Goal: Information Seeking & Learning: Compare options

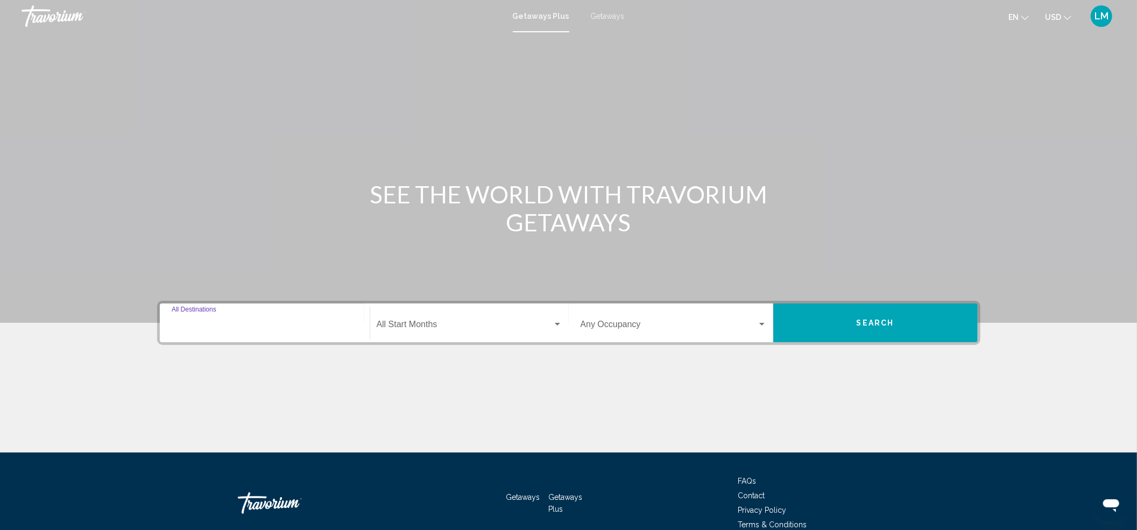
click at [203, 325] on input "Destination All Destinations" at bounding box center [265, 327] width 186 height 10
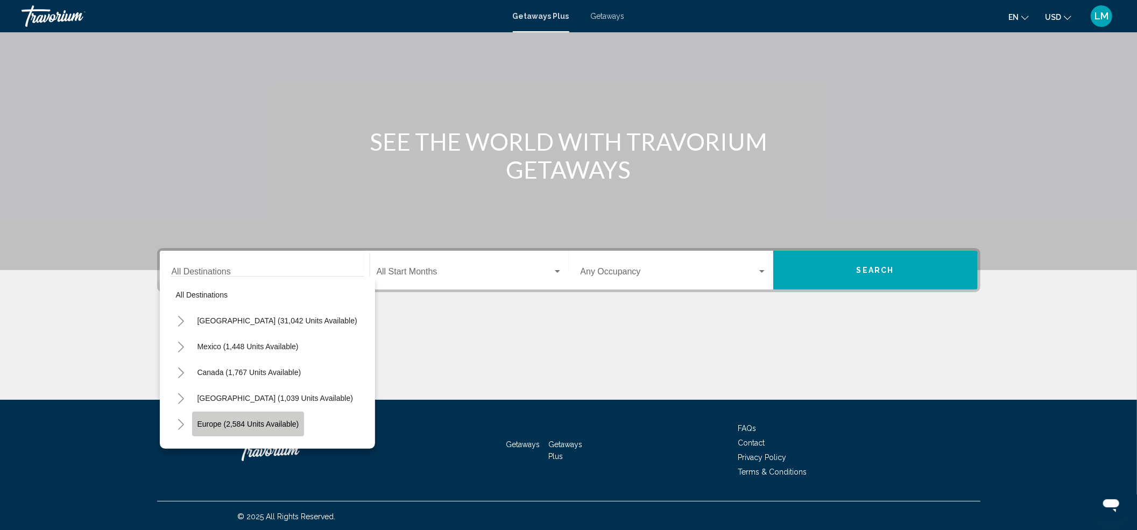
click at [209, 425] on span "Europe (2,584 units available)" at bounding box center [248, 424] width 102 height 9
type input "**********"
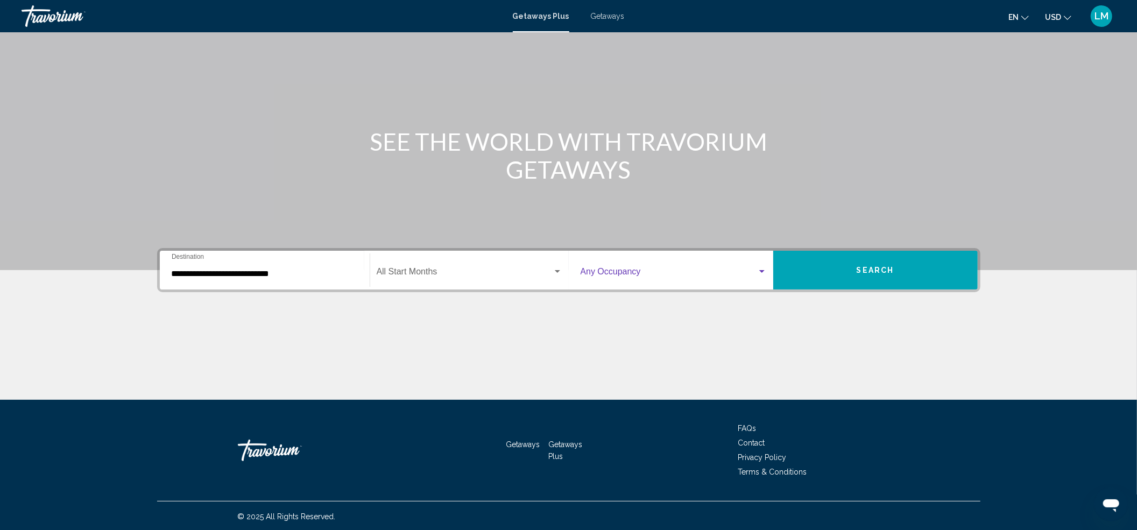
click at [762, 270] on div "Search widget" at bounding box center [761, 271] width 5 height 3
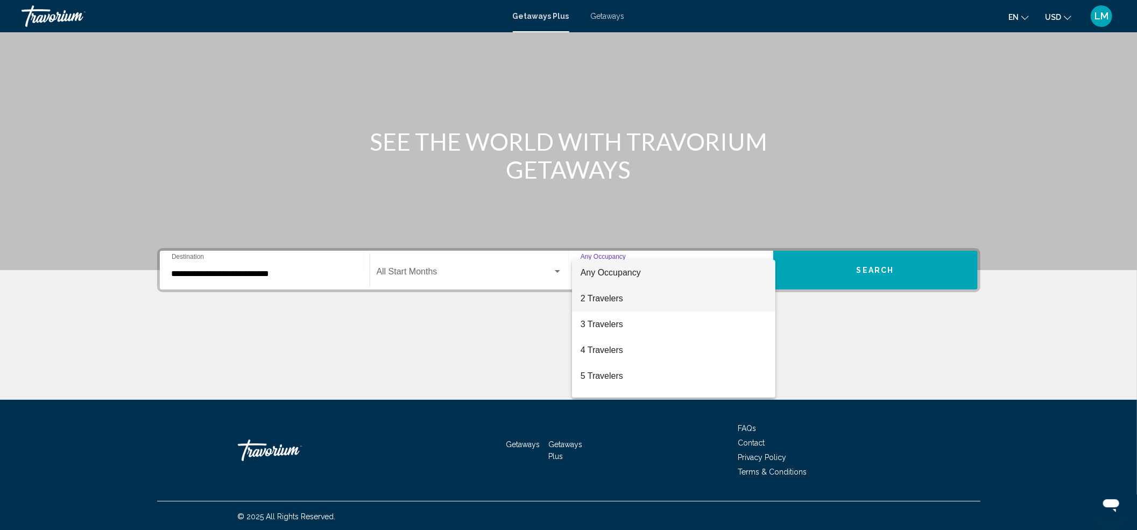
click at [601, 295] on span "2 Travelers" at bounding box center [673, 299] width 187 height 26
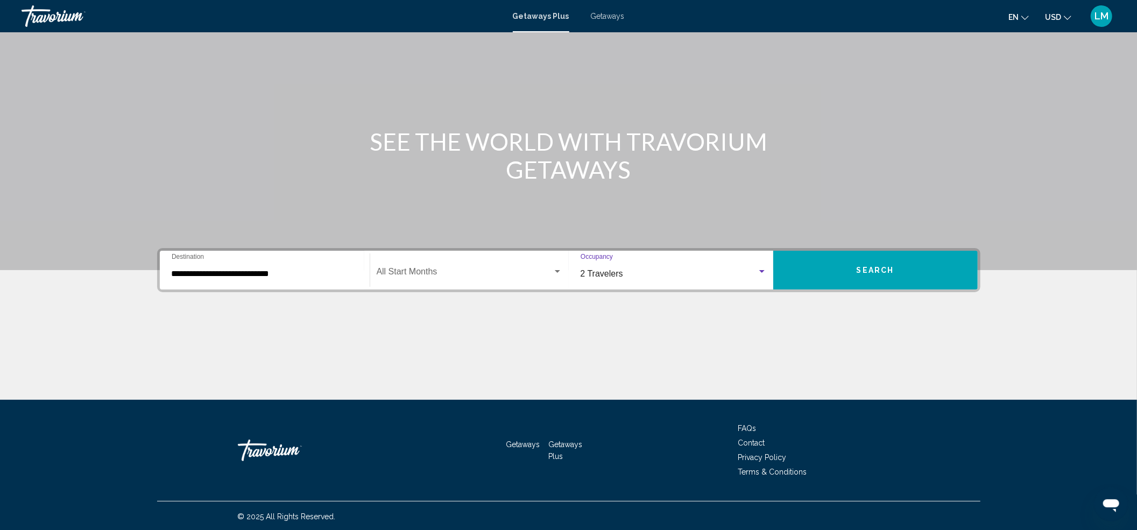
click at [867, 265] on span "Search" at bounding box center [875, 269] width 38 height 9
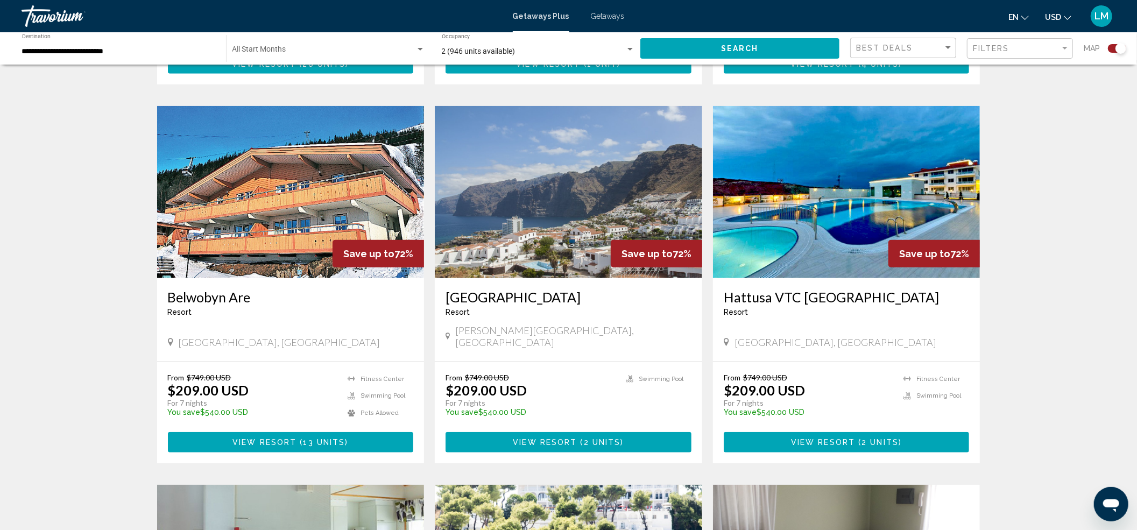
scroll to position [730, 0]
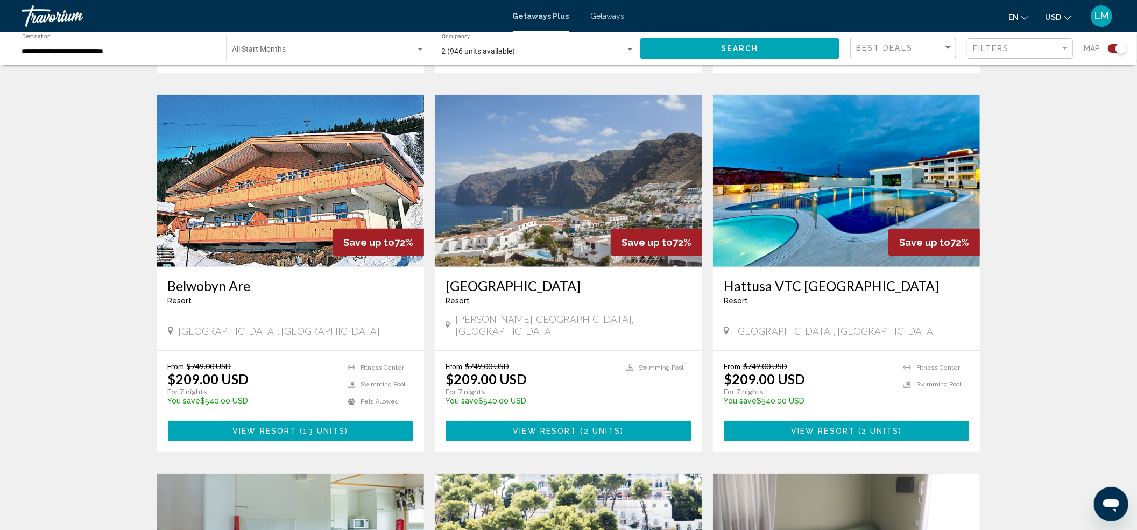
click at [528, 222] on img "Main content" at bounding box center [568, 181] width 267 height 172
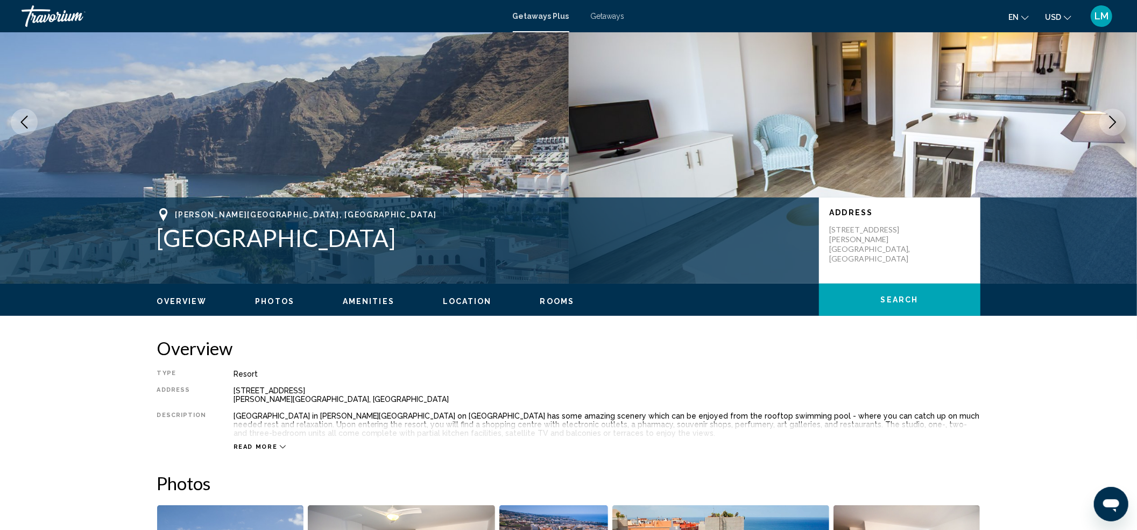
scroll to position [143, 0]
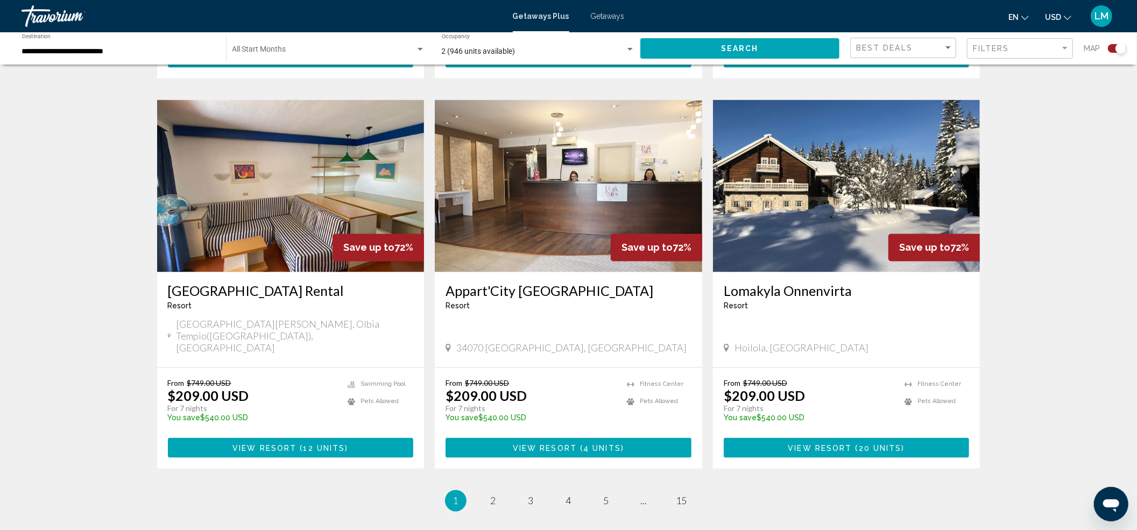
scroll to position [1472, 0]
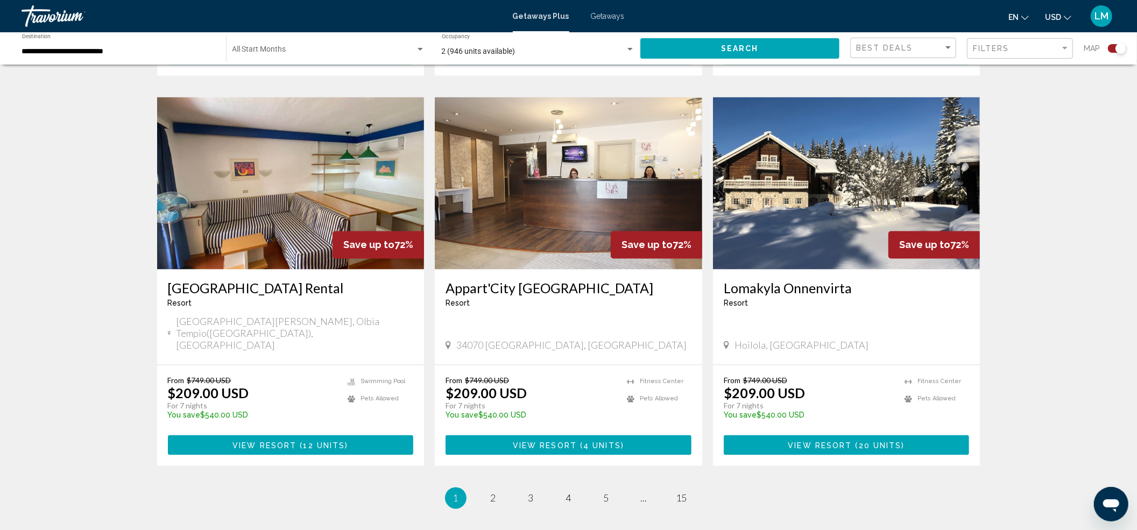
click at [842, 181] on img "Main content" at bounding box center [846, 183] width 267 height 172
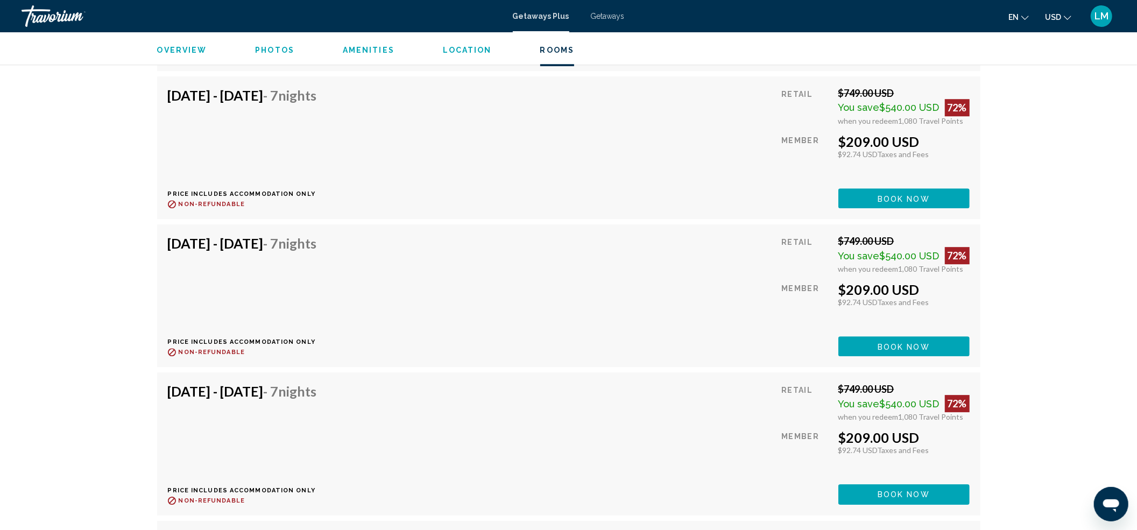
scroll to position [1595, 0]
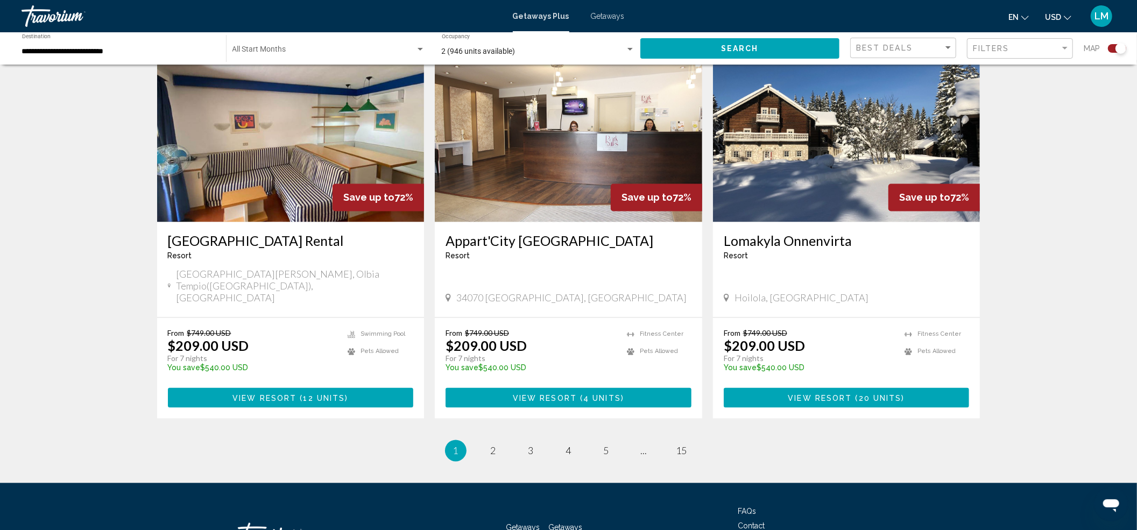
scroll to position [1532, 0]
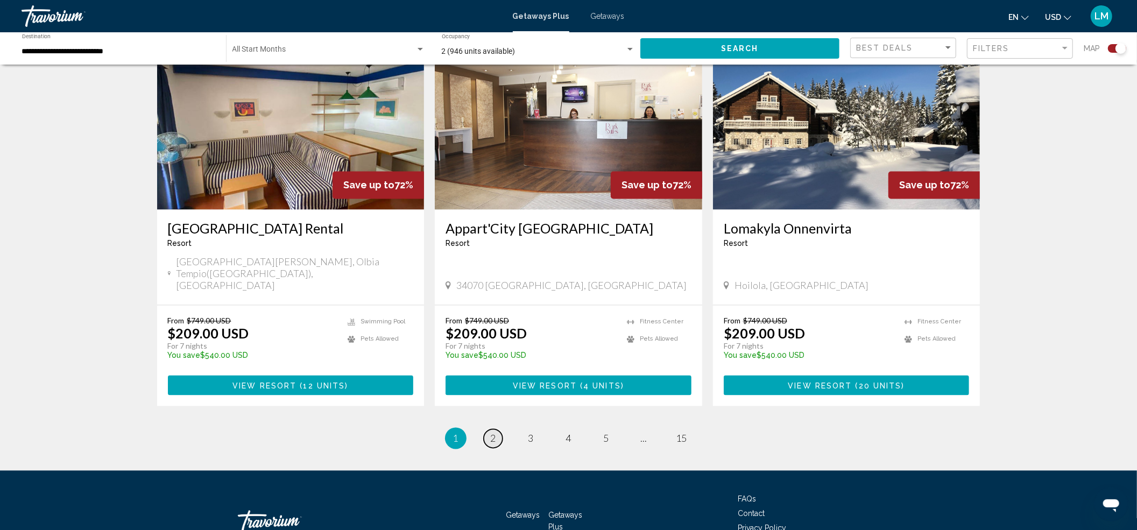
click at [491, 432] on span "2" at bounding box center [493, 438] width 5 height 12
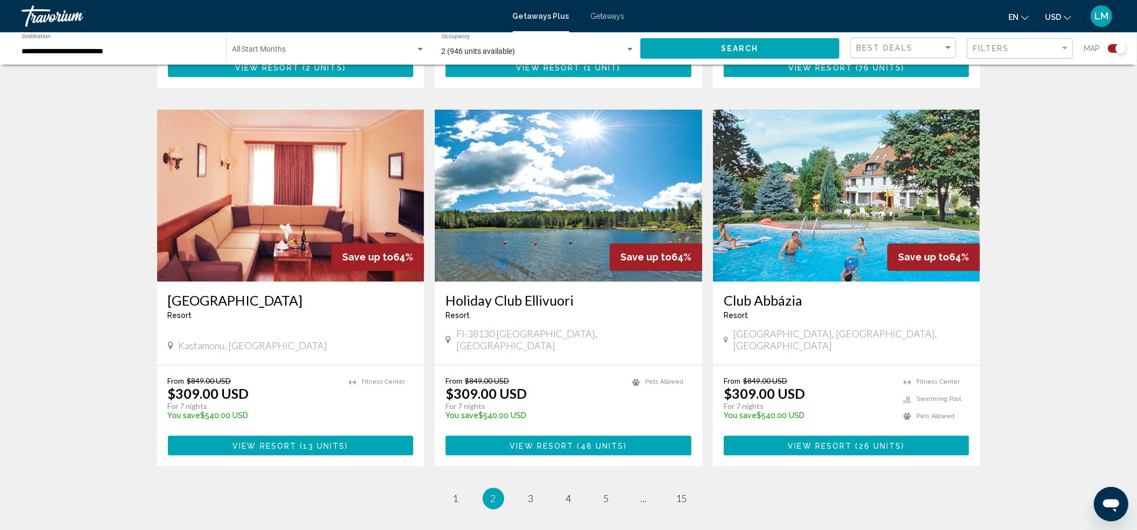
scroll to position [1464, 0]
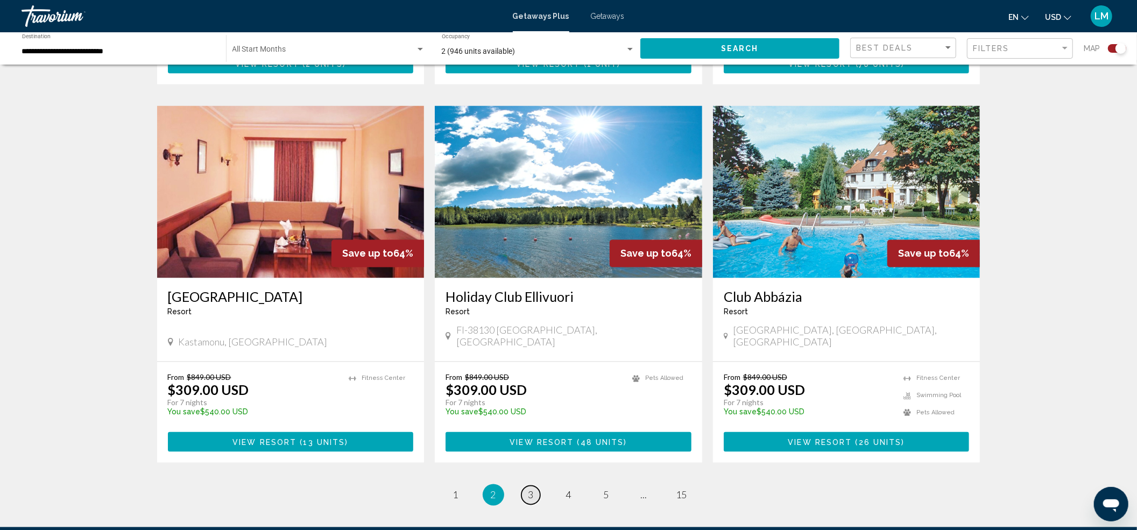
click at [531, 489] on span "3" at bounding box center [530, 495] width 5 height 12
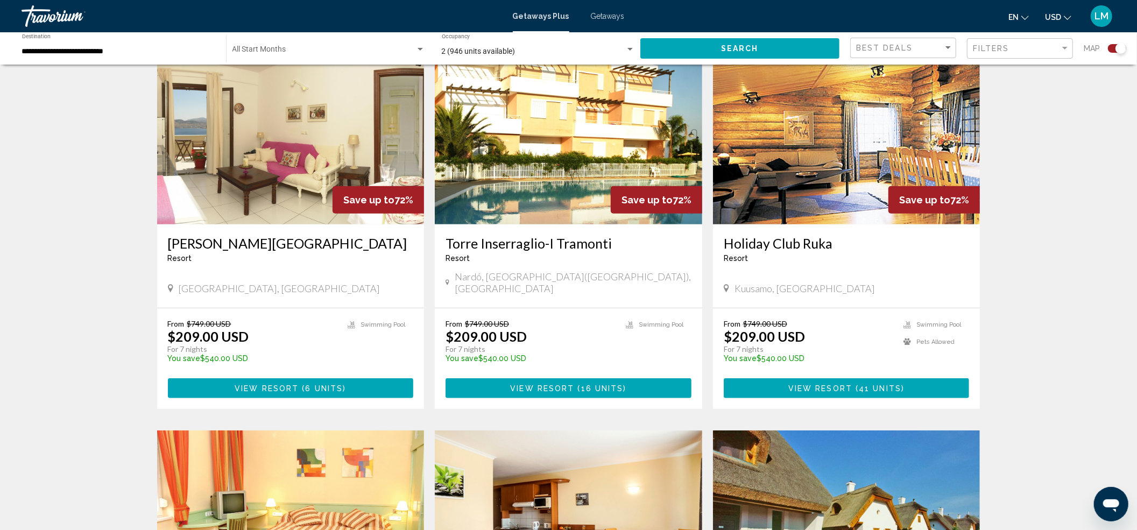
scroll to position [398, 0]
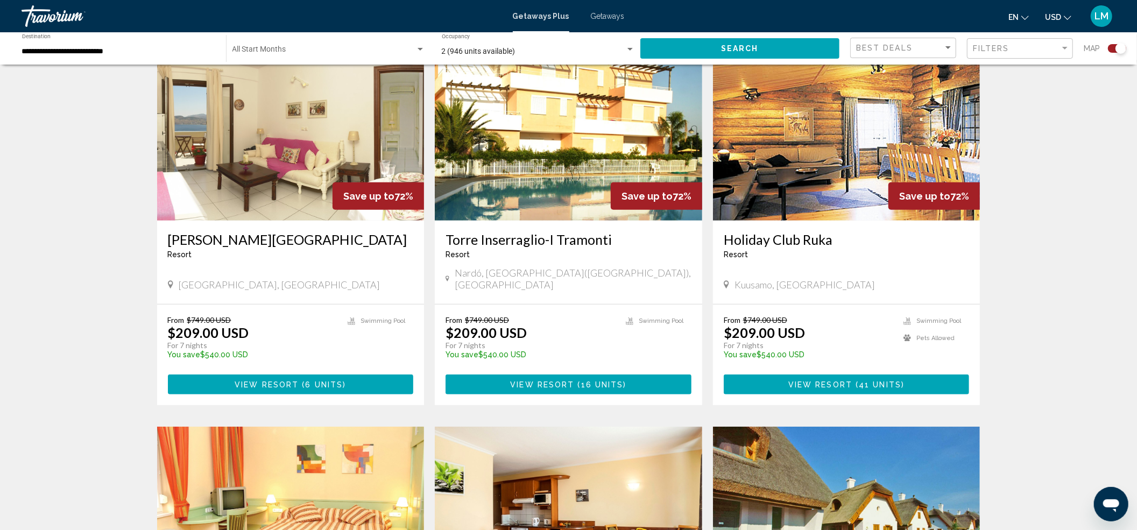
click at [290, 181] on img "Main content" at bounding box center [290, 134] width 267 height 172
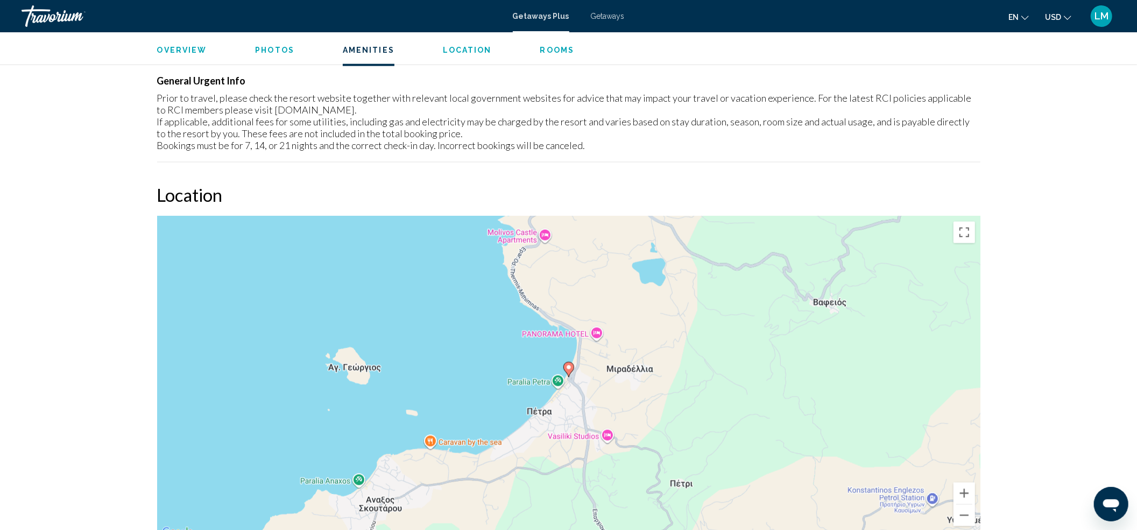
scroll to position [1335, 0]
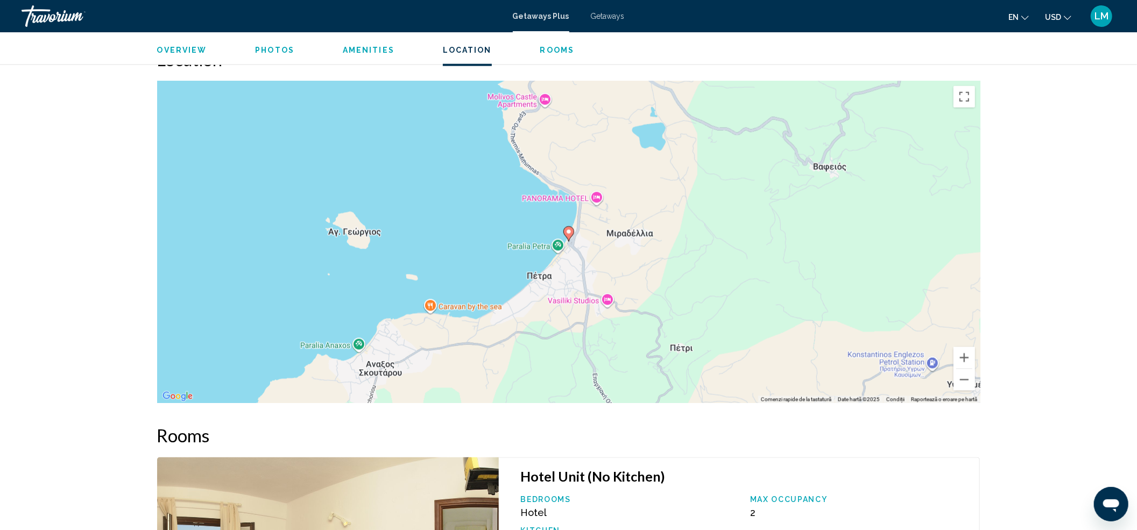
click at [568, 244] on div "Ca să activezi tragerea cu ajutorul tastaturii, apasă Alt + Enter. După activar…" at bounding box center [568, 242] width 823 height 323
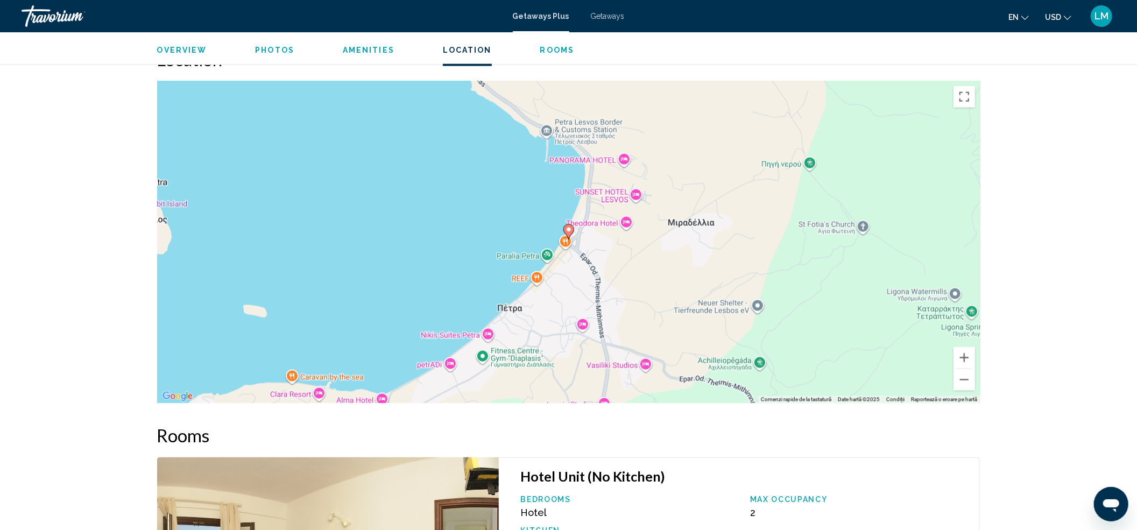
click at [569, 244] on div "Ca să activezi tragerea cu ajutorul tastaturii, apasă Alt + Enter. După activar…" at bounding box center [568, 242] width 823 height 323
click at [570, 244] on div "Ca să activezi tragerea cu ajutorul tastaturii, apasă Alt + Enter. După activar…" at bounding box center [568, 242] width 823 height 323
click at [570, 239] on gmp-advanced-marker "Main content" at bounding box center [568, 232] width 11 height 16
click at [566, 230] on image "Main content" at bounding box center [568, 229] width 6 height 6
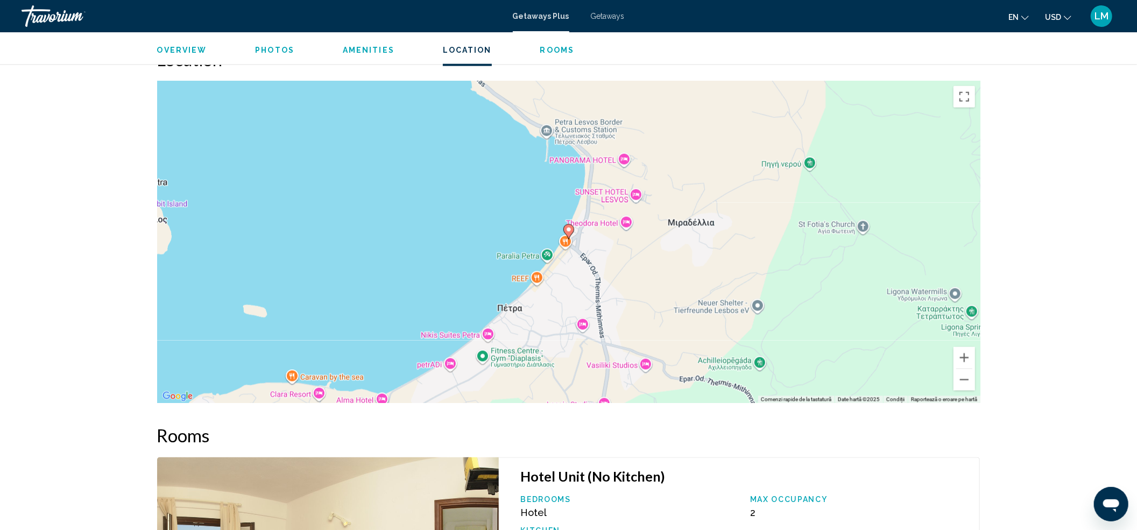
click at [567, 231] on image "Main content" at bounding box center [568, 229] width 6 height 6
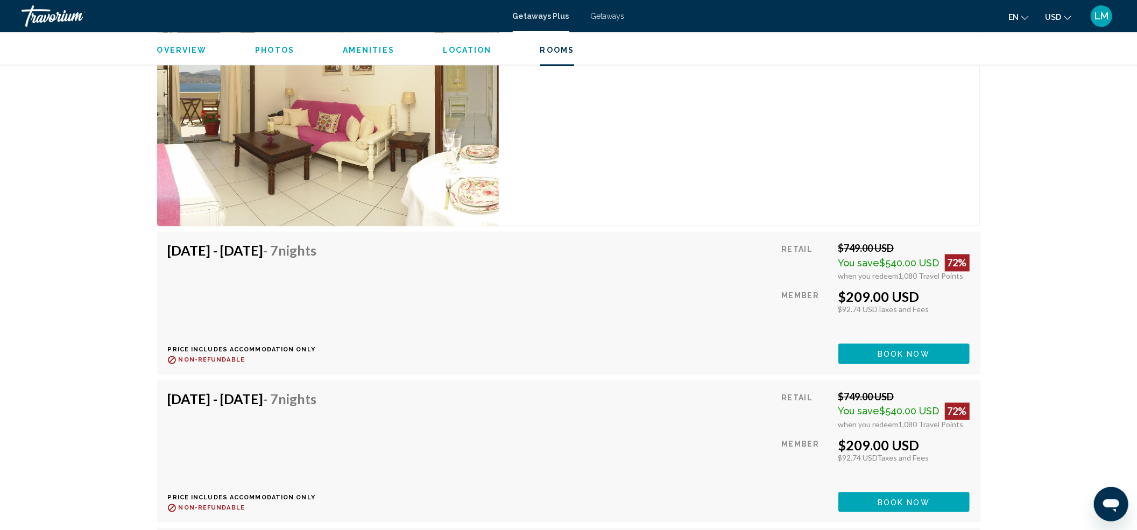
scroll to position [1898, 0]
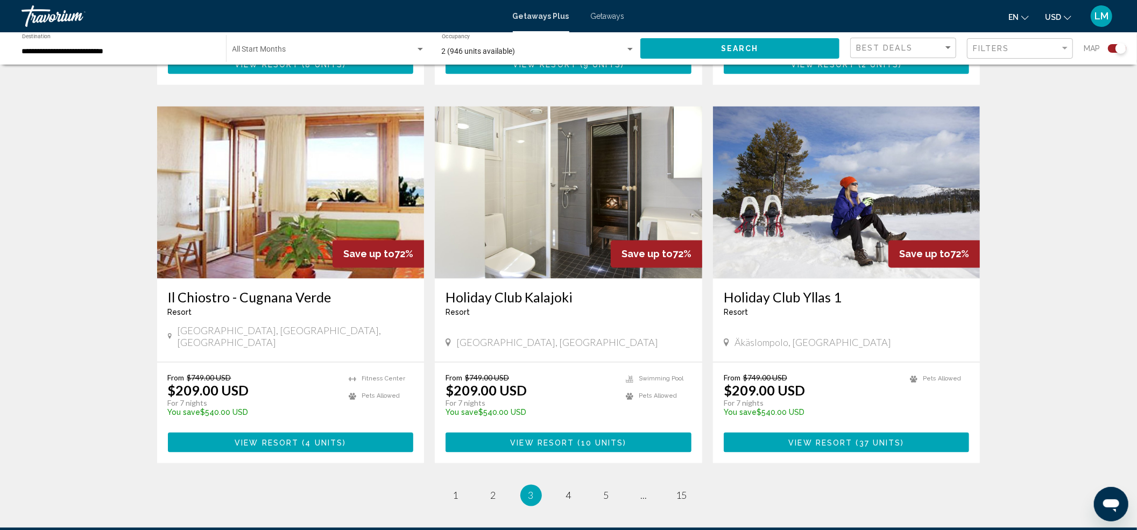
scroll to position [1469, 0]
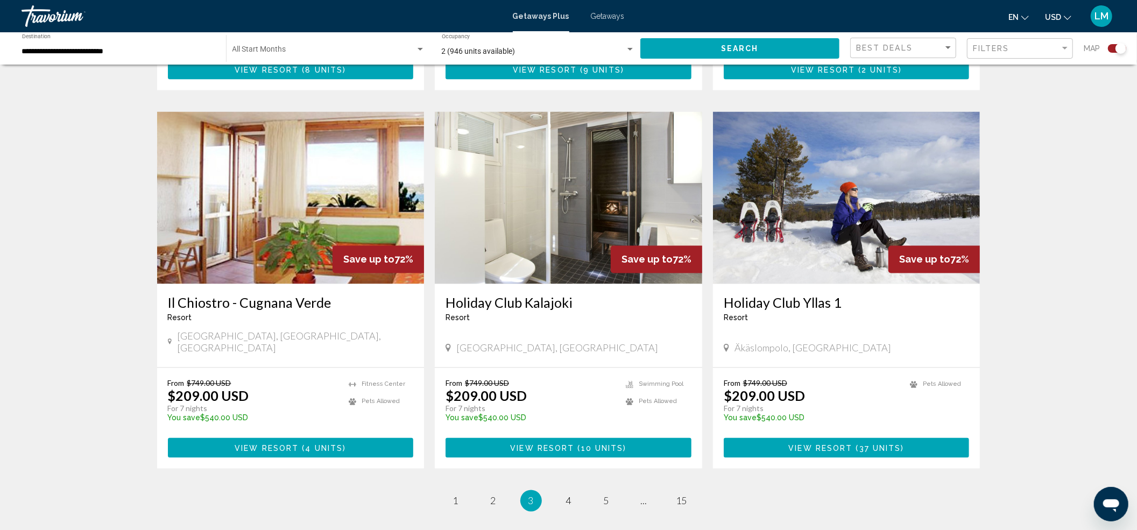
click at [818, 211] on img "Main content" at bounding box center [846, 198] width 267 height 172
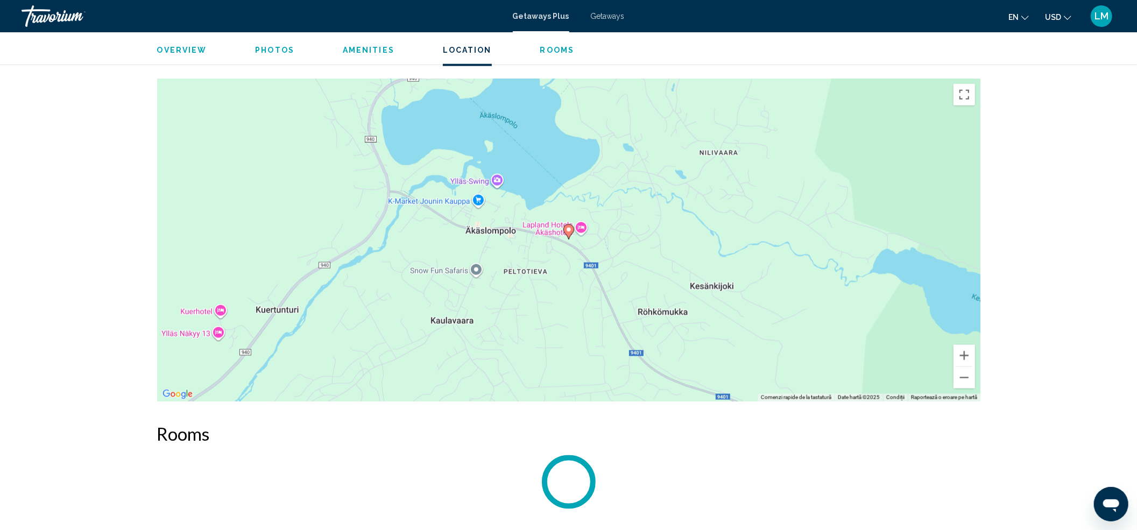
scroll to position [1131, 0]
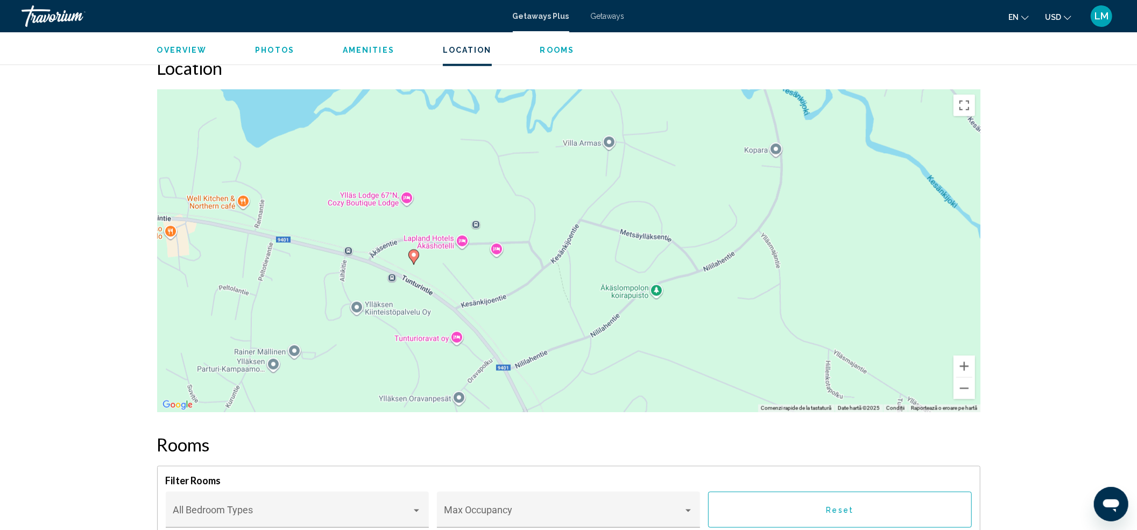
drag, startPoint x: 566, startPoint y: 252, endPoint x: 721, endPoint y: 343, distance: 179.4
click at [721, 343] on div "Ca să activezi tragerea cu ajutorul tastaturii, apasă Alt + Enter. După activar…" at bounding box center [568, 250] width 823 height 323
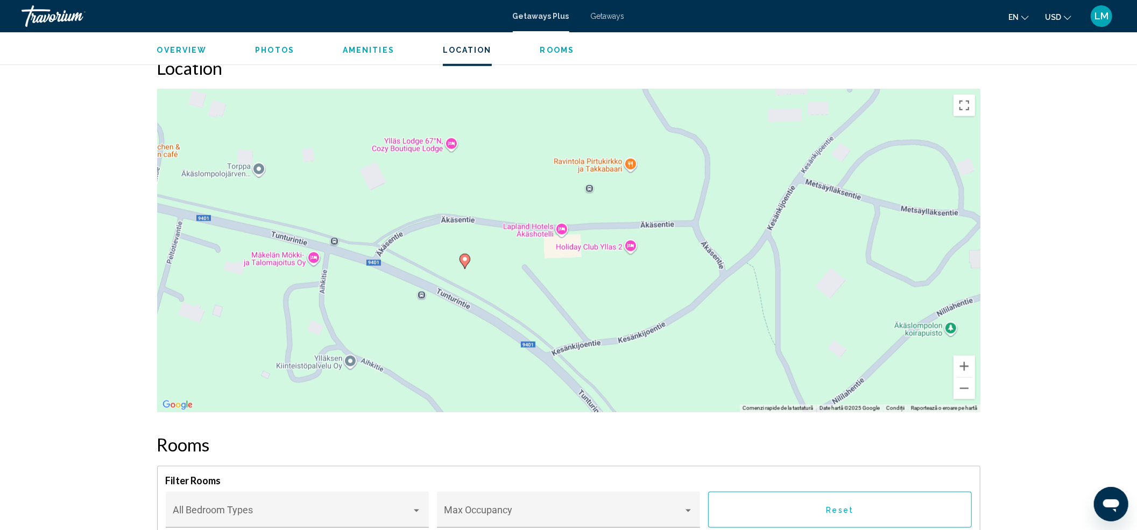
drag, startPoint x: 502, startPoint y: 236, endPoint x: 862, endPoint y: 272, distance: 361.7
click at [862, 272] on div "Ca să activezi tragerea cu ajutorul tastaturii, apasă Alt + Enter. După activar…" at bounding box center [568, 250] width 823 height 323
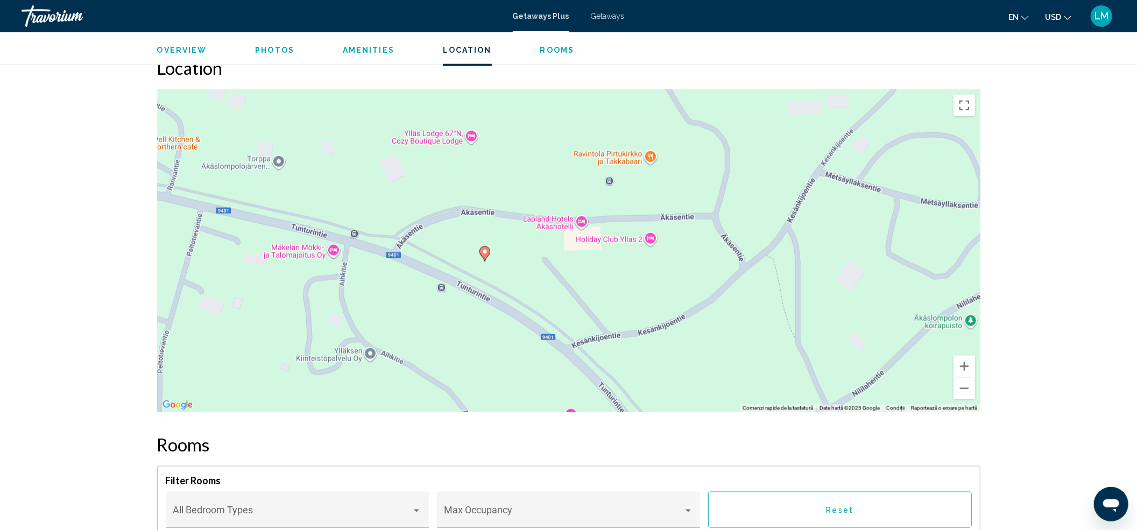
drag, startPoint x: 546, startPoint y: 150, endPoint x: 573, endPoint y: 152, distance: 26.4
click at [564, 139] on div "Ca să activezi tragerea cu ajutorul tastaturii, apasă Alt + Enter. După activar…" at bounding box center [568, 250] width 823 height 323
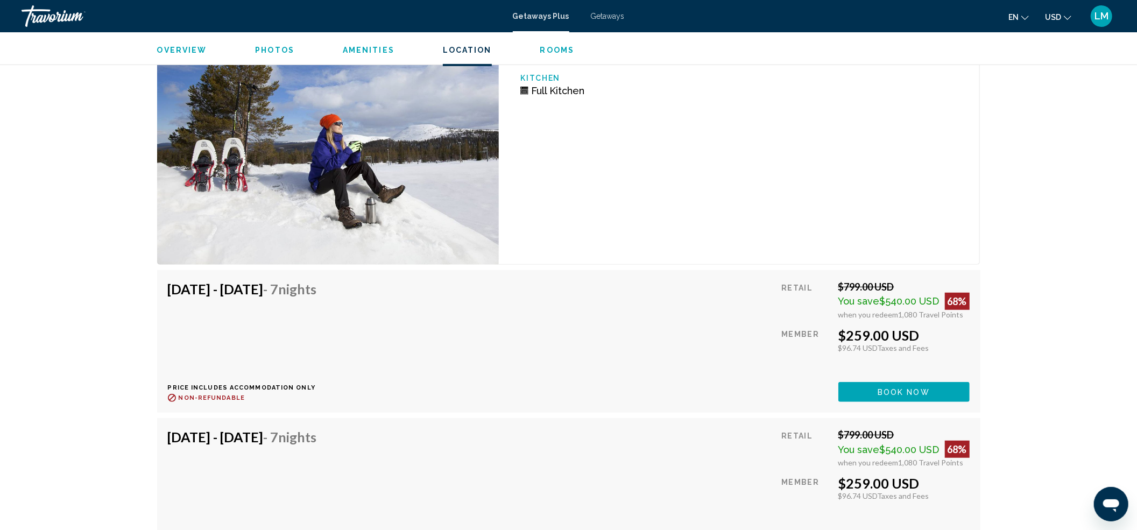
scroll to position [3958, 0]
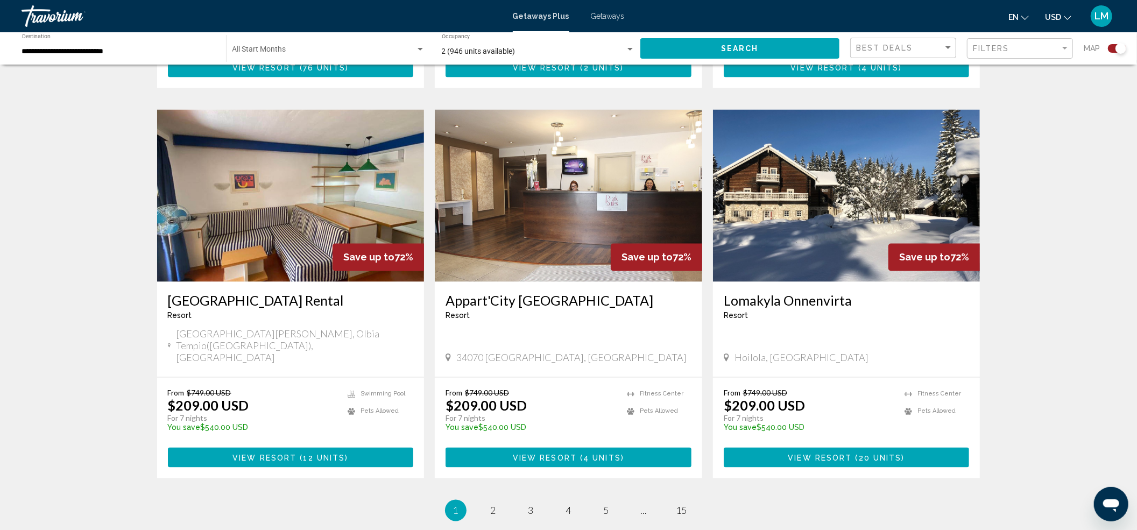
scroll to position [1558, 0]
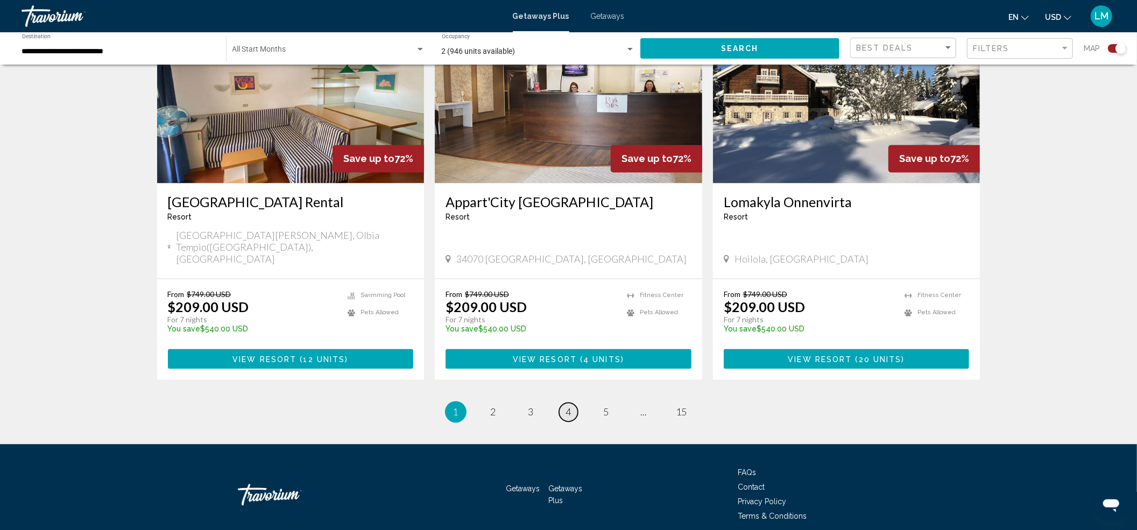
click at [568, 406] on span "4" at bounding box center [568, 412] width 5 height 12
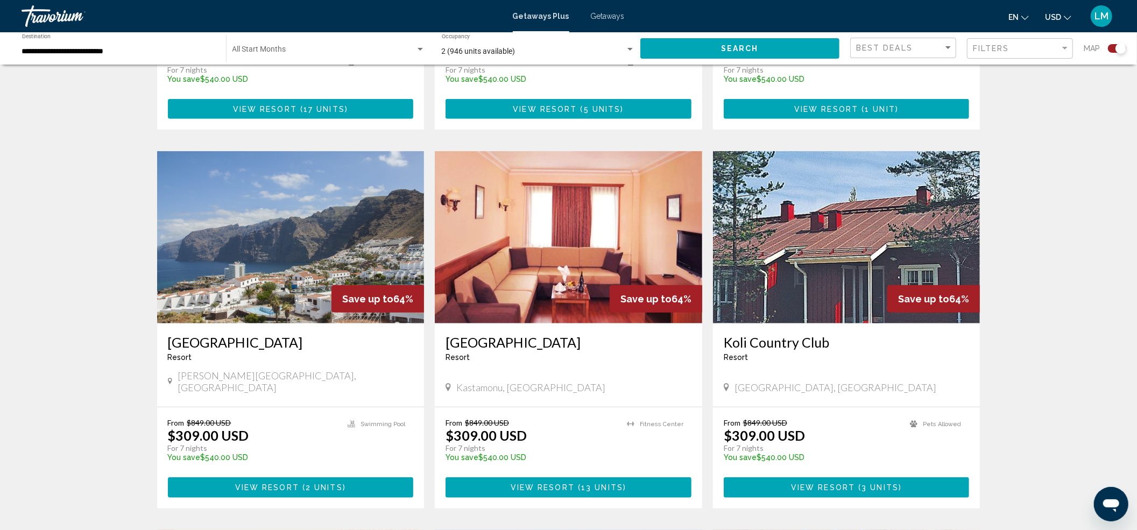
scroll to position [656, 0]
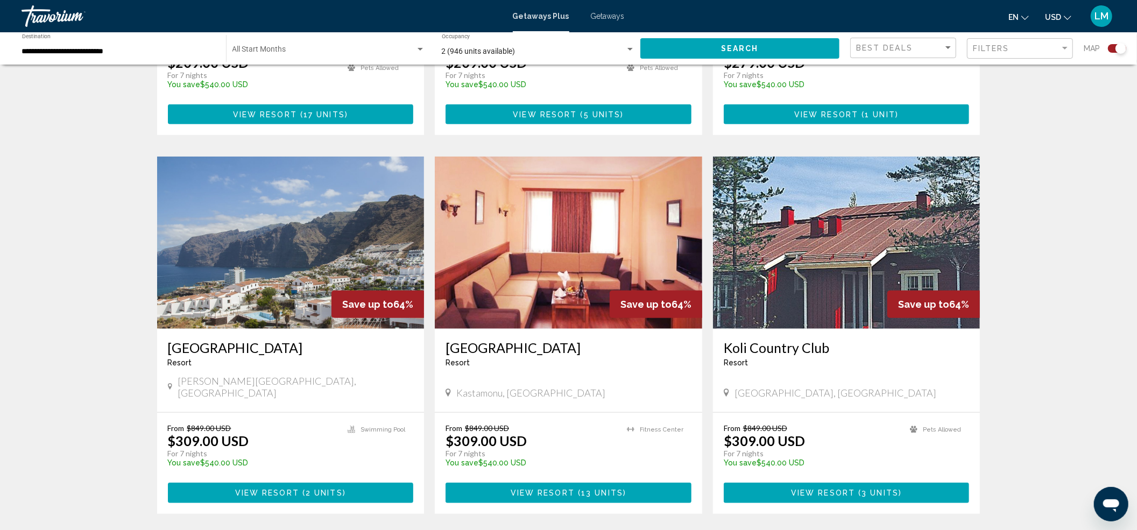
click at [267, 252] on img "Main content" at bounding box center [290, 243] width 267 height 172
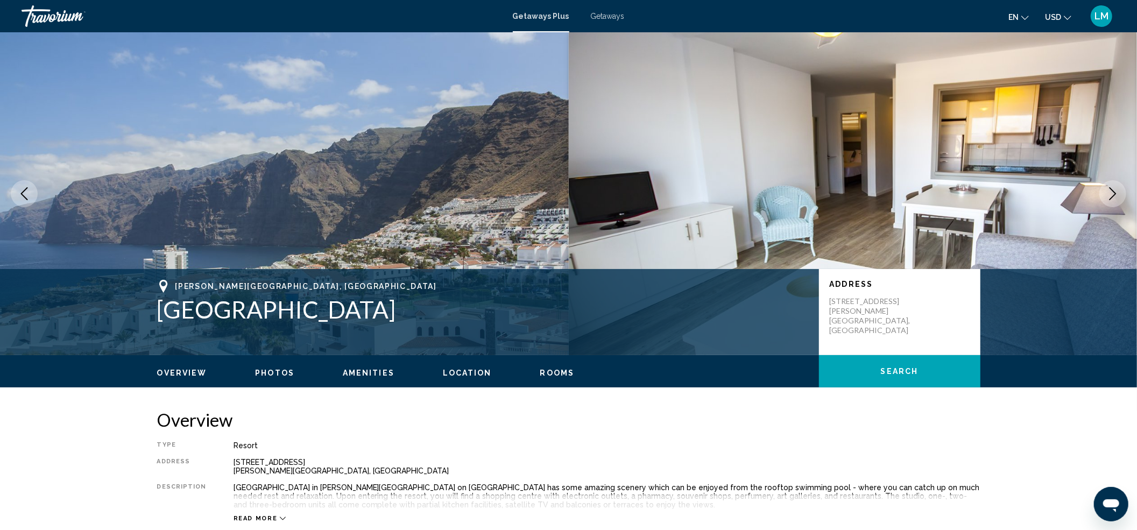
click at [336, 218] on img "Main content" at bounding box center [284, 193] width 569 height 323
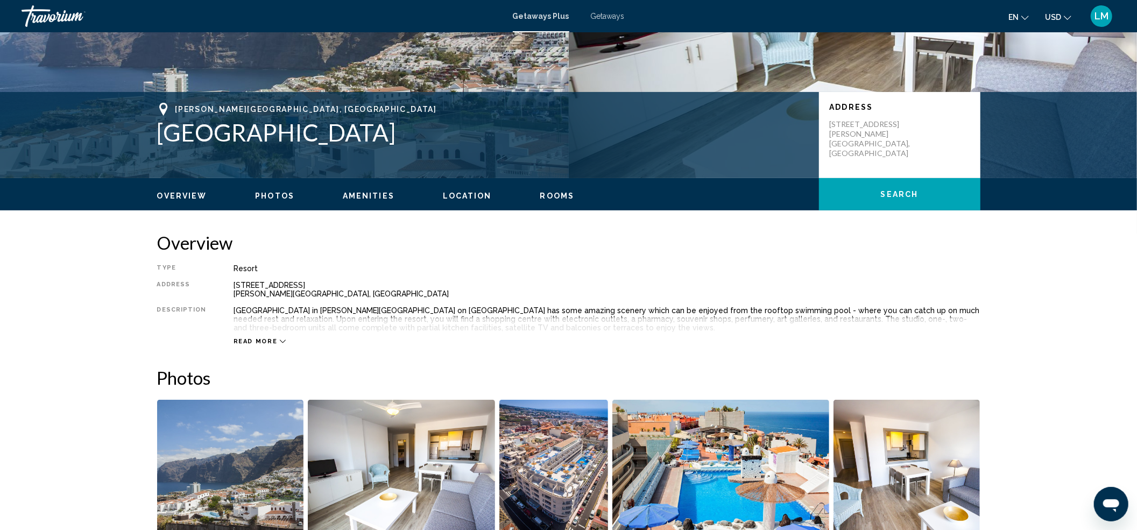
scroll to position [394, 0]
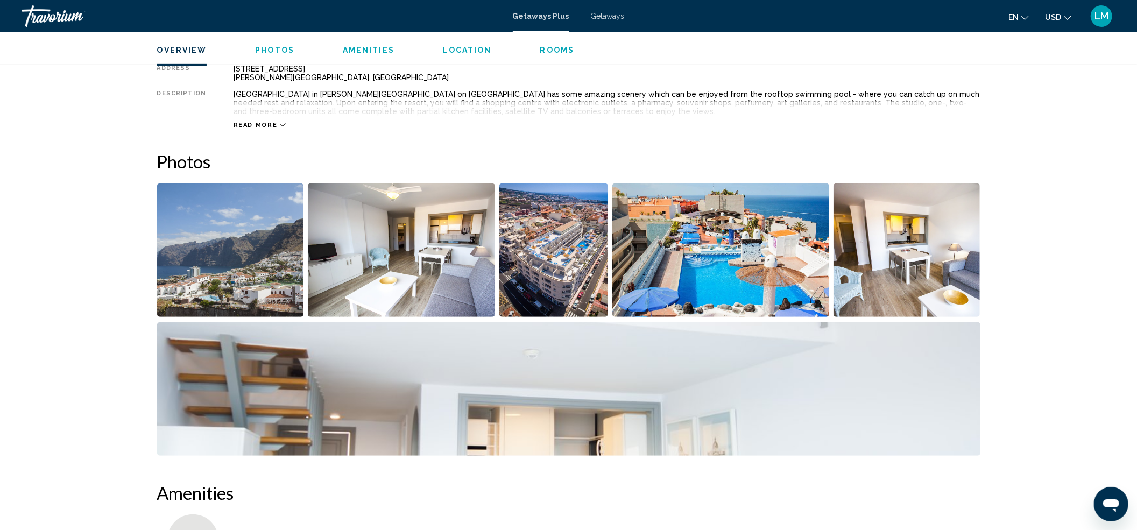
click at [226, 254] on img "Open full-screen image slider" at bounding box center [230, 249] width 147 height 133
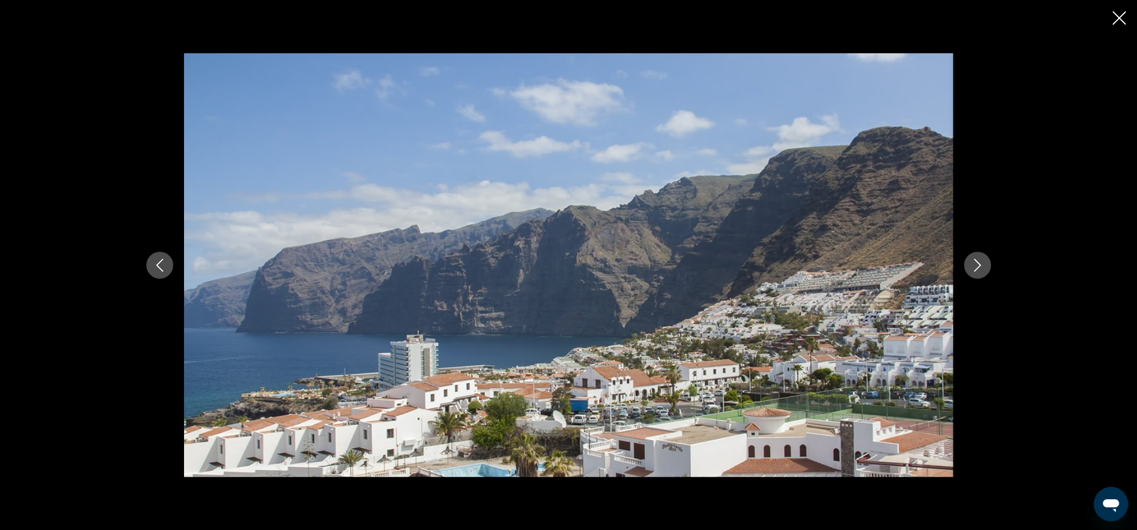
click at [977, 261] on icon "Next image" at bounding box center [977, 265] width 7 height 13
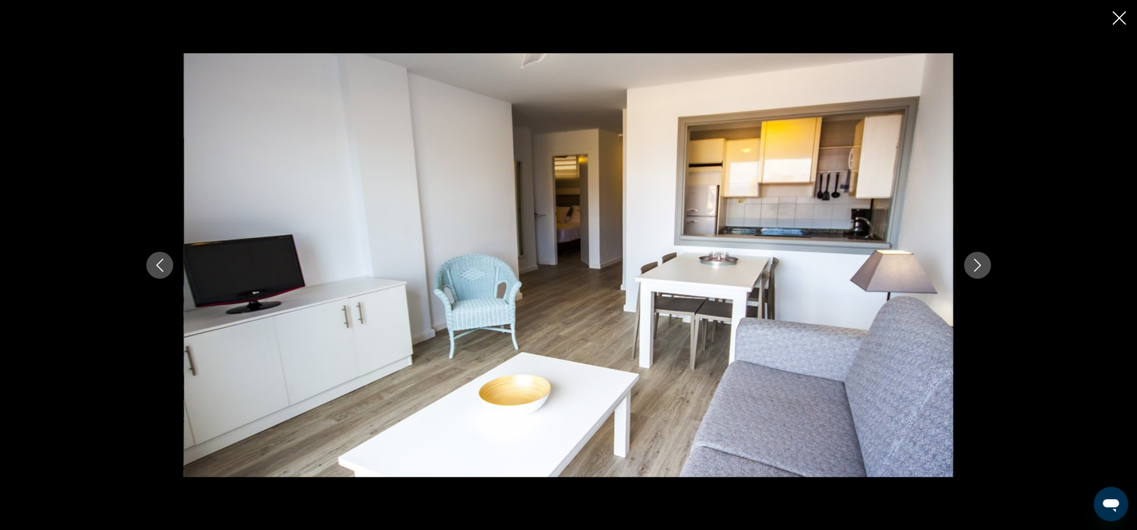
click at [977, 261] on icon "Next image" at bounding box center [977, 265] width 7 height 13
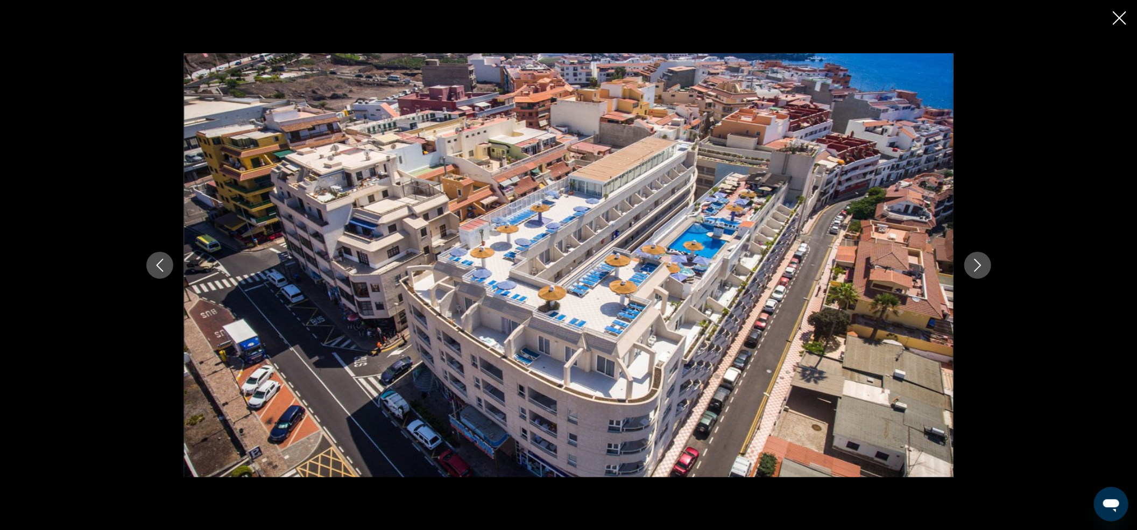
click at [977, 261] on icon "Next image" at bounding box center [977, 265] width 7 height 13
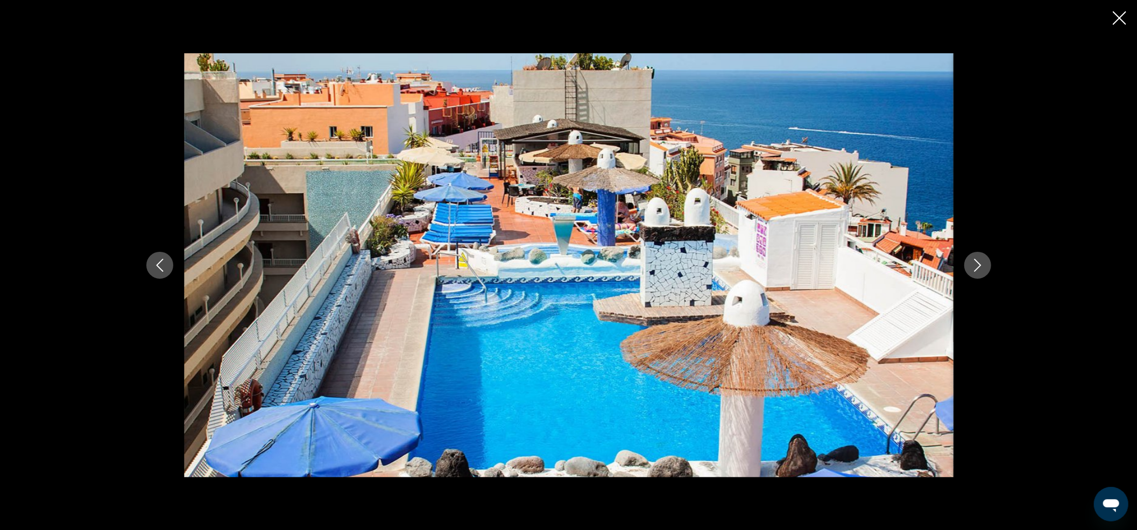
click at [977, 261] on icon "Next image" at bounding box center [977, 265] width 7 height 13
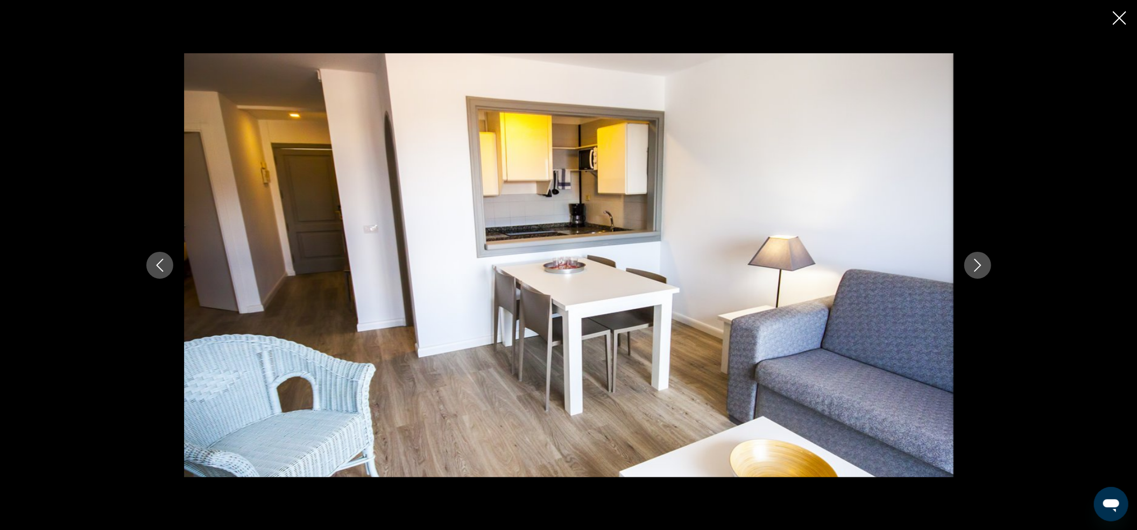
click at [977, 261] on icon "Next image" at bounding box center [977, 265] width 7 height 13
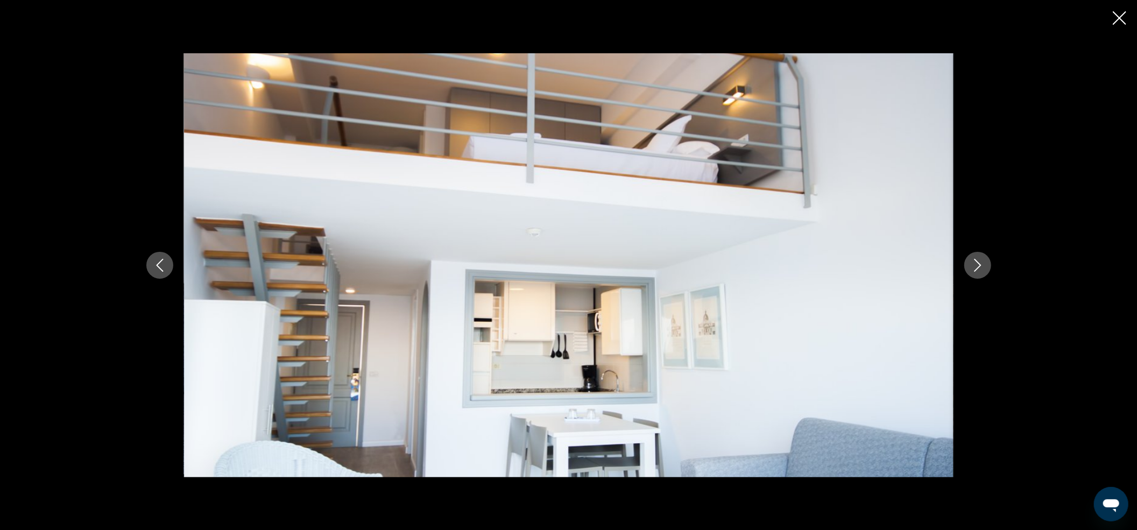
click at [977, 261] on icon "Next image" at bounding box center [977, 265] width 7 height 13
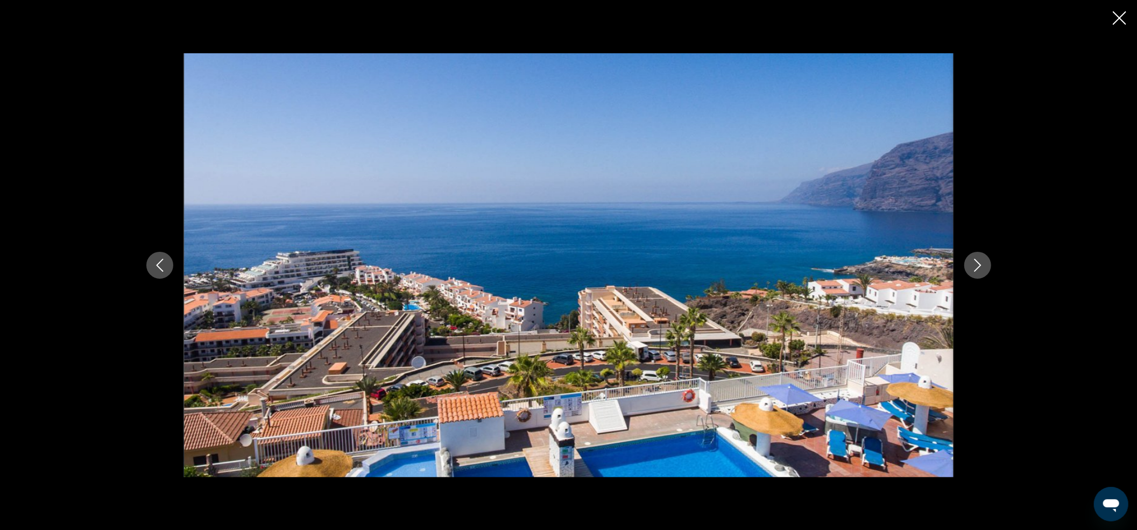
click at [977, 261] on icon "Next image" at bounding box center [977, 265] width 7 height 13
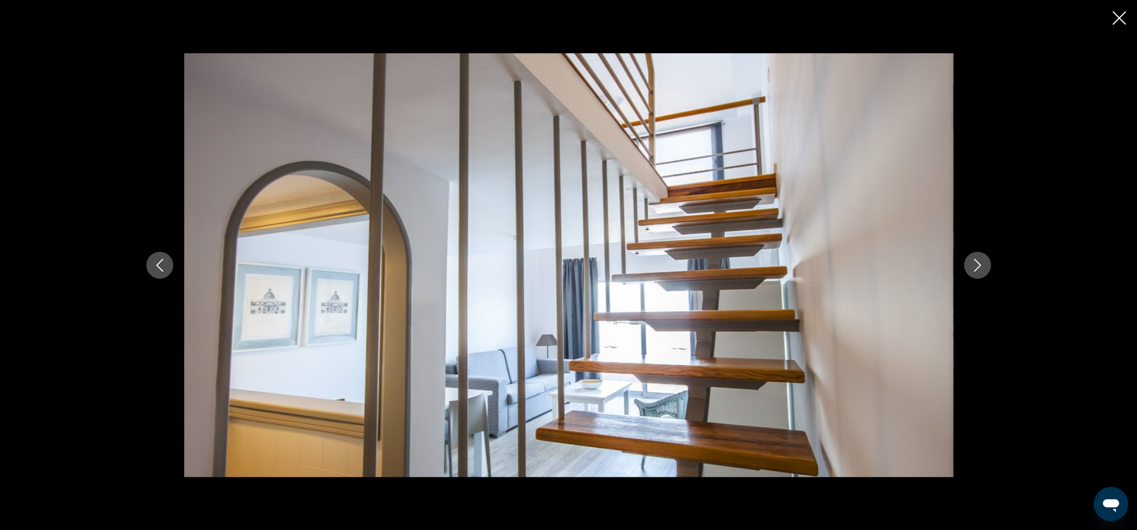
click at [977, 261] on icon "Next image" at bounding box center [977, 265] width 7 height 13
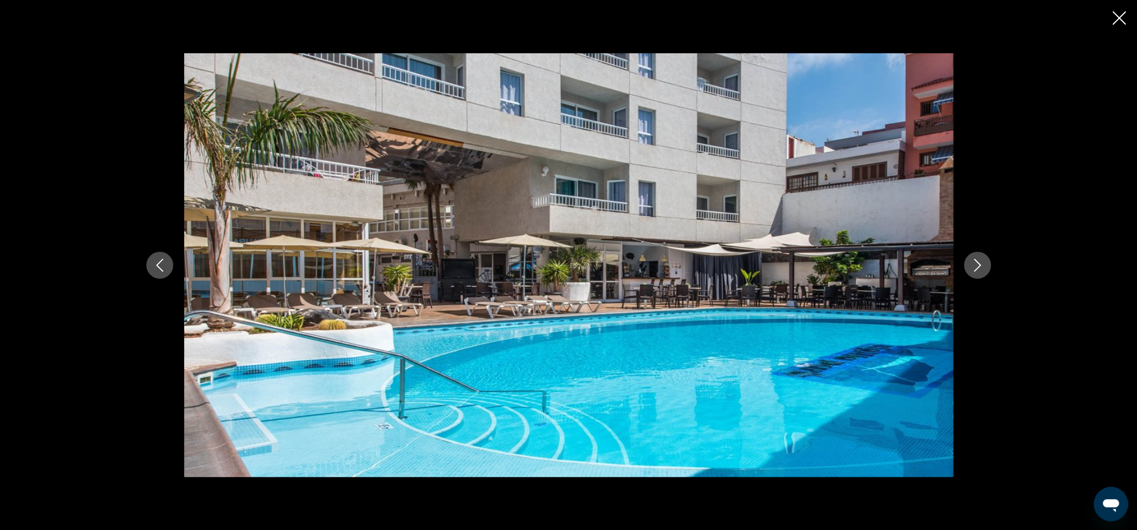
click at [977, 261] on icon "Next image" at bounding box center [977, 265] width 7 height 13
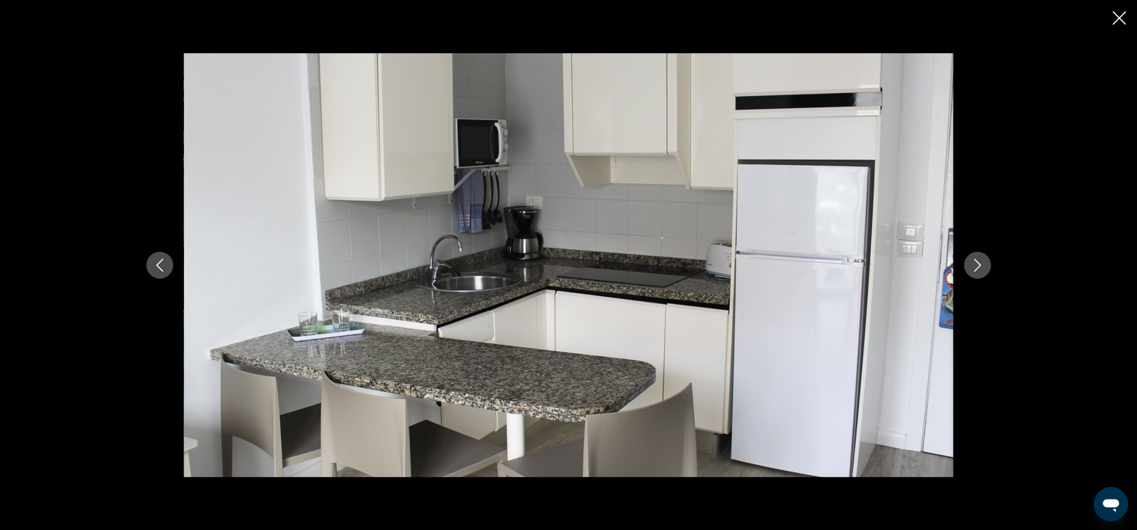
click at [977, 261] on icon "Next image" at bounding box center [977, 265] width 7 height 13
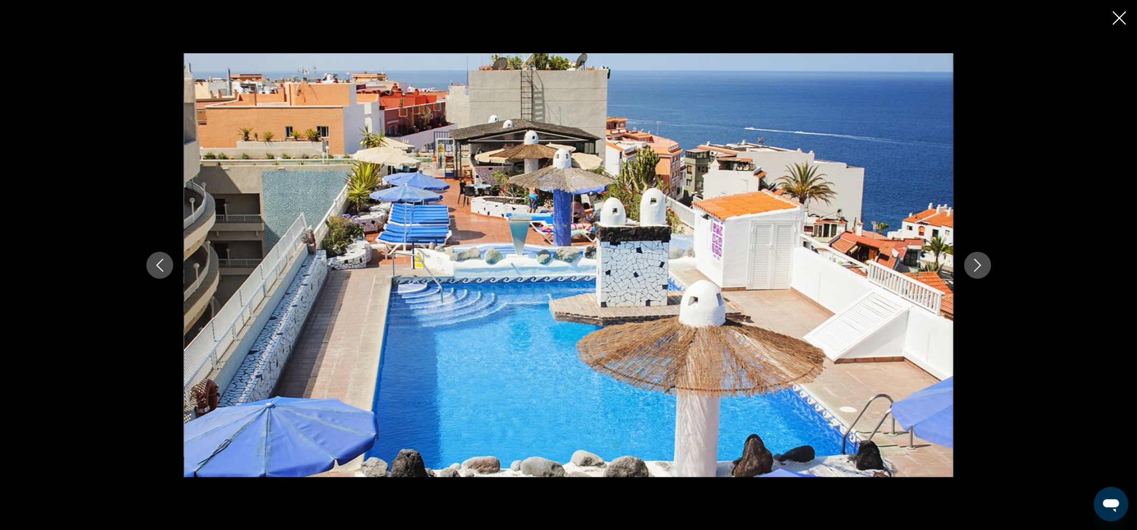
click at [977, 261] on icon "Next image" at bounding box center [977, 265] width 7 height 13
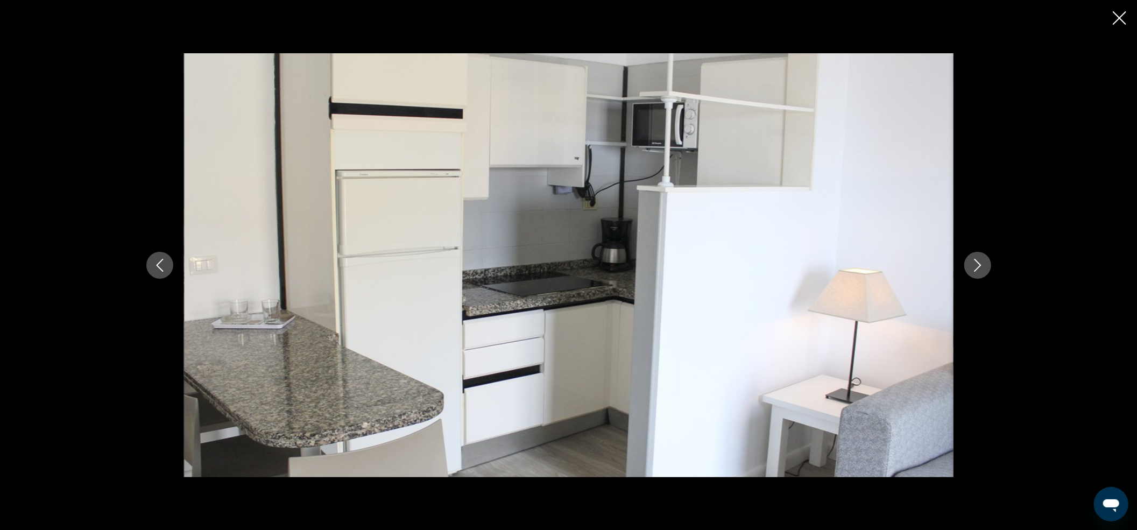
click at [977, 261] on icon "Next image" at bounding box center [977, 265] width 7 height 13
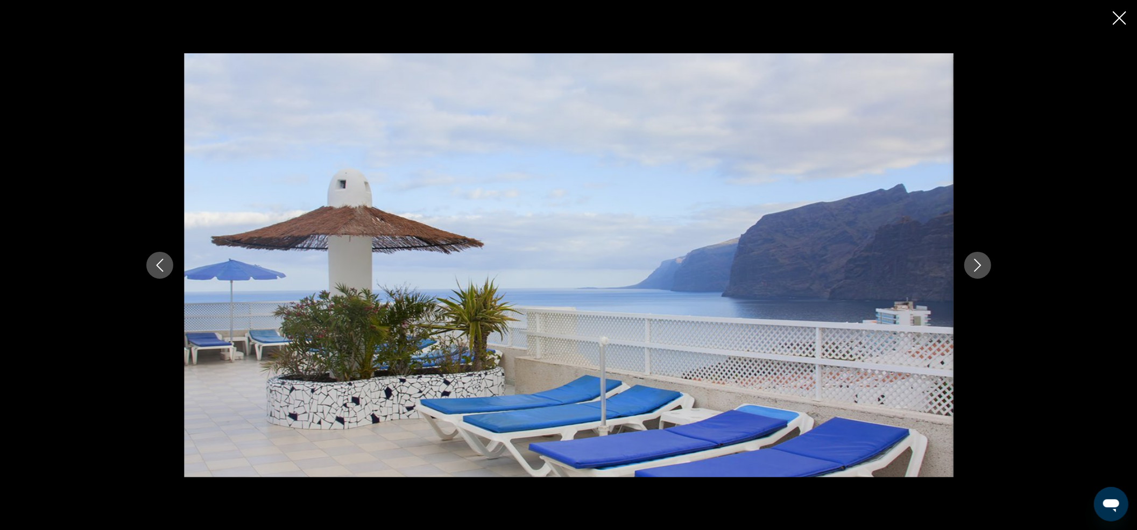
click at [977, 261] on icon "Next image" at bounding box center [977, 265] width 7 height 13
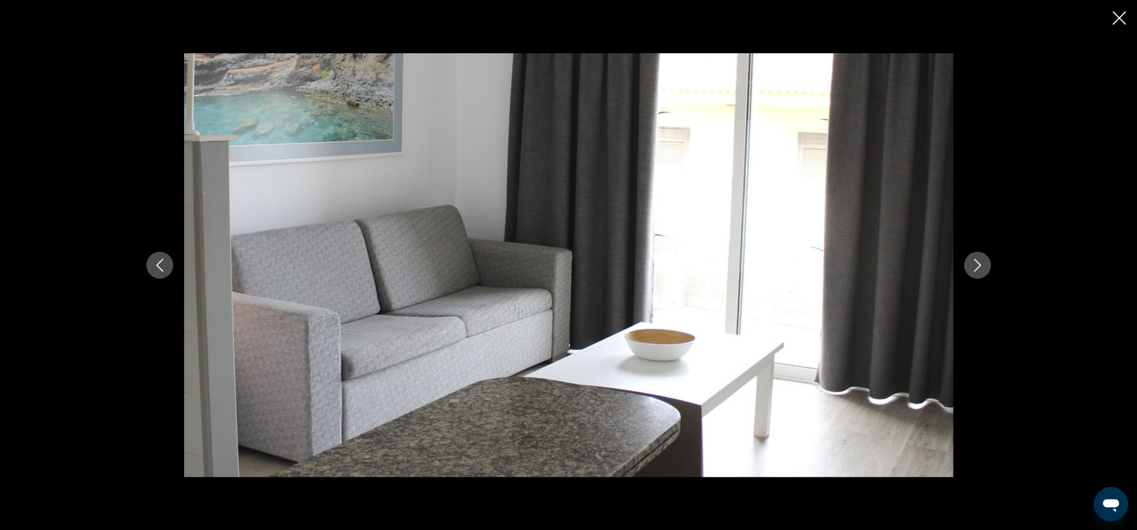
click at [977, 261] on icon "Next image" at bounding box center [977, 265] width 7 height 13
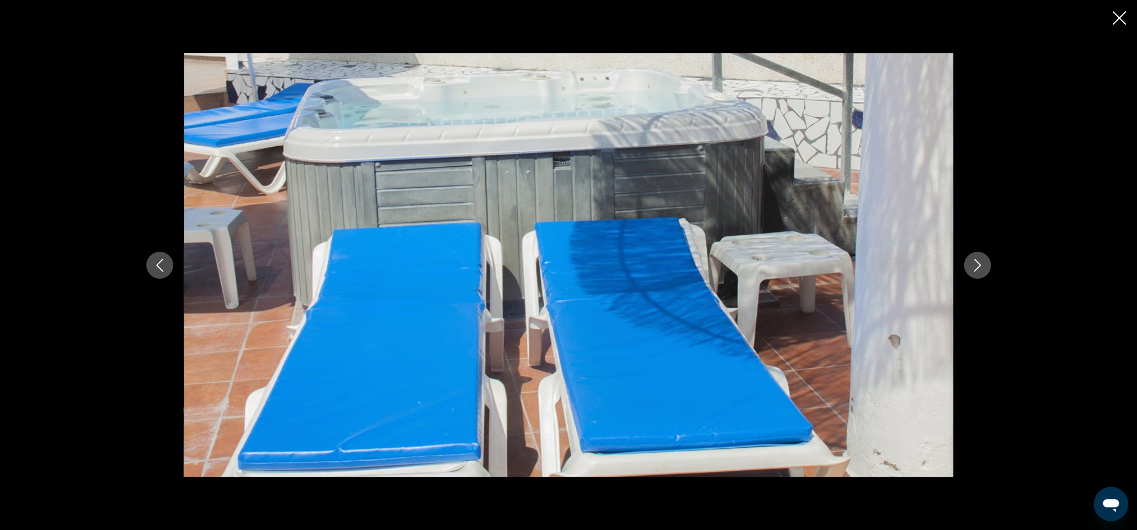
click at [977, 261] on icon "Next image" at bounding box center [977, 265] width 7 height 13
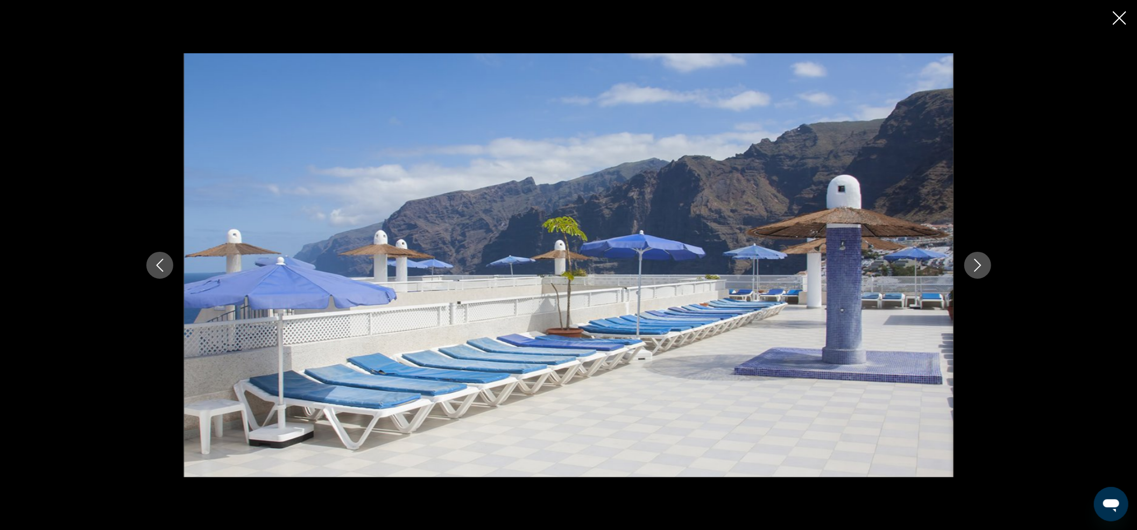
click at [977, 261] on icon "Next image" at bounding box center [977, 265] width 7 height 13
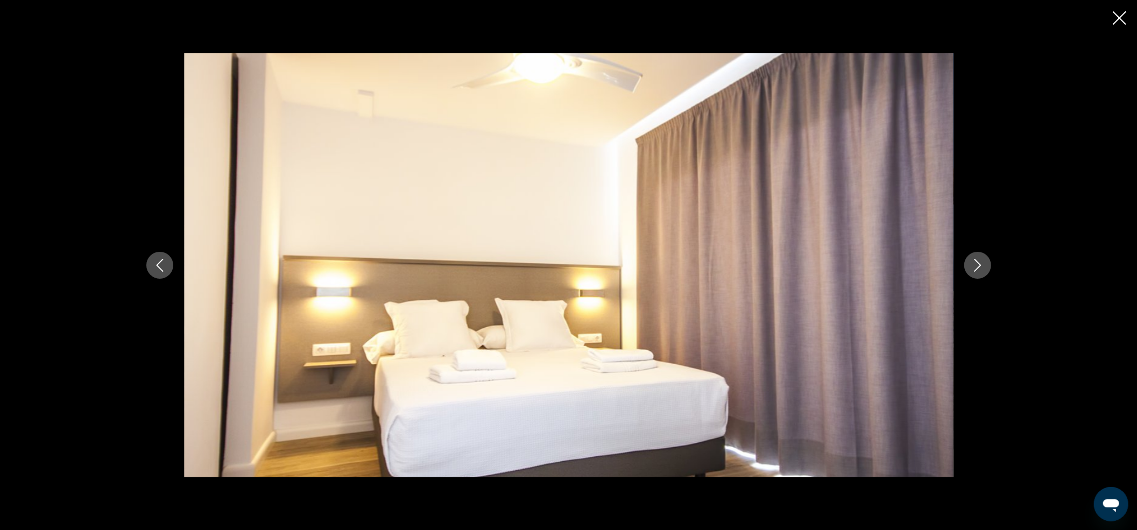
click at [977, 261] on icon "Next image" at bounding box center [977, 265] width 7 height 13
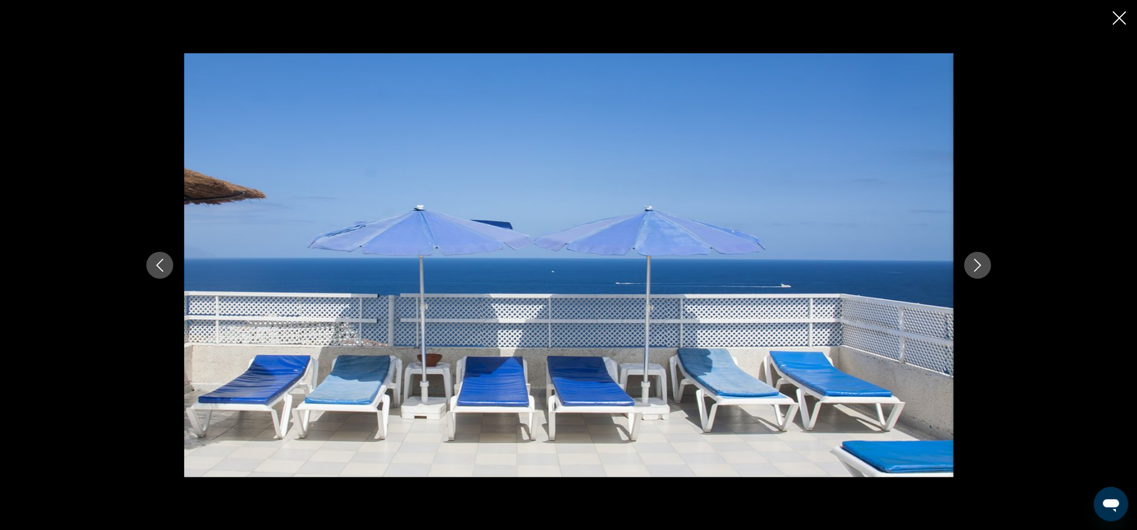
click at [1117, 19] on icon "Close slideshow" at bounding box center [1118, 17] width 13 height 13
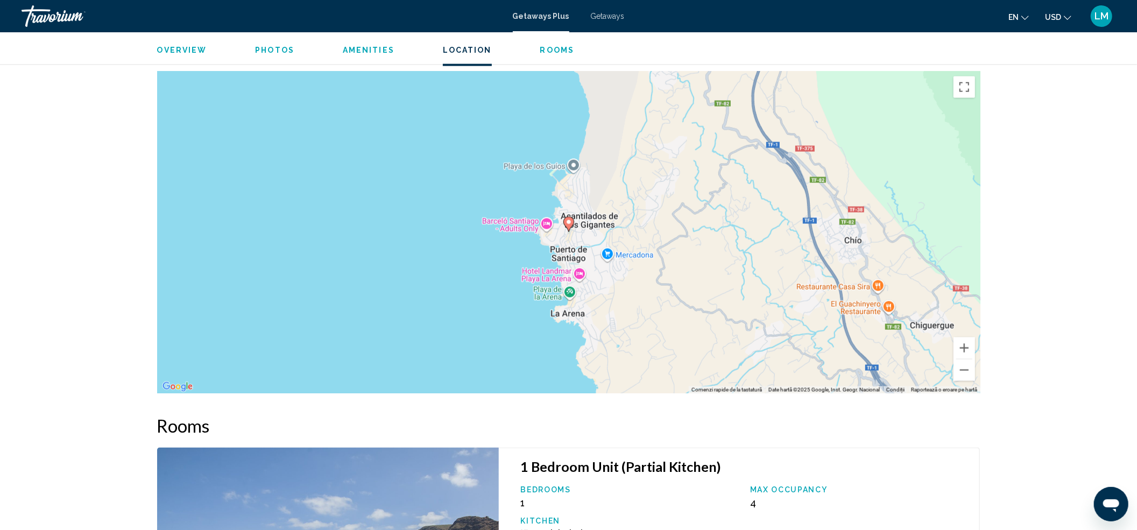
scroll to position [1319, 0]
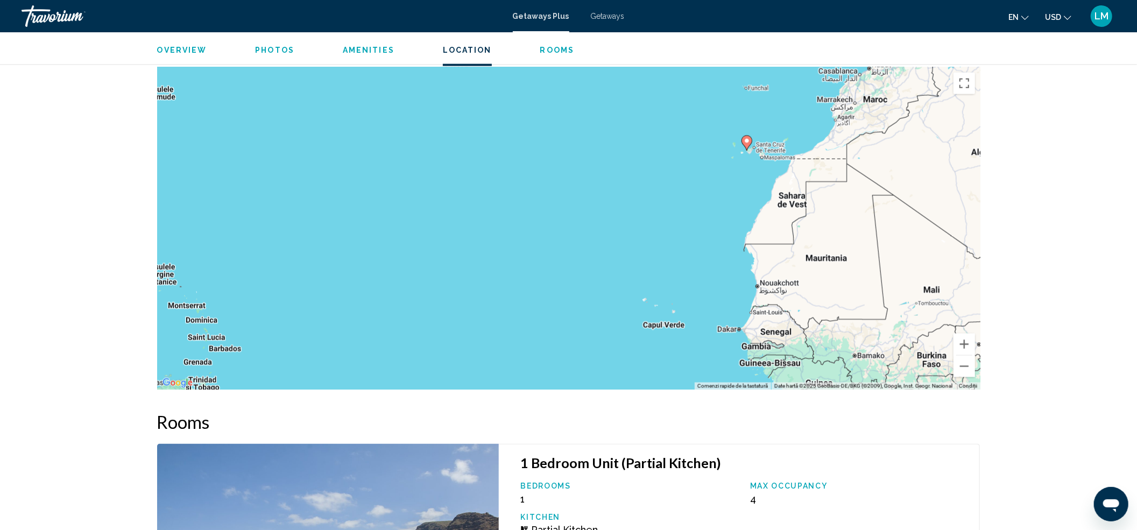
drag, startPoint x: 878, startPoint y: 355, endPoint x: 863, endPoint y: 239, distance: 117.2
click at [863, 239] on div "Ca să activezi tragerea cu ajutorul tastaturii, apasă Alt + Enter. După activar…" at bounding box center [568, 228] width 823 height 323
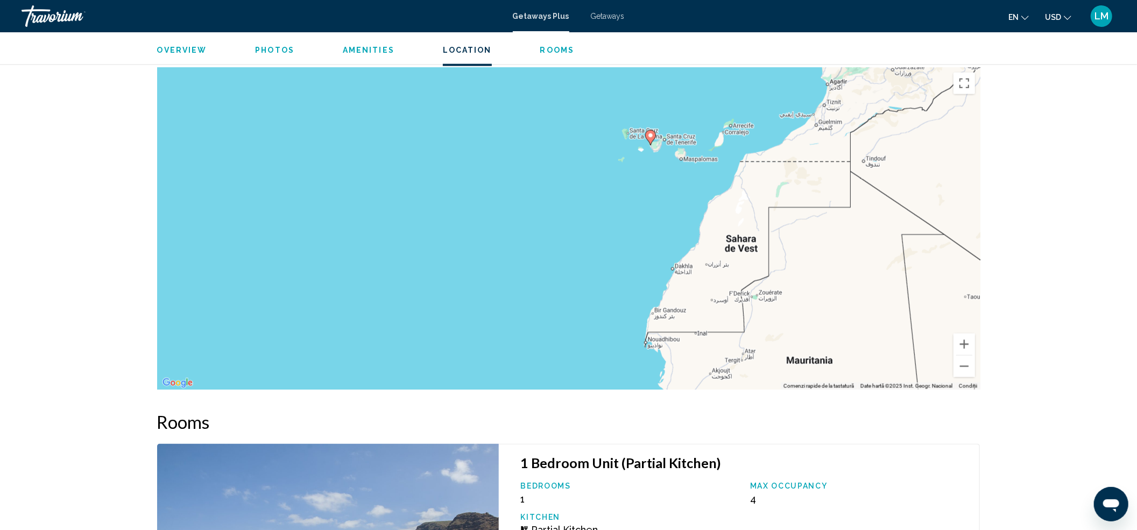
drag, startPoint x: 702, startPoint y: 212, endPoint x: 716, endPoint y: 291, distance: 80.3
click at [716, 291] on div "Ca să activezi tragerea cu ajutorul tastaturii, apasă Alt + Enter. După activar…" at bounding box center [568, 228] width 823 height 323
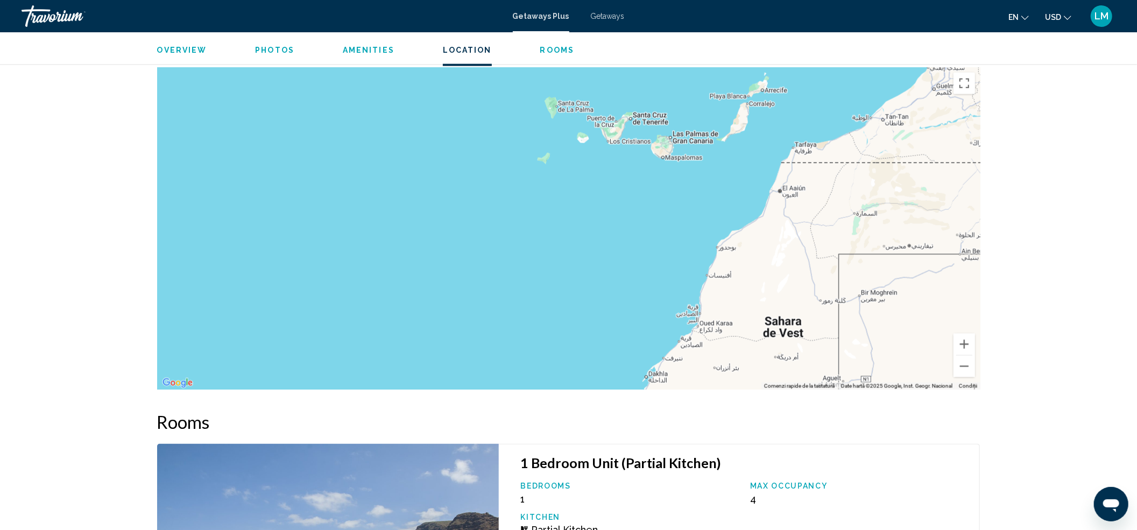
drag, startPoint x: 622, startPoint y: 207, endPoint x: 668, endPoint y: 354, distance: 153.8
click at [668, 354] on div "Main content" at bounding box center [568, 228] width 823 height 323
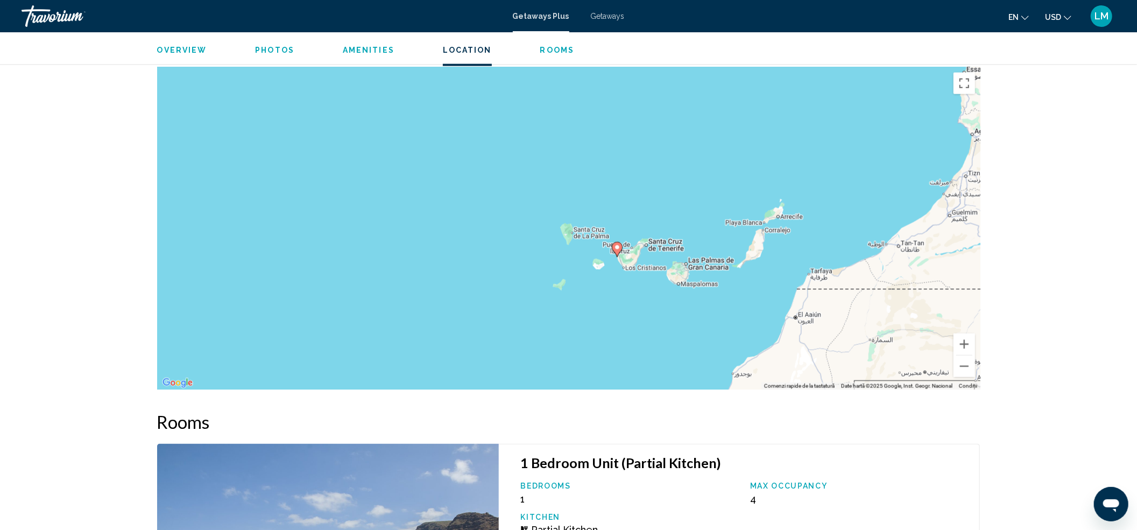
drag, startPoint x: 495, startPoint y: 197, endPoint x: 509, endPoint y: 327, distance: 130.9
click at [509, 327] on div "Ca să activezi tragerea cu ajutorul tastaturii, apasă Alt + Enter. După activar…" at bounding box center [568, 228] width 823 height 323
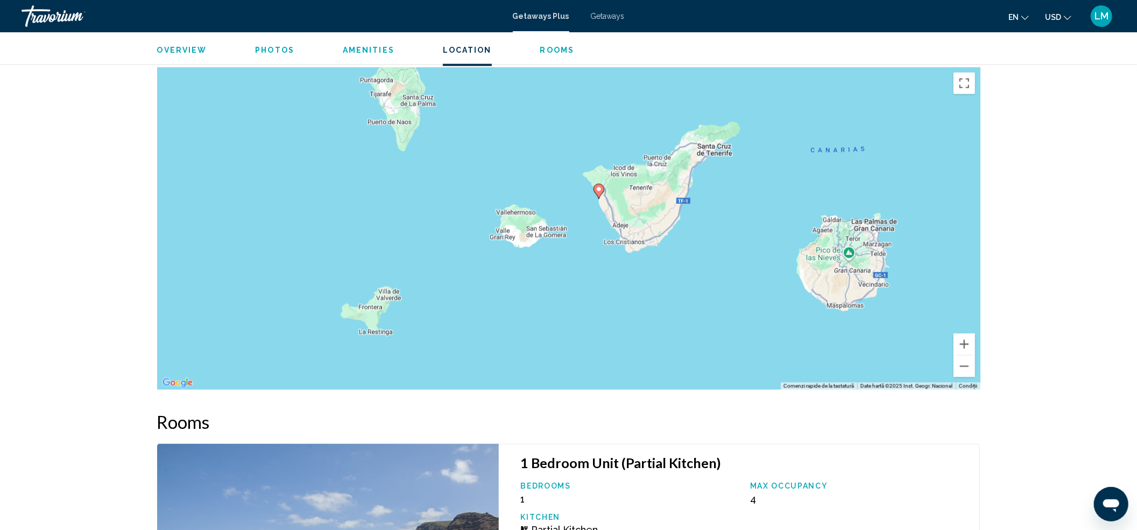
drag, startPoint x: 754, startPoint y: 266, endPoint x: 668, endPoint y: 313, distance: 98.0
click at [668, 313] on div "Ca să activezi tragerea cu ajutorul tastaturii, apasă Alt + Enter. După activar…" at bounding box center [568, 228] width 823 height 323
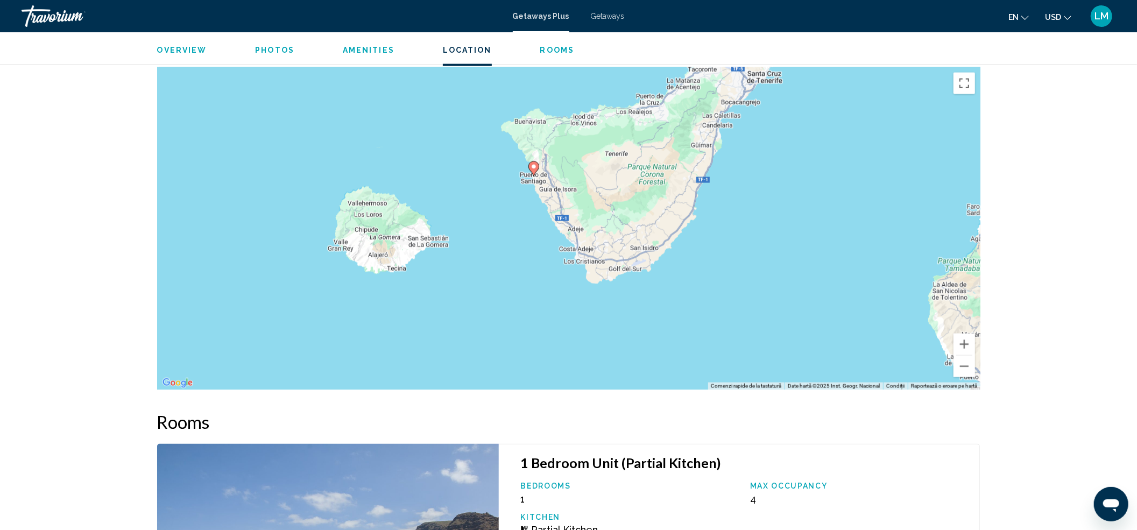
drag, startPoint x: 662, startPoint y: 203, endPoint x: 653, endPoint y: 287, distance: 84.3
click at [653, 287] on div "Ca să activezi tragerea cu ajutorul tastaturii, apasă Alt + Enter. După activar…" at bounding box center [568, 228] width 823 height 323
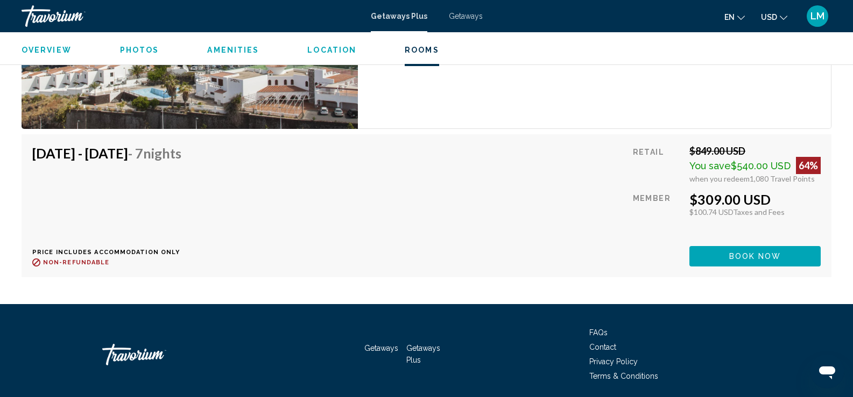
scroll to position [1908, 0]
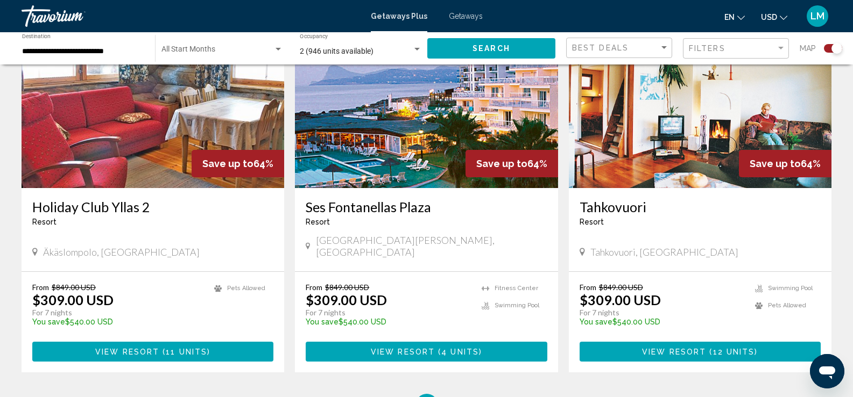
scroll to position [1509, 0]
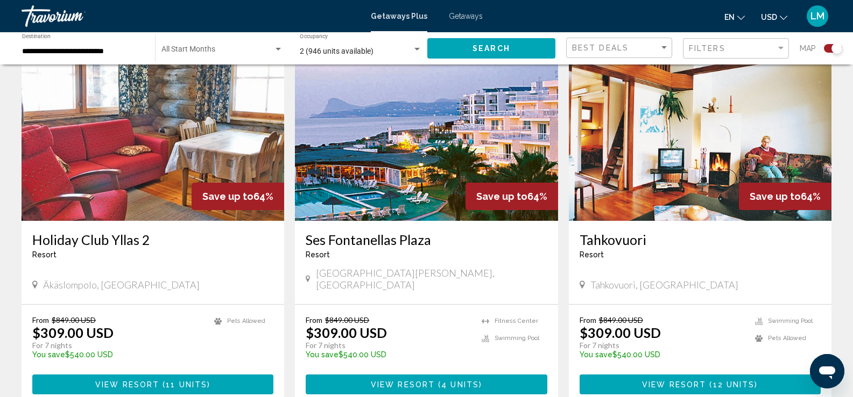
click at [407, 169] on img "Main content" at bounding box center [426, 135] width 262 height 172
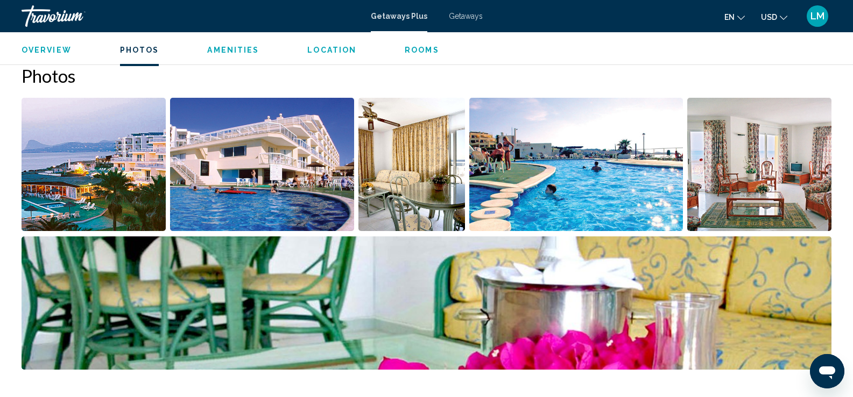
scroll to position [502, 0]
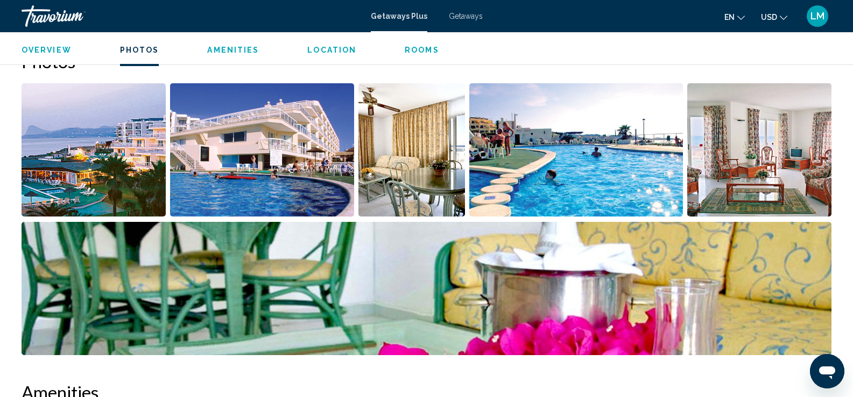
click at [105, 166] on img "Open full-screen image slider" at bounding box center [94, 149] width 144 height 133
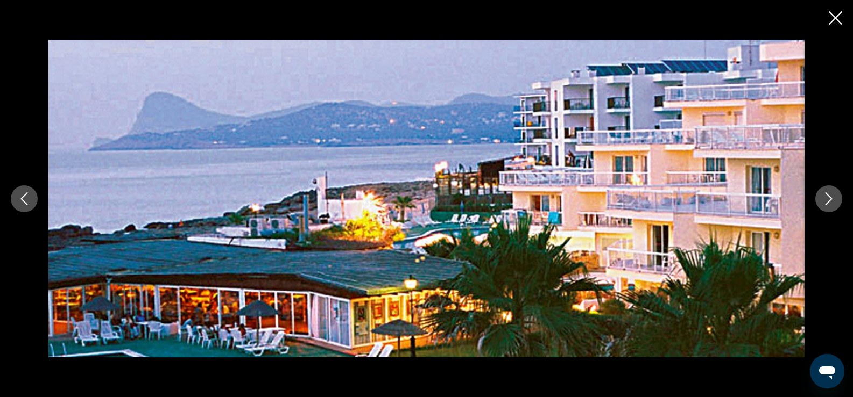
click at [823, 198] on icon "Next image" at bounding box center [828, 199] width 13 height 13
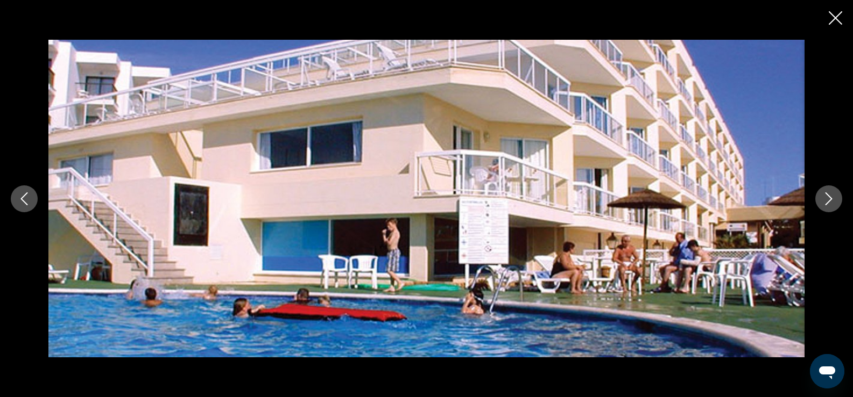
click at [823, 198] on icon "Next image" at bounding box center [828, 199] width 13 height 13
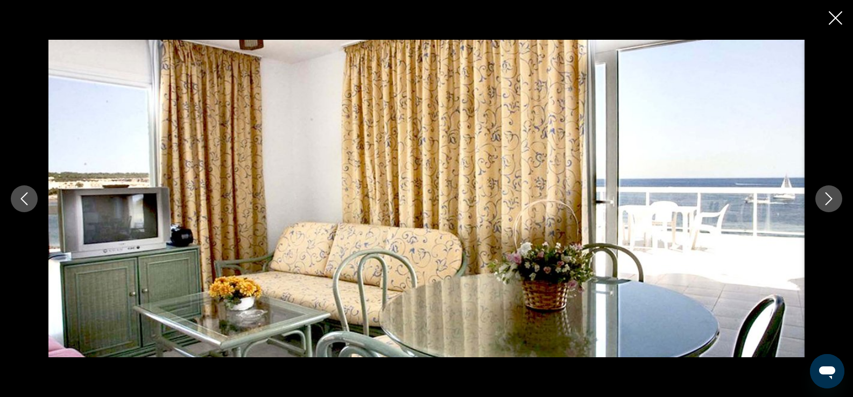
click at [823, 198] on icon "Next image" at bounding box center [828, 199] width 13 height 13
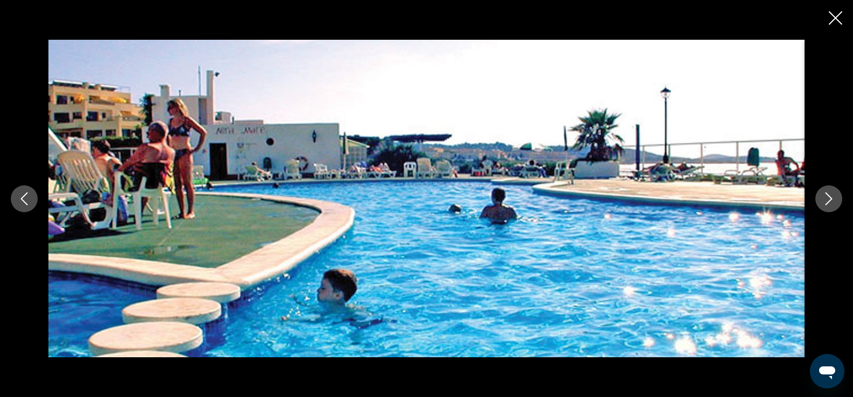
click at [823, 198] on icon "Next image" at bounding box center [828, 199] width 13 height 13
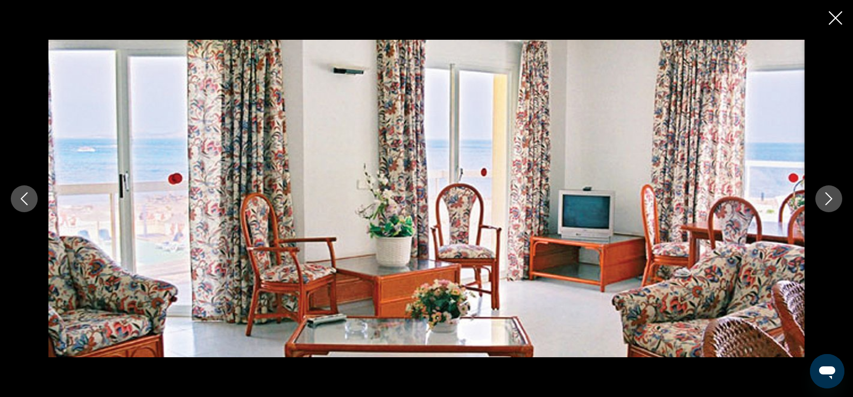
click at [823, 198] on icon "Next image" at bounding box center [828, 199] width 13 height 13
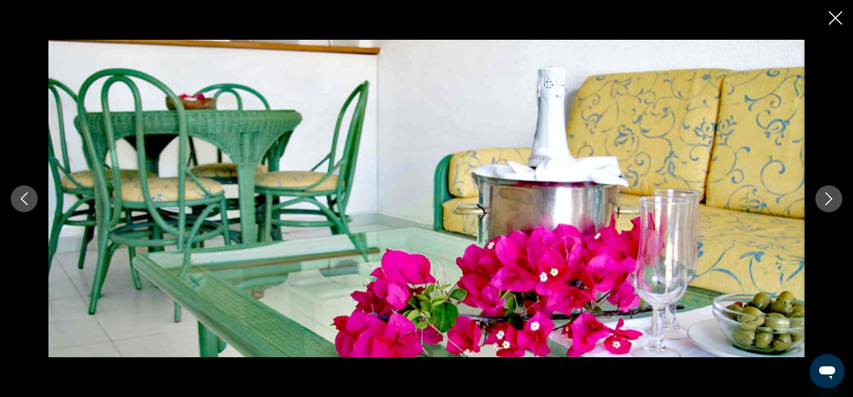
click at [822, 197] on icon "Next image" at bounding box center [828, 199] width 13 height 13
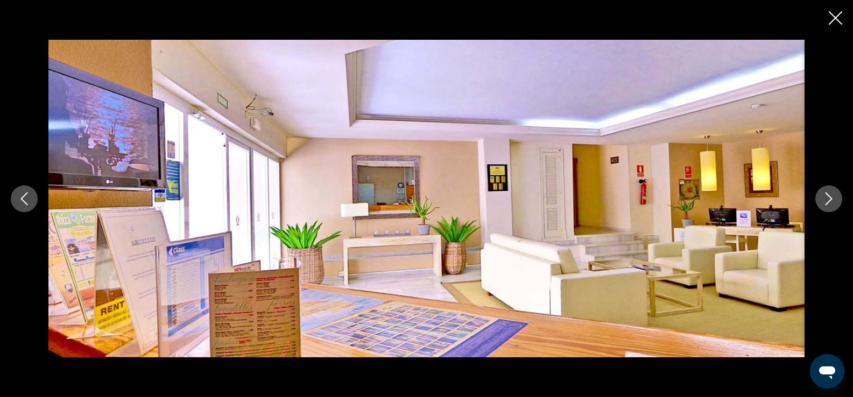
click at [822, 197] on icon "Next image" at bounding box center [828, 199] width 13 height 13
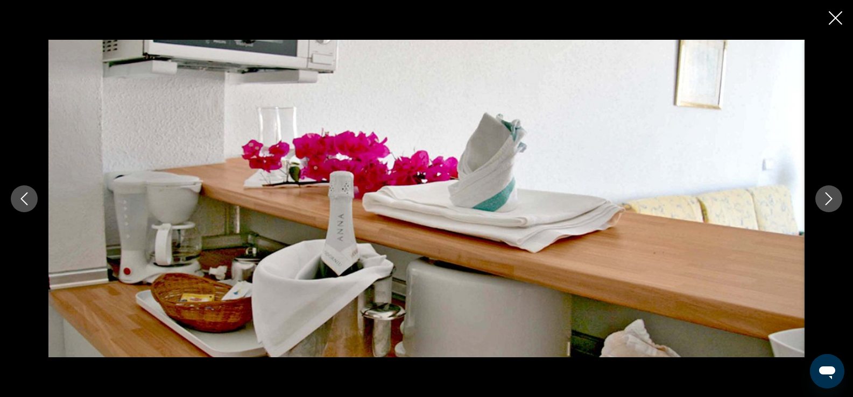
click at [822, 197] on icon "Next image" at bounding box center [828, 199] width 13 height 13
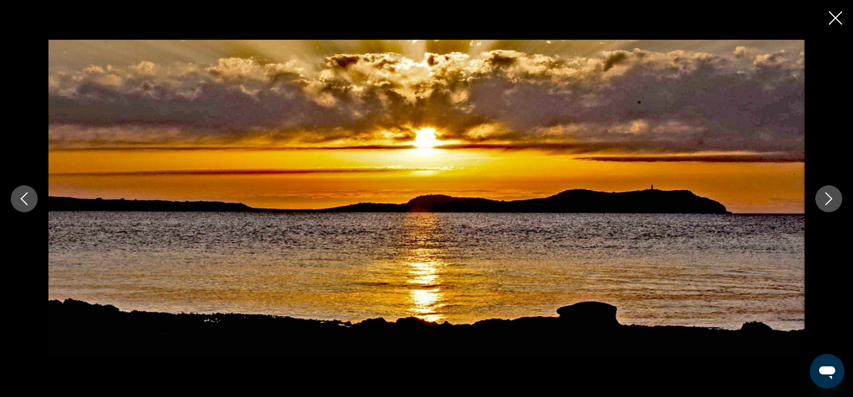
click at [822, 197] on icon "Next image" at bounding box center [828, 199] width 13 height 13
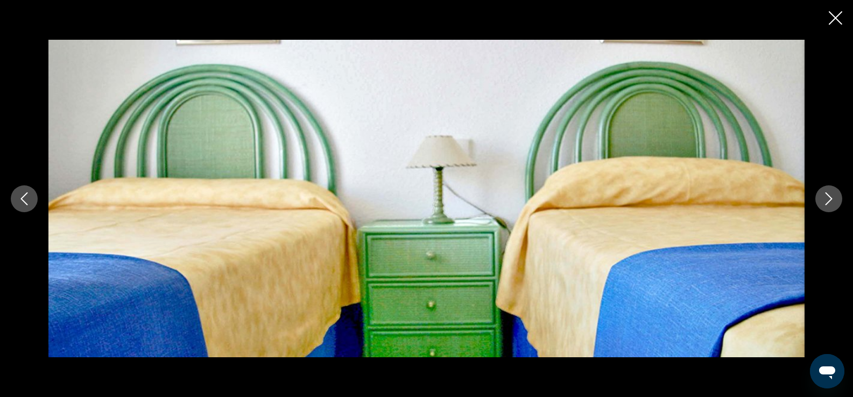
click at [822, 197] on icon "Next image" at bounding box center [828, 199] width 13 height 13
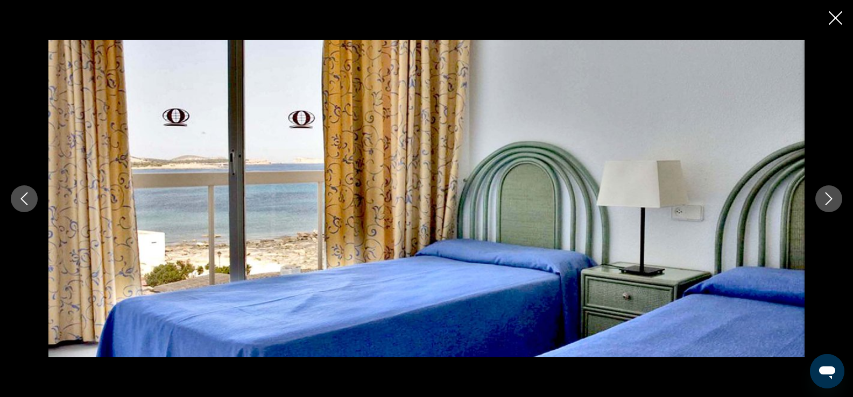
click at [822, 197] on icon "Next image" at bounding box center [828, 199] width 13 height 13
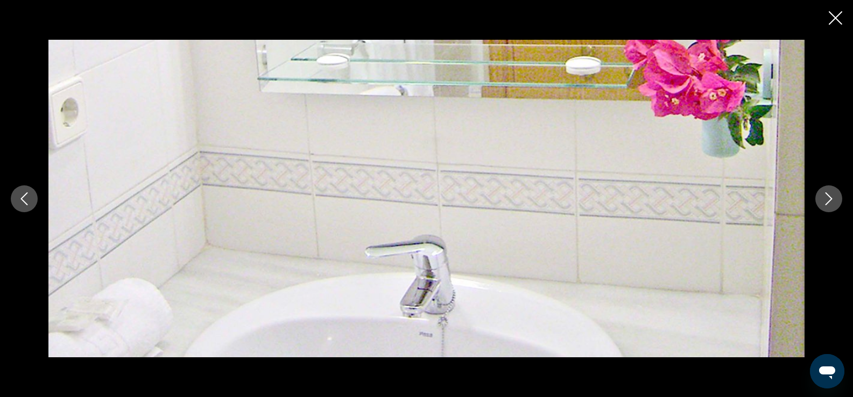
click at [822, 197] on icon "Next image" at bounding box center [828, 199] width 13 height 13
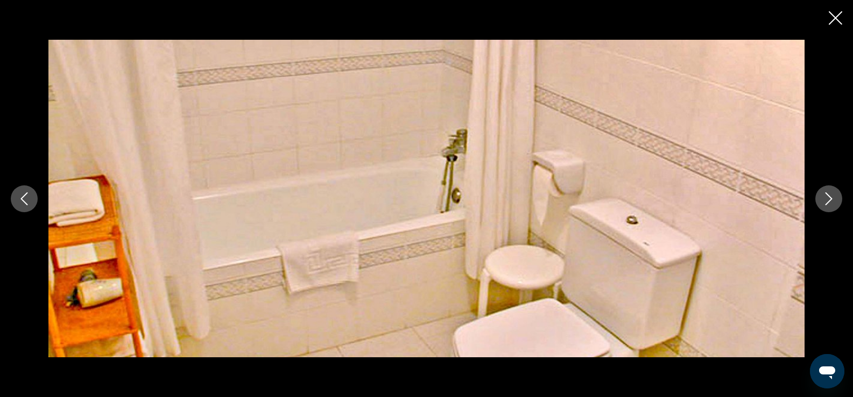
click at [822, 197] on icon "Next image" at bounding box center [828, 199] width 13 height 13
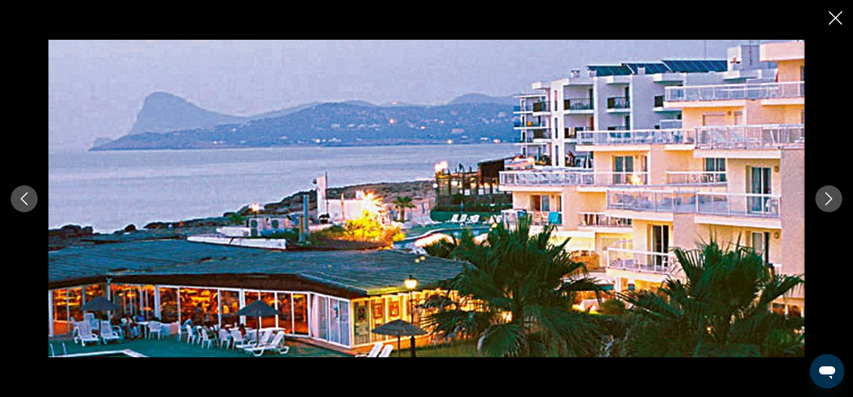
click at [833, 16] on icon "Close slideshow" at bounding box center [834, 17] width 13 height 13
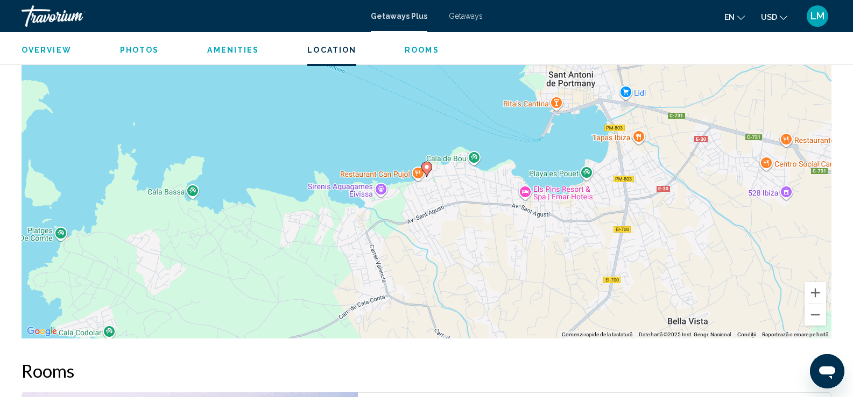
scroll to position [1459, 0]
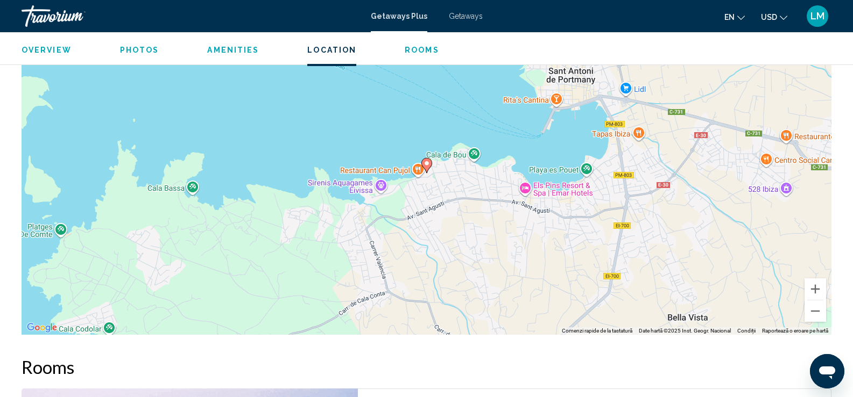
click at [503, 262] on div "Ca să activezi tragerea cu ajutorul tastaturii, apasă Alt + Enter. După activar…" at bounding box center [427, 173] width 810 height 323
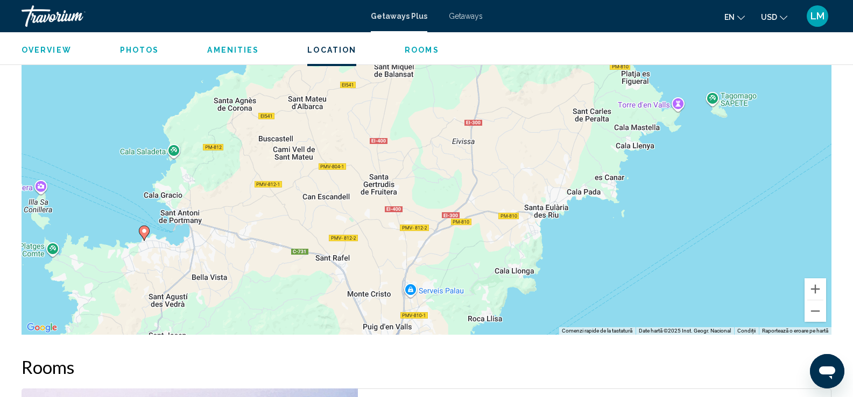
drag, startPoint x: 573, startPoint y: 301, endPoint x: 434, endPoint y: 324, distance: 141.8
click at [434, 324] on div "Ca să activezi tragerea cu ajutorul tastaturii, apasă Alt + Enter. După activar…" at bounding box center [427, 173] width 810 height 323
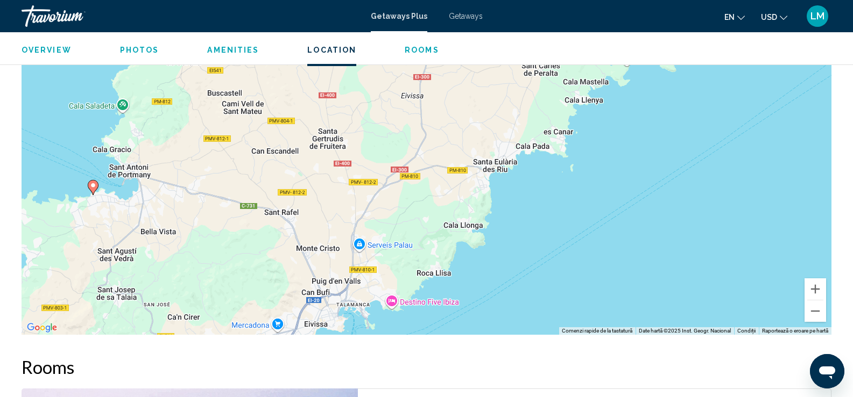
drag, startPoint x: 499, startPoint y: 165, endPoint x: 446, endPoint y: 119, distance: 69.4
click at [446, 119] on div "Ca să activezi tragerea cu ajutorul tastaturii, apasă Alt + Enter. După activar…" at bounding box center [427, 173] width 810 height 323
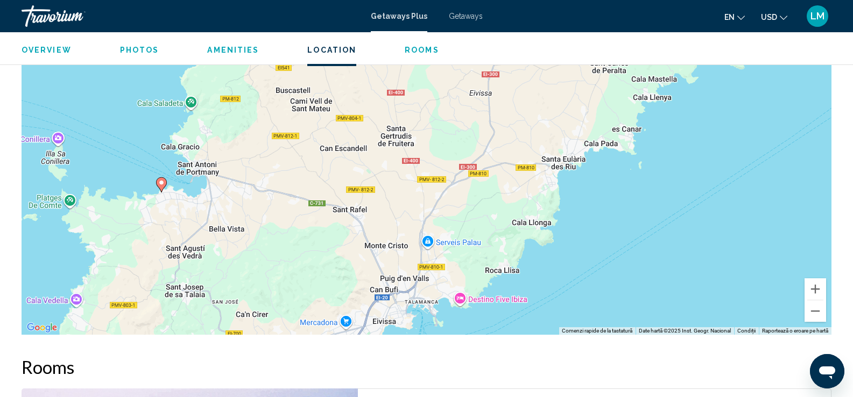
drag, startPoint x: 426, startPoint y: 242, endPoint x: 494, endPoint y: 235, distance: 68.1
click at [494, 235] on div "Ca să activezi tragerea cu ajutorul tastaturii, apasă Alt + Enter. După activar…" at bounding box center [427, 173] width 810 height 323
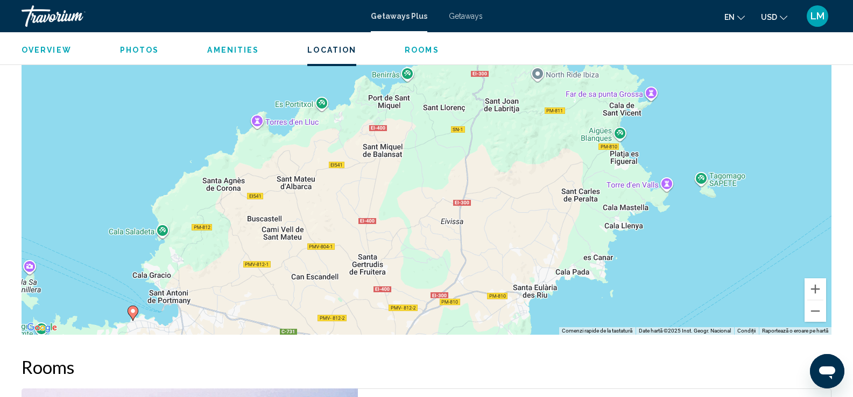
drag, startPoint x: 428, startPoint y: 161, endPoint x: 393, endPoint y: 295, distance: 138.4
click at [393, 295] on div "Ca să activezi tragerea cu ajutorul tastaturii, apasă Alt + Enter. După activar…" at bounding box center [427, 173] width 810 height 323
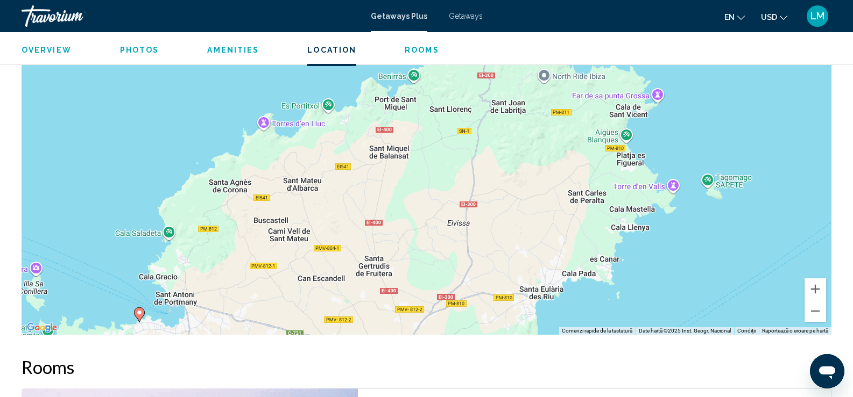
drag, startPoint x: 429, startPoint y: 163, endPoint x: 478, endPoint y: 144, distance: 52.6
click at [450, 137] on div "Ca să activezi tragerea cu ajutorul tastaturii, apasă Alt + Enter. După activar…" at bounding box center [427, 173] width 810 height 323
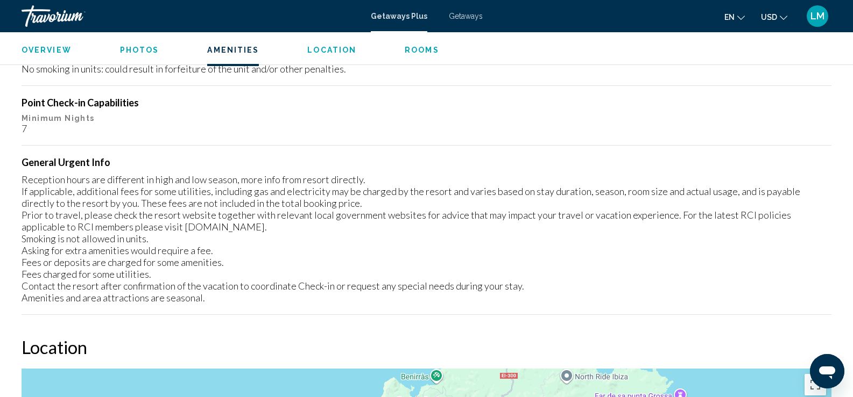
scroll to position [1074, 0]
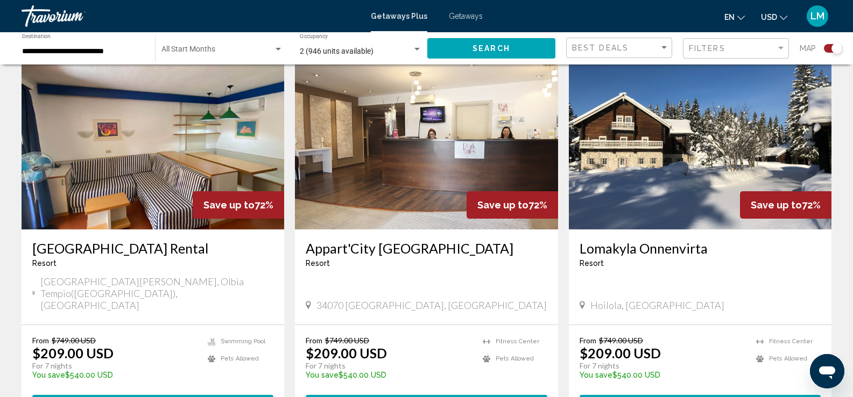
scroll to position [1592, 0]
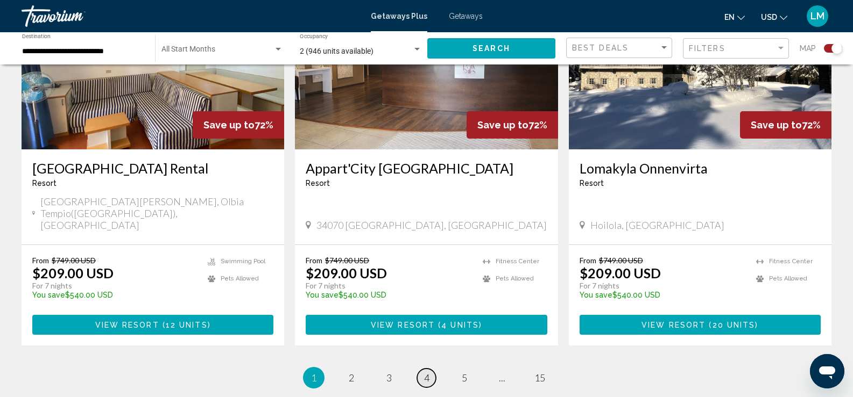
click at [427, 372] on span "4" at bounding box center [426, 378] width 5 height 12
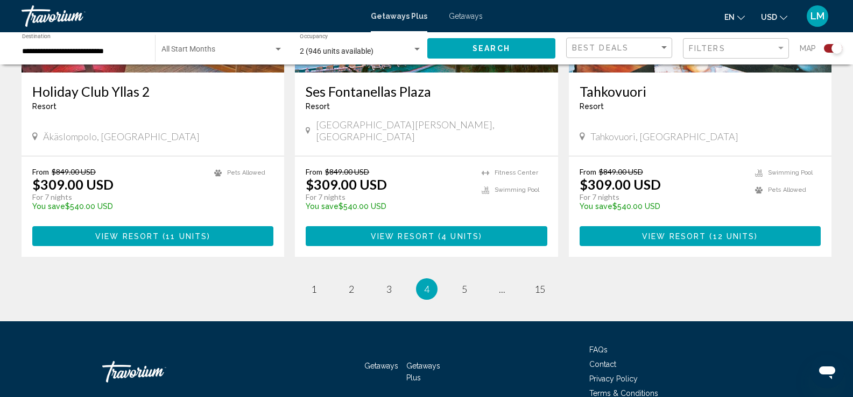
scroll to position [1660, 0]
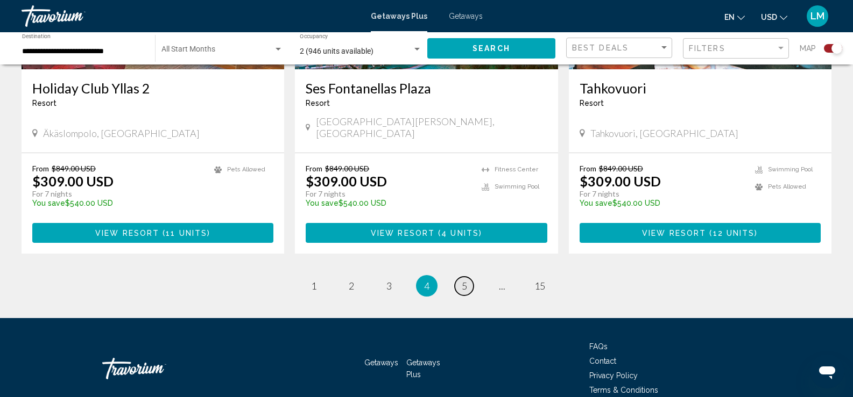
click at [467, 277] on link "page 5" at bounding box center [464, 286] width 19 height 19
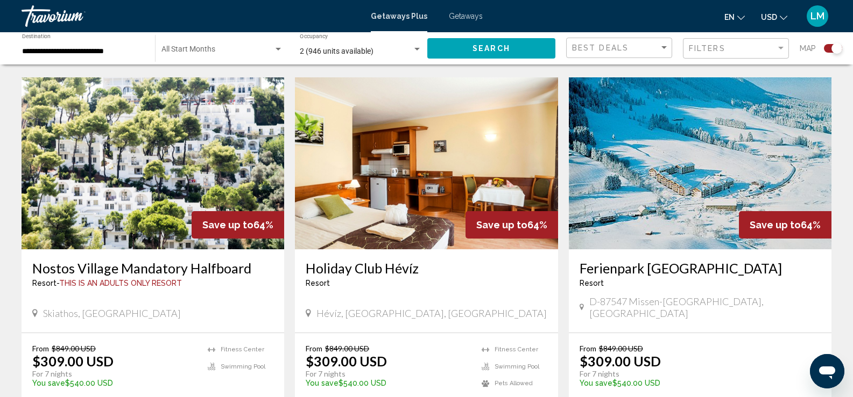
scroll to position [1132, 0]
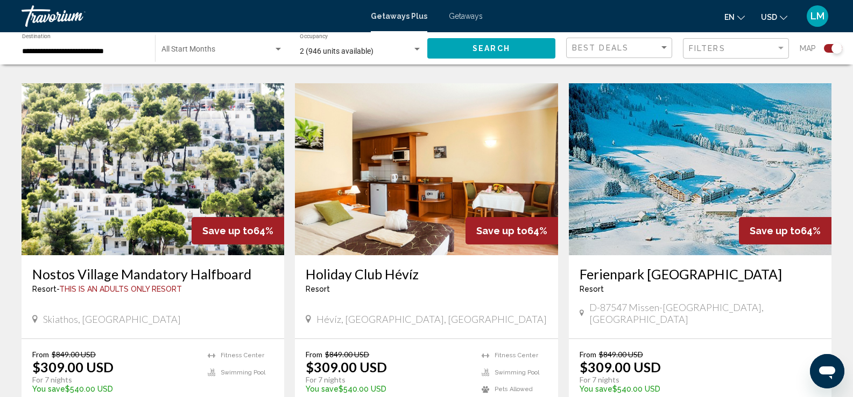
click at [139, 145] on img "Main content" at bounding box center [153, 169] width 262 height 172
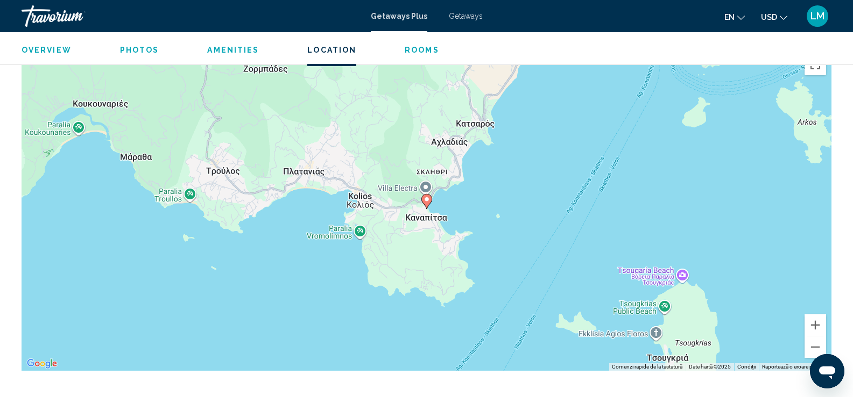
scroll to position [1443, 0]
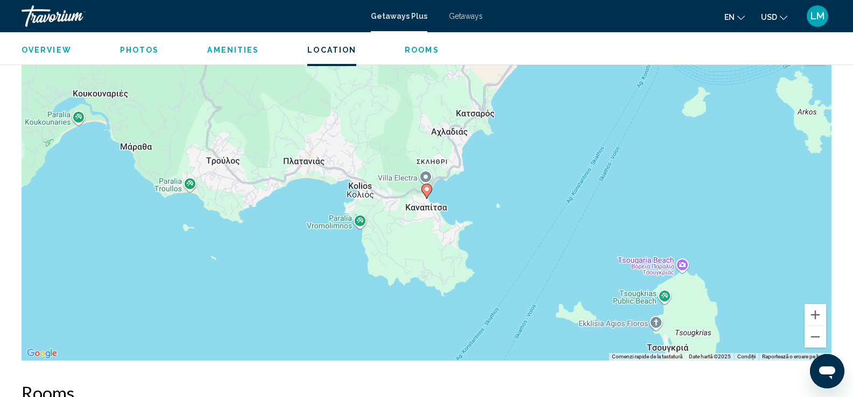
click at [492, 199] on div "Ca să activezi tragerea cu ajutorul tastaturii, apasă Alt + Enter. După activar…" at bounding box center [427, 199] width 810 height 323
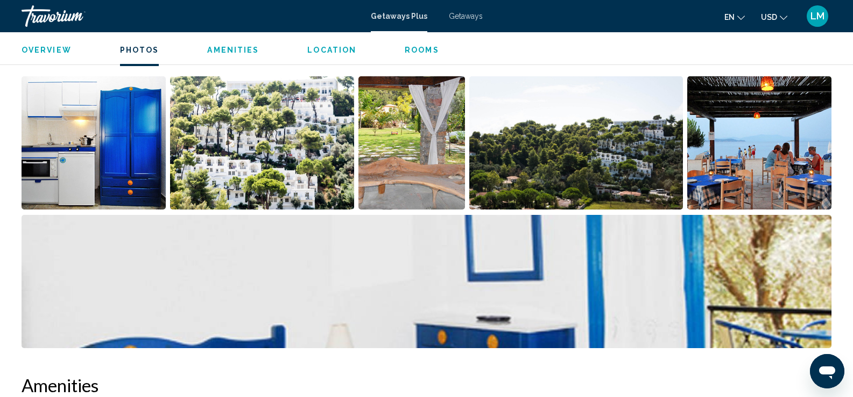
scroll to position [506, 0]
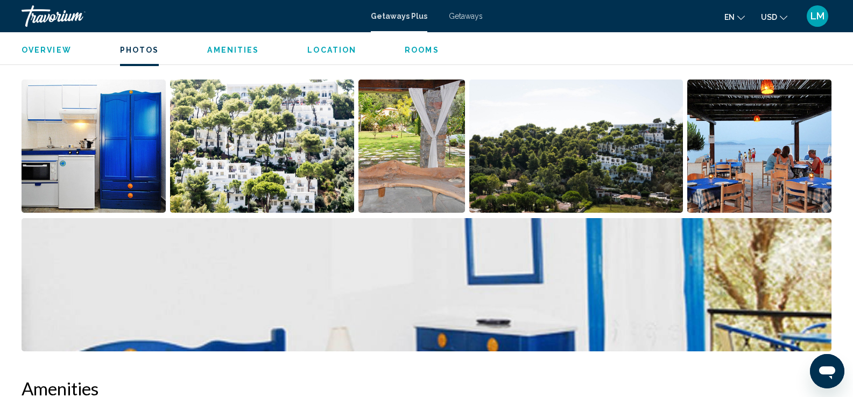
click at [108, 144] on img "Open full-screen image slider" at bounding box center [94, 146] width 144 height 133
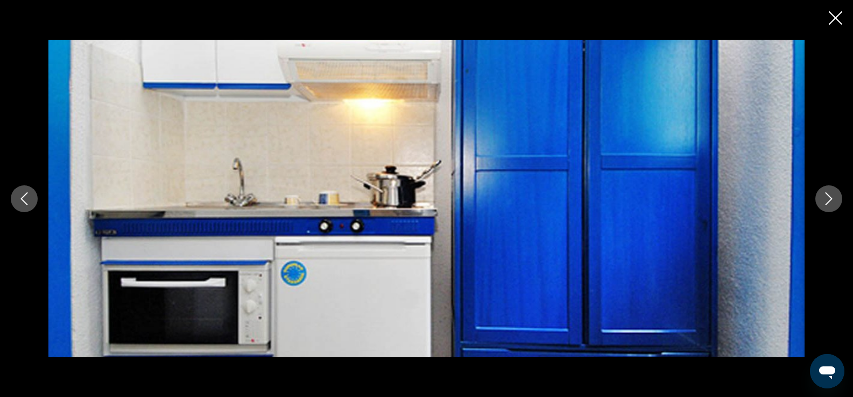
click at [823, 202] on icon "Next image" at bounding box center [828, 199] width 13 height 13
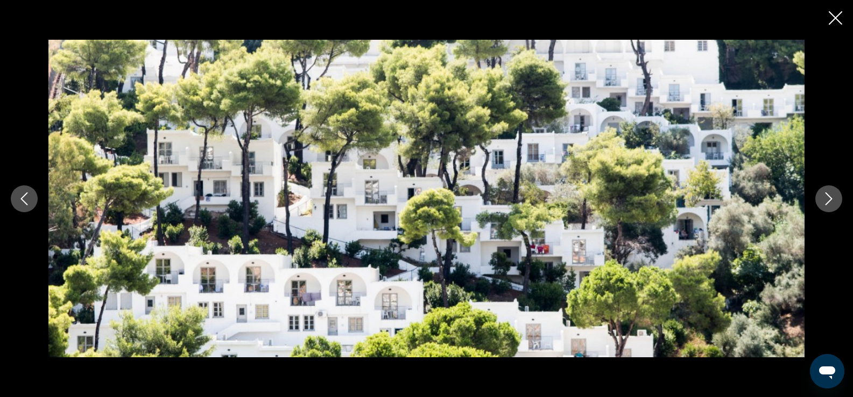
click at [823, 202] on icon "Next image" at bounding box center [828, 199] width 13 height 13
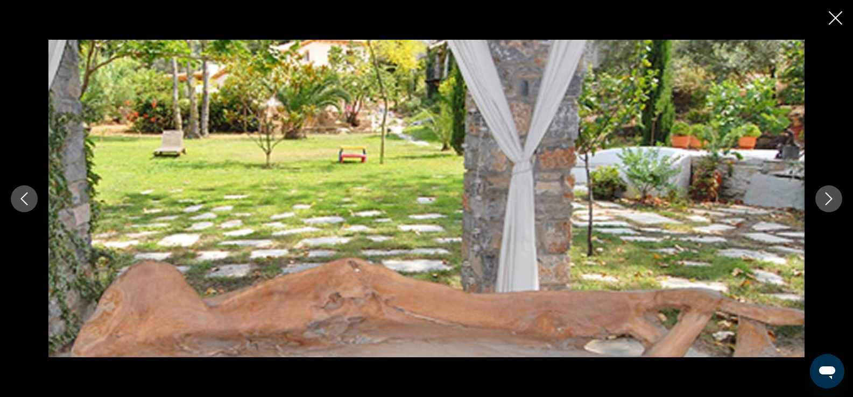
click at [823, 202] on icon "Next image" at bounding box center [828, 199] width 13 height 13
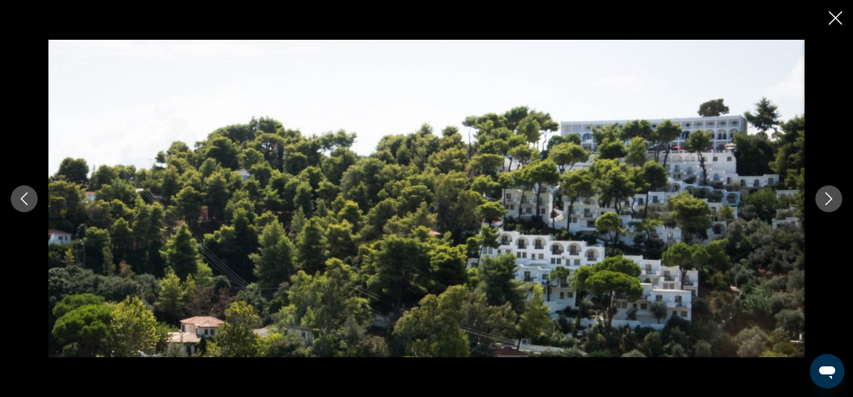
click at [823, 202] on icon "Next image" at bounding box center [828, 199] width 13 height 13
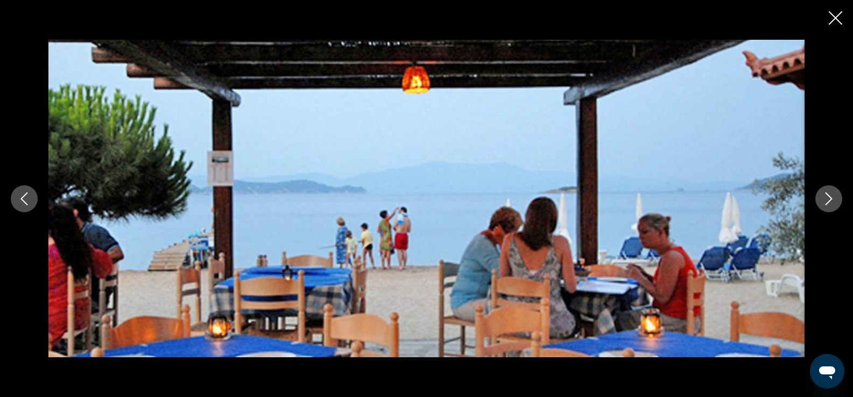
click at [823, 202] on icon "Next image" at bounding box center [828, 199] width 13 height 13
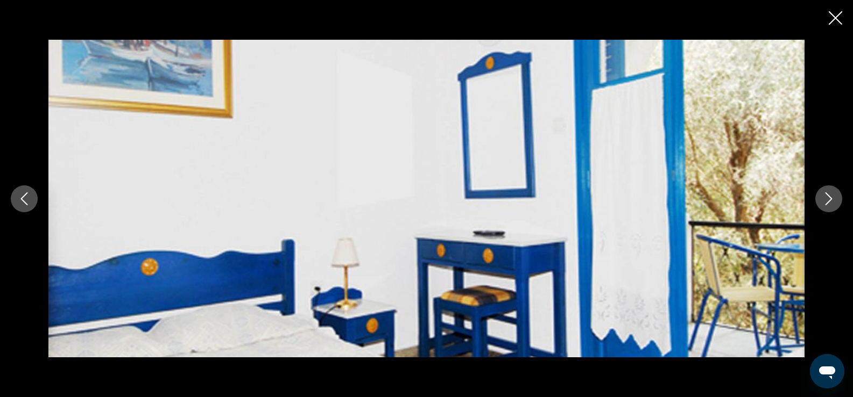
click at [823, 202] on icon "Next image" at bounding box center [828, 199] width 13 height 13
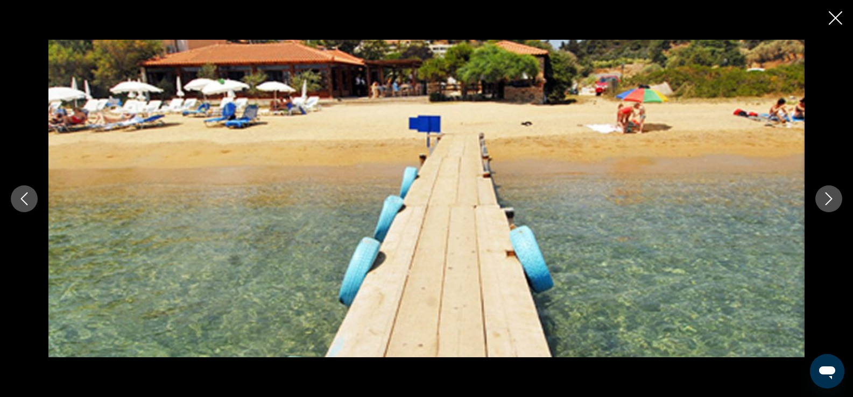
click at [823, 202] on icon "Next image" at bounding box center [828, 199] width 13 height 13
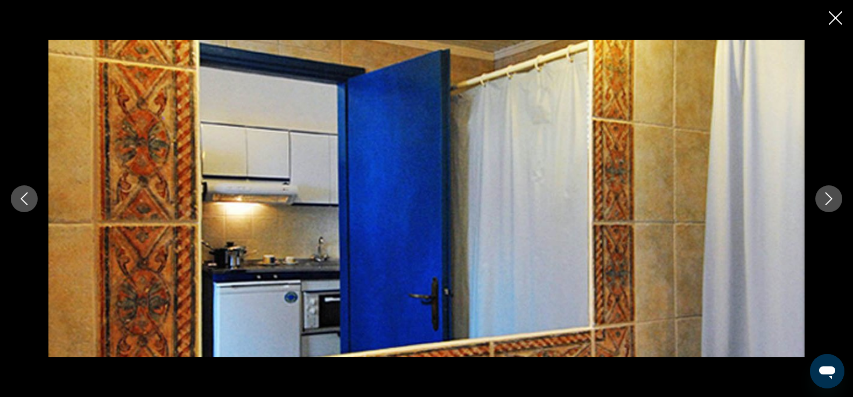
click at [823, 202] on icon "Next image" at bounding box center [828, 199] width 13 height 13
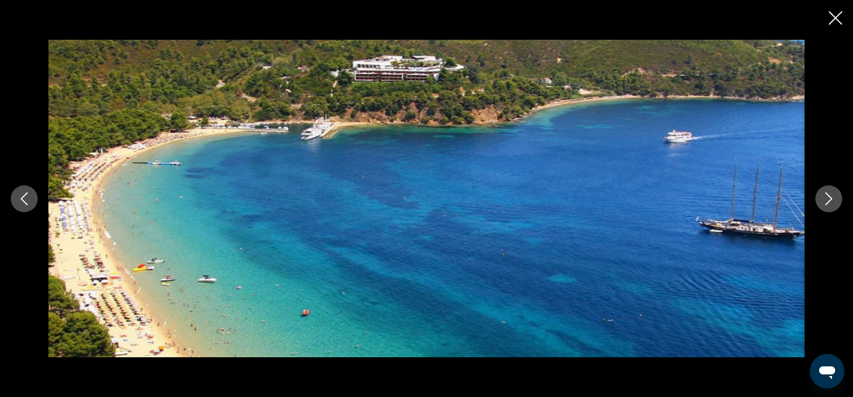
click at [823, 202] on icon "Next image" at bounding box center [828, 199] width 13 height 13
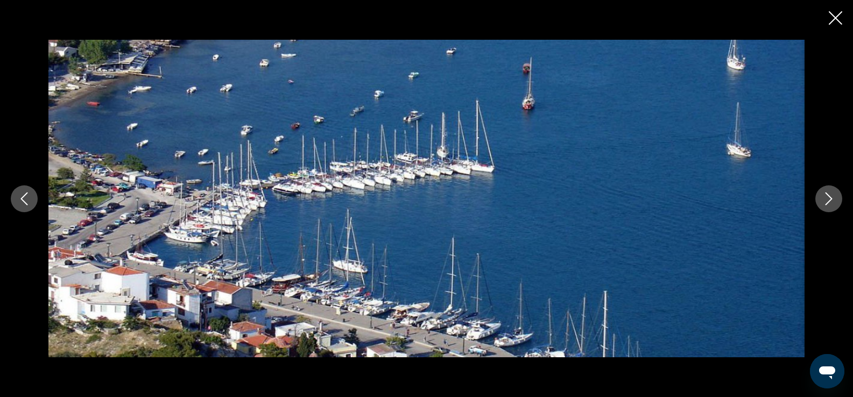
click at [823, 202] on icon "Next image" at bounding box center [828, 199] width 13 height 13
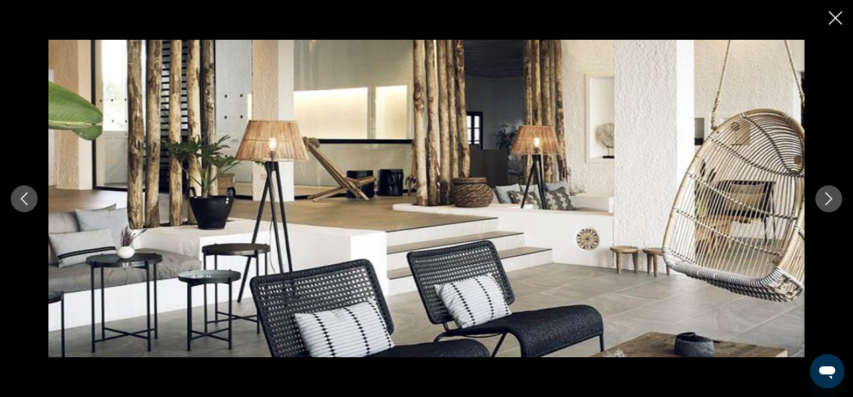
click at [833, 17] on icon "Close slideshow" at bounding box center [834, 17] width 13 height 13
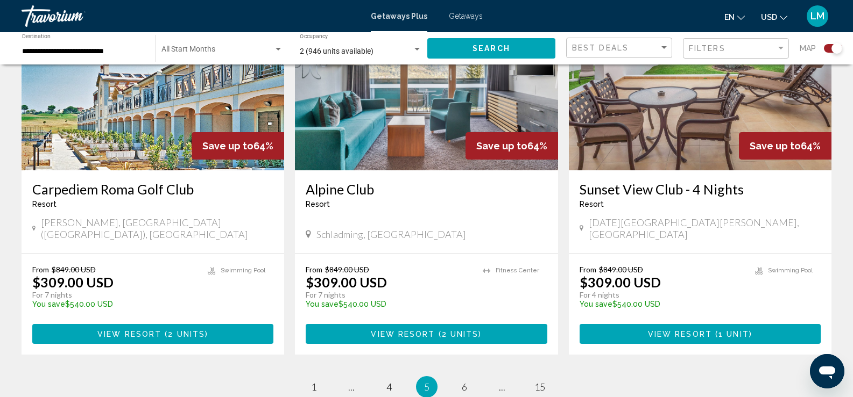
scroll to position [1690, 0]
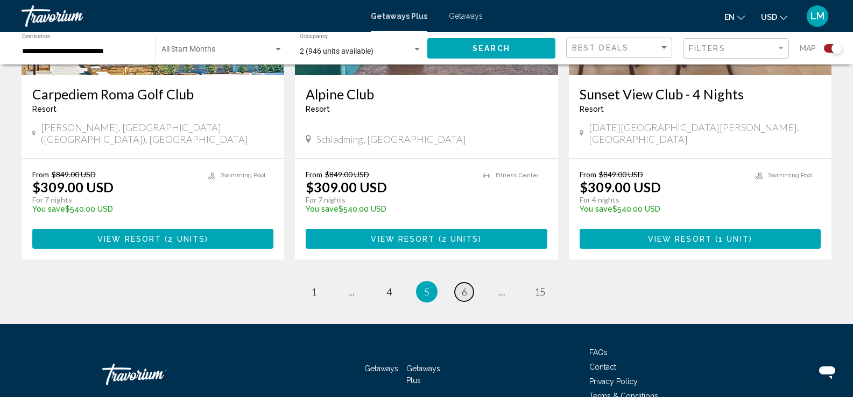
click at [463, 286] on span "6" at bounding box center [463, 292] width 5 height 12
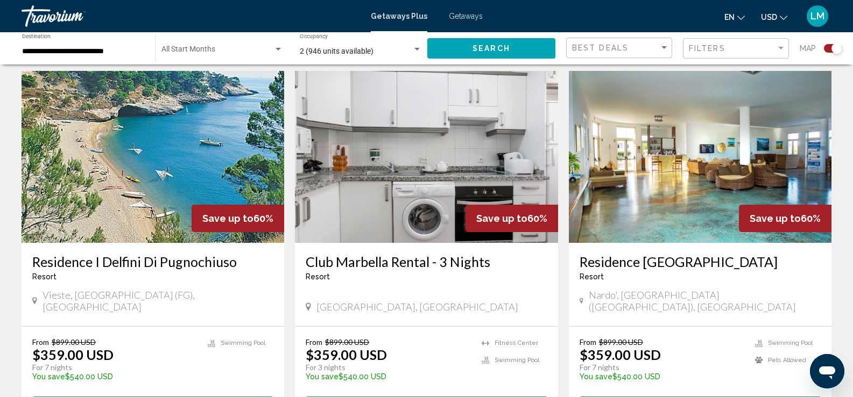
scroll to position [1155, 0]
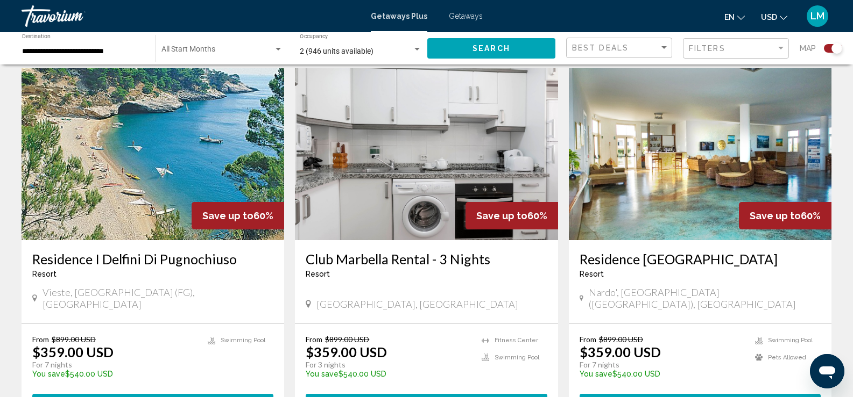
click at [160, 166] on img "Main content" at bounding box center [153, 154] width 262 height 172
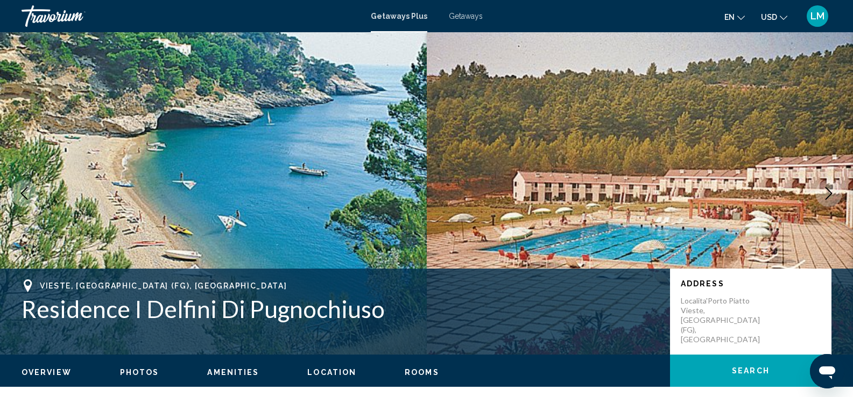
click at [384, 189] on img "Main content" at bounding box center [213, 193] width 427 height 323
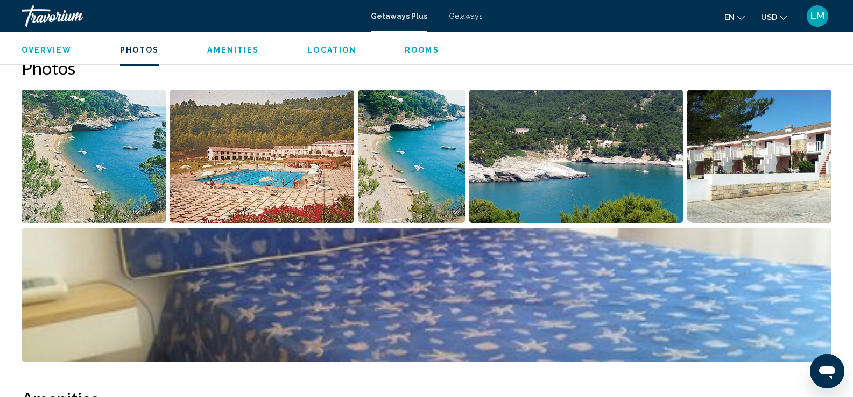
scroll to position [485, 0]
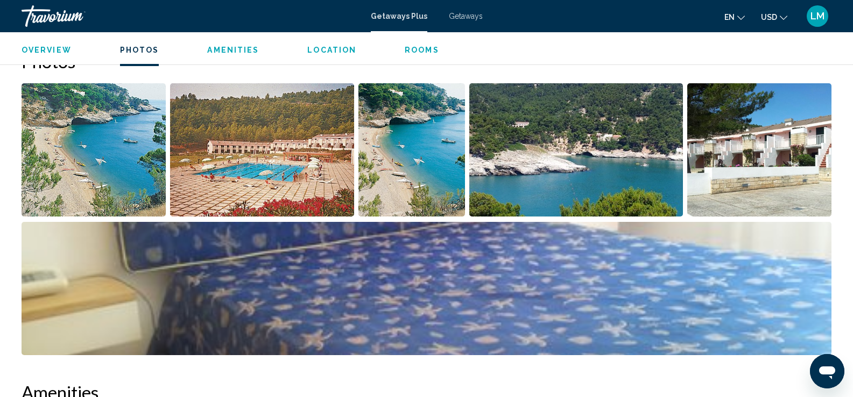
click at [78, 147] on img "Open full-screen image slider" at bounding box center [94, 149] width 144 height 133
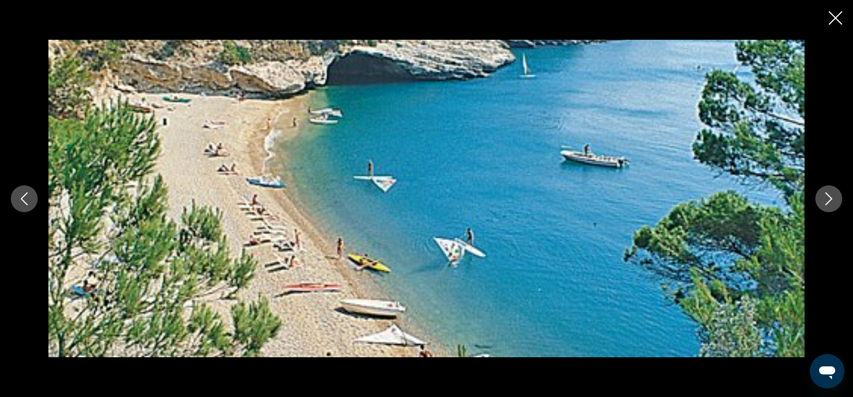
click at [830, 196] on icon "Next image" at bounding box center [828, 199] width 13 height 13
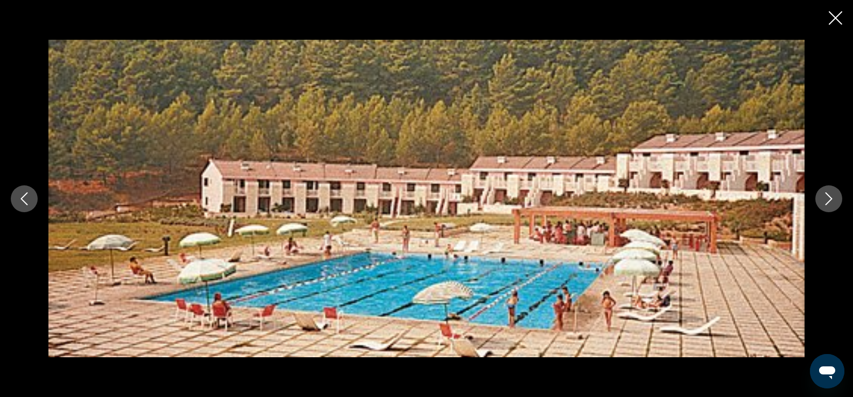
click at [834, 202] on icon "Next image" at bounding box center [828, 199] width 13 height 13
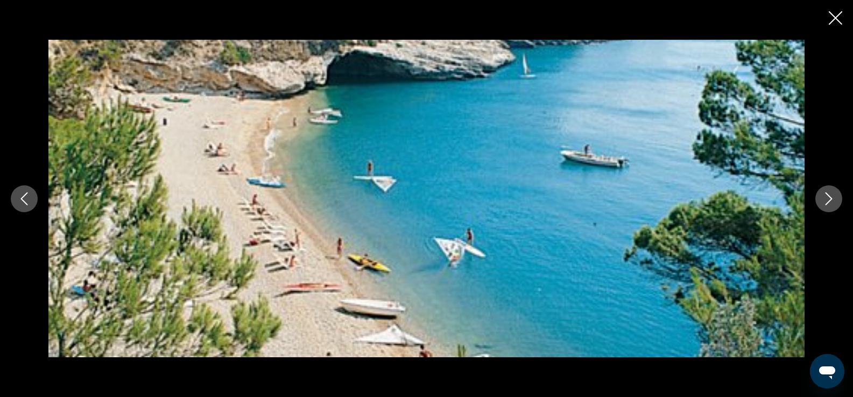
click at [834, 202] on icon "Next image" at bounding box center [828, 199] width 13 height 13
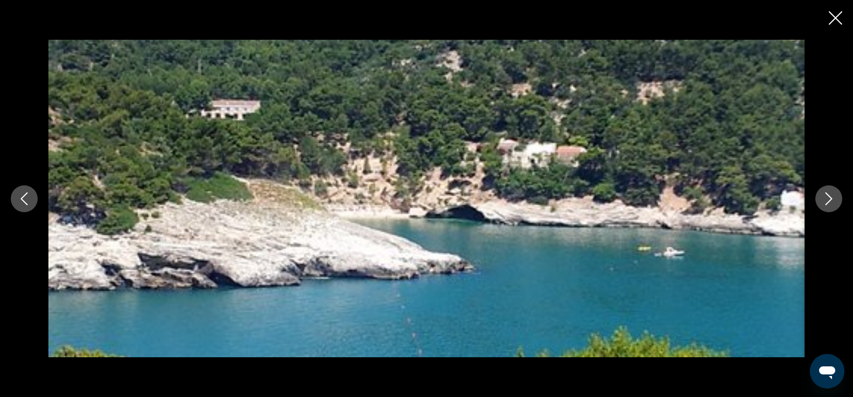
click at [833, 202] on icon "Next image" at bounding box center [828, 199] width 13 height 13
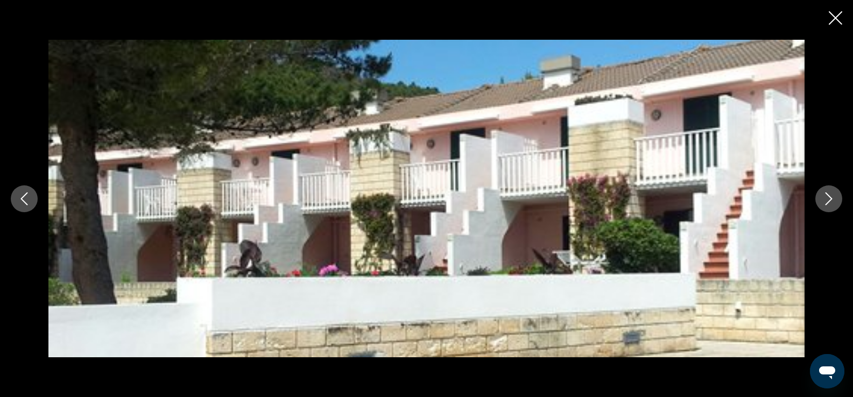
click at [833, 202] on icon "Next image" at bounding box center [828, 199] width 13 height 13
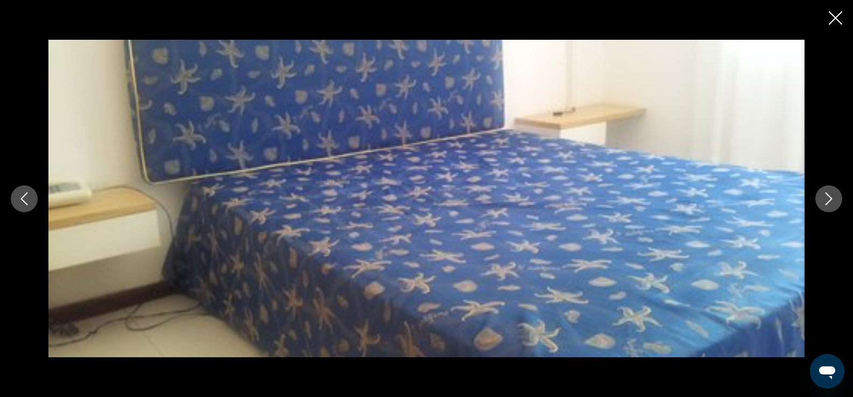
click at [833, 202] on icon "Next image" at bounding box center [828, 199] width 13 height 13
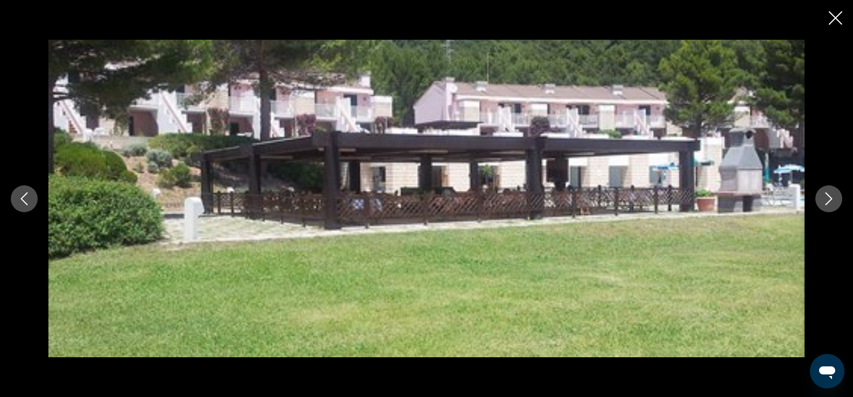
click at [833, 202] on icon "Next image" at bounding box center [828, 199] width 13 height 13
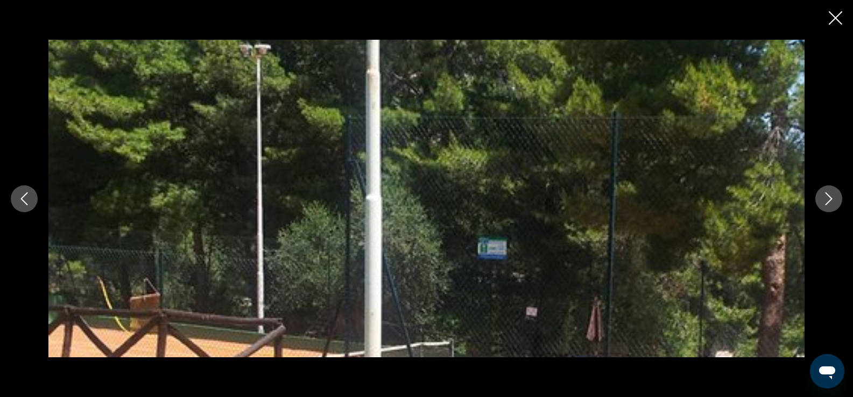
click at [833, 202] on icon "Next image" at bounding box center [828, 199] width 13 height 13
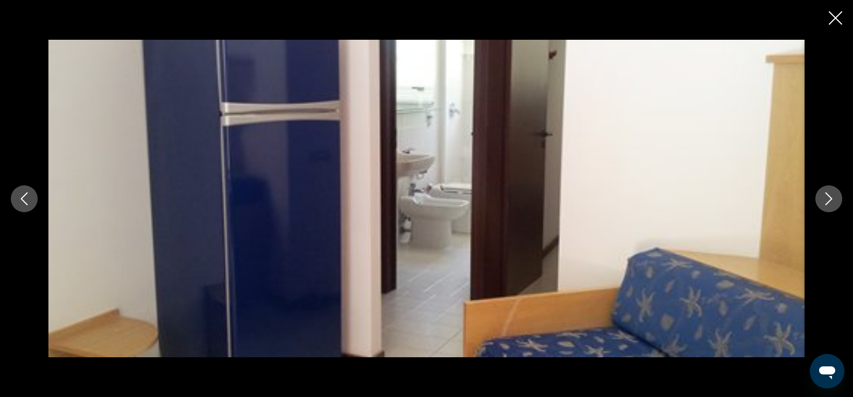
click at [819, 195] on button "Next image" at bounding box center [828, 199] width 27 height 27
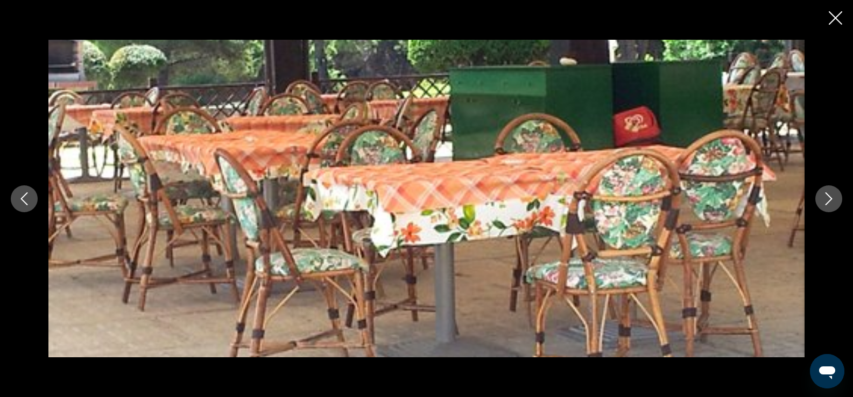
click at [820, 195] on button "Next image" at bounding box center [828, 199] width 27 height 27
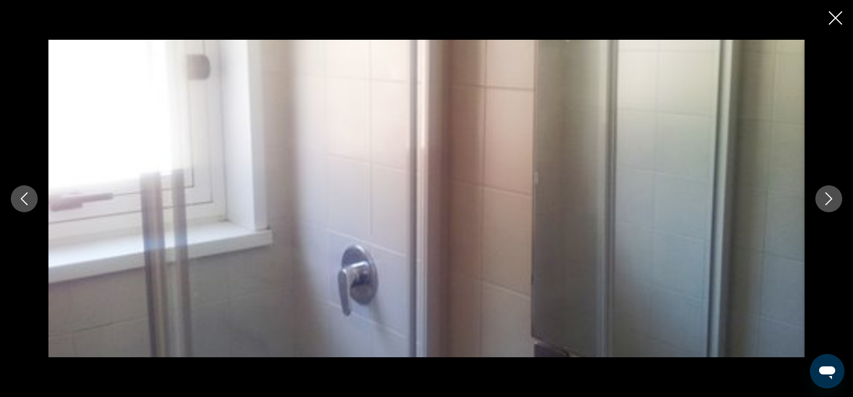
click at [825, 204] on icon "Next image" at bounding box center [828, 199] width 13 height 13
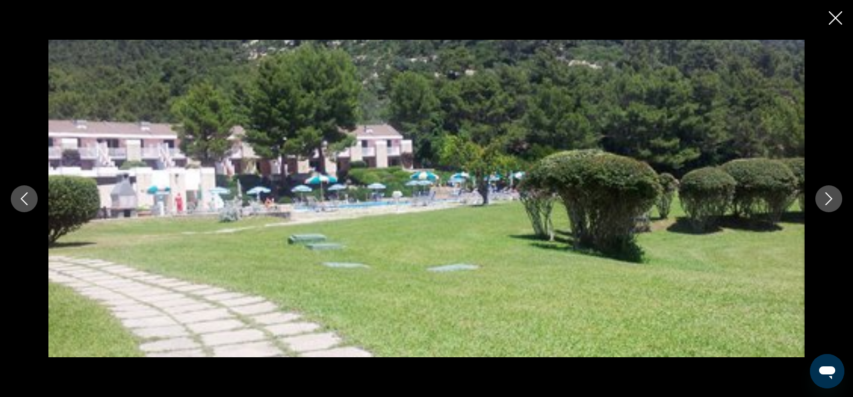
click at [825, 205] on icon "Next image" at bounding box center [828, 199] width 7 height 13
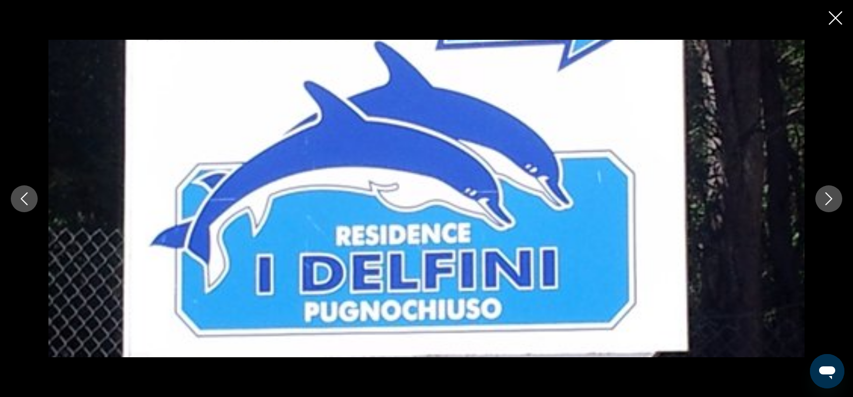
click at [825, 205] on icon "Next image" at bounding box center [828, 199] width 7 height 13
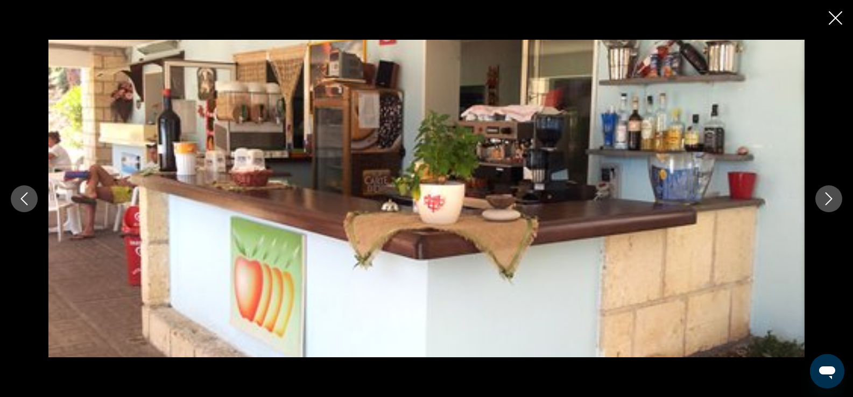
click at [825, 205] on button "Next image" at bounding box center [828, 199] width 27 height 27
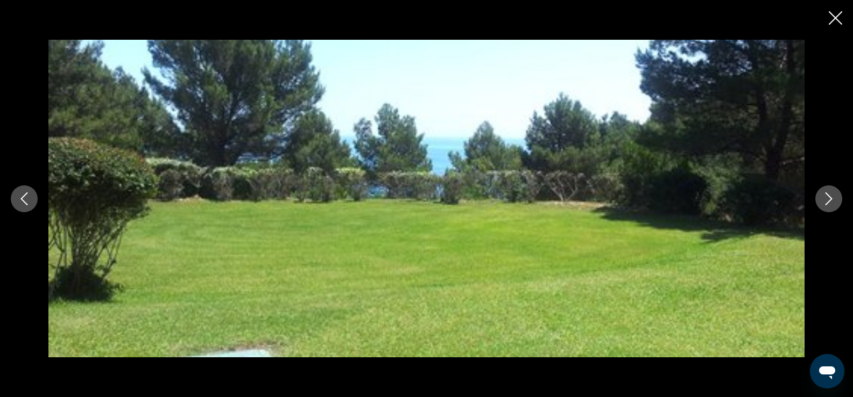
click at [825, 205] on button "Next image" at bounding box center [828, 199] width 27 height 27
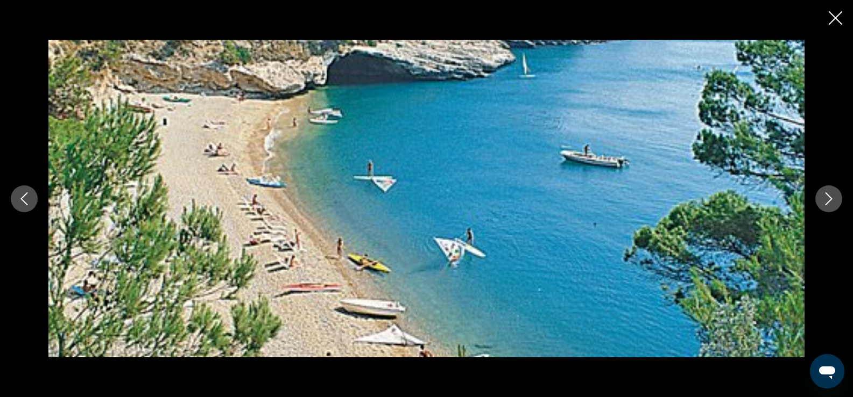
click at [834, 15] on icon "Close slideshow" at bounding box center [834, 17] width 13 height 13
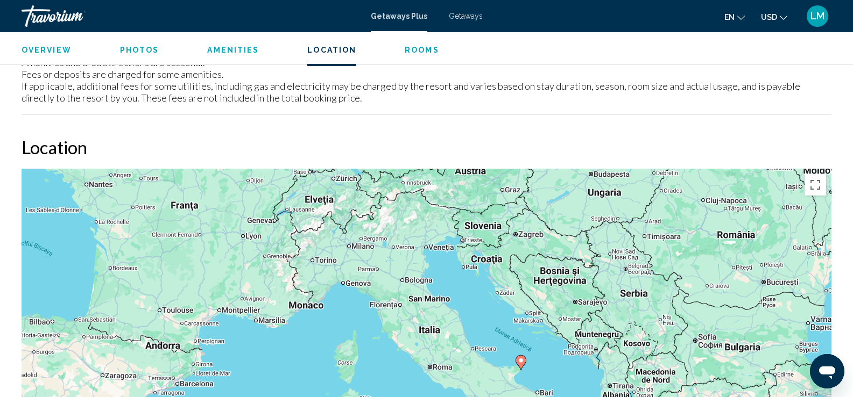
scroll to position [1301, 0]
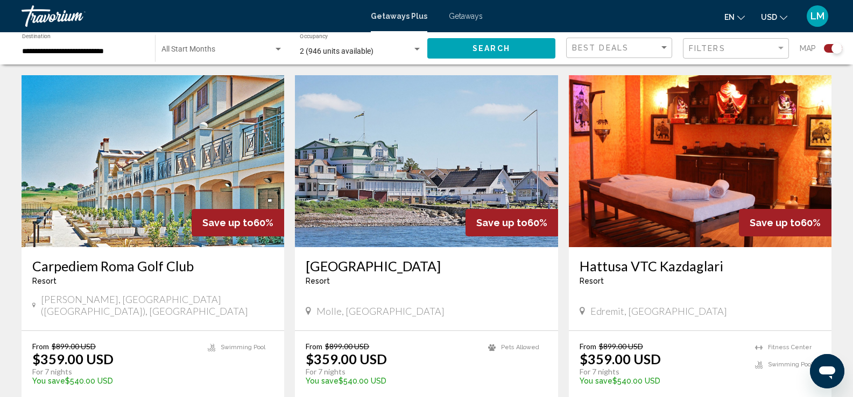
scroll to position [1690, 0]
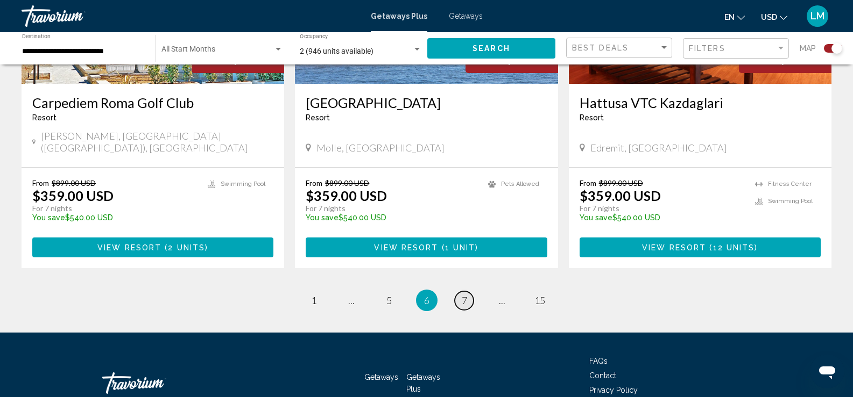
click at [465, 295] on span "7" at bounding box center [463, 301] width 5 height 12
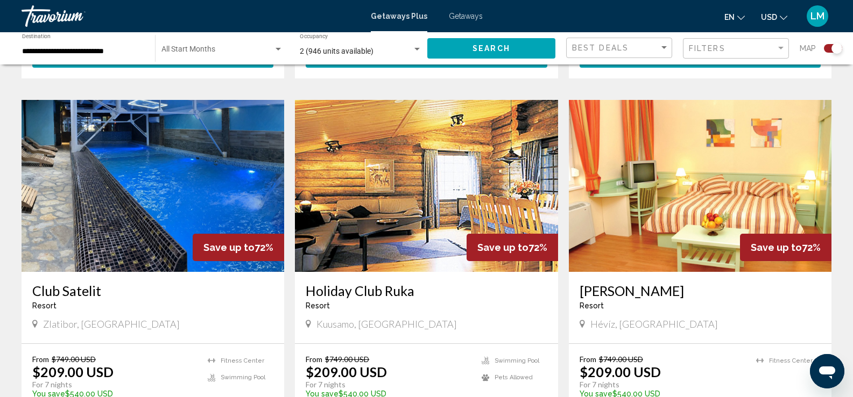
scroll to position [719, 0]
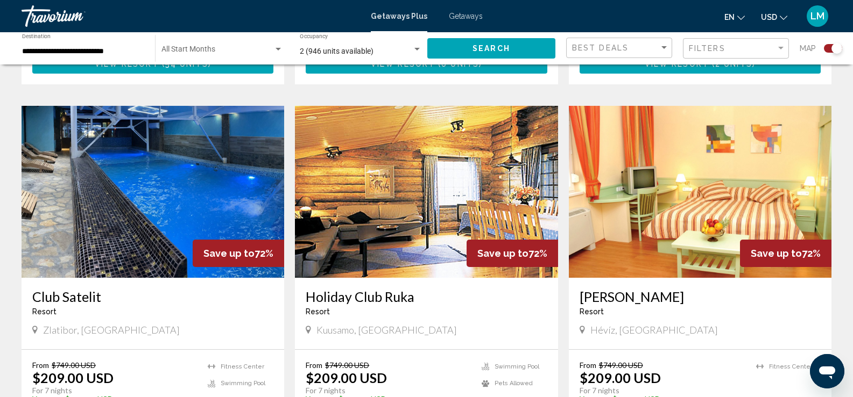
click at [127, 180] on img "Main content" at bounding box center [153, 192] width 262 height 172
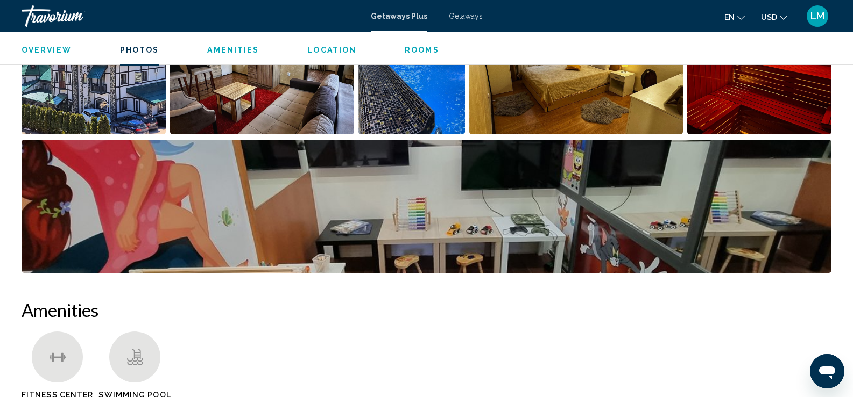
scroll to position [494, 0]
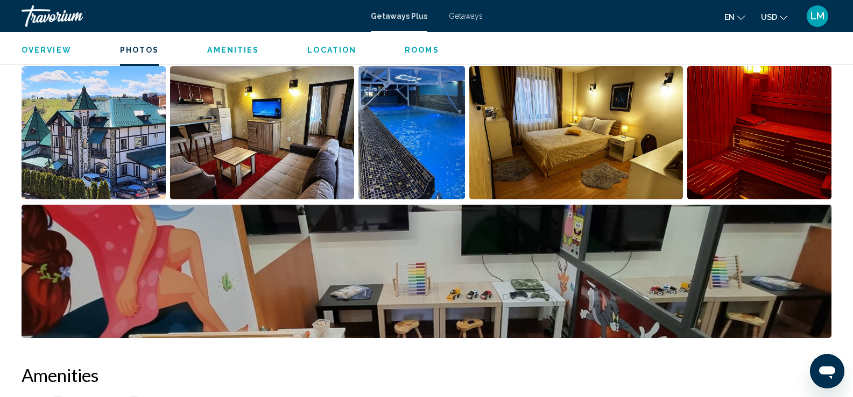
click at [126, 158] on img "Open full-screen image slider" at bounding box center [94, 132] width 144 height 133
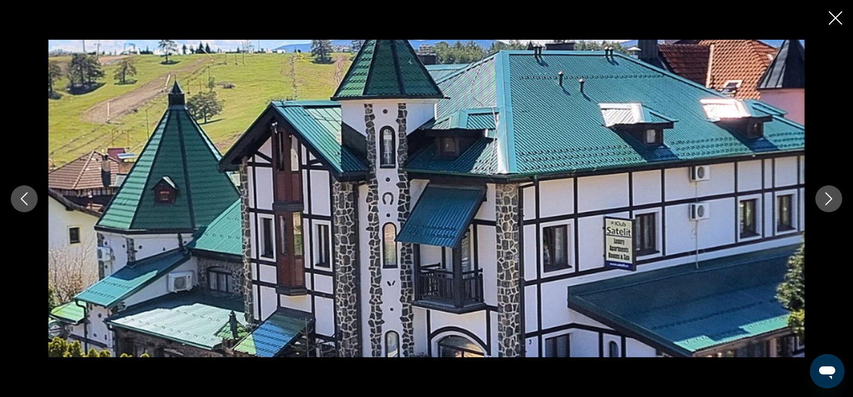
click at [825, 195] on icon "Next image" at bounding box center [828, 199] width 13 height 13
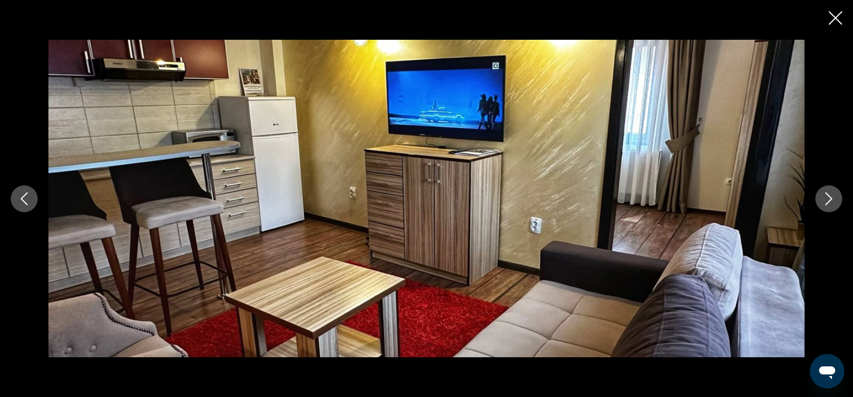
click at [825, 195] on icon "Next image" at bounding box center [828, 199] width 13 height 13
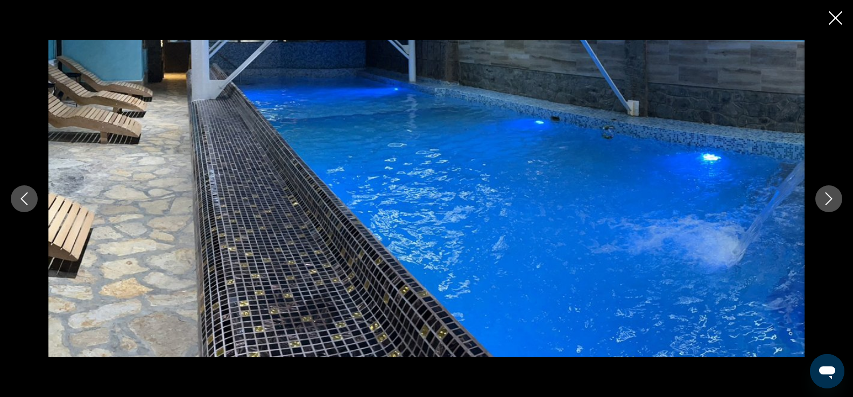
click at [825, 195] on icon "Next image" at bounding box center [828, 199] width 13 height 13
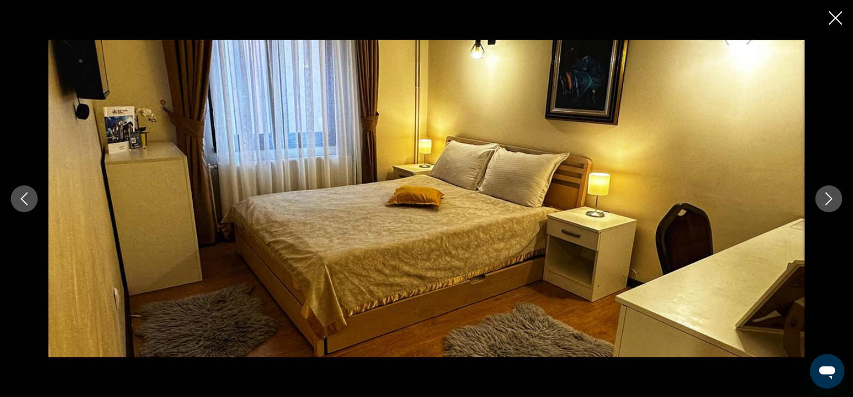
click at [825, 195] on icon "Next image" at bounding box center [828, 199] width 13 height 13
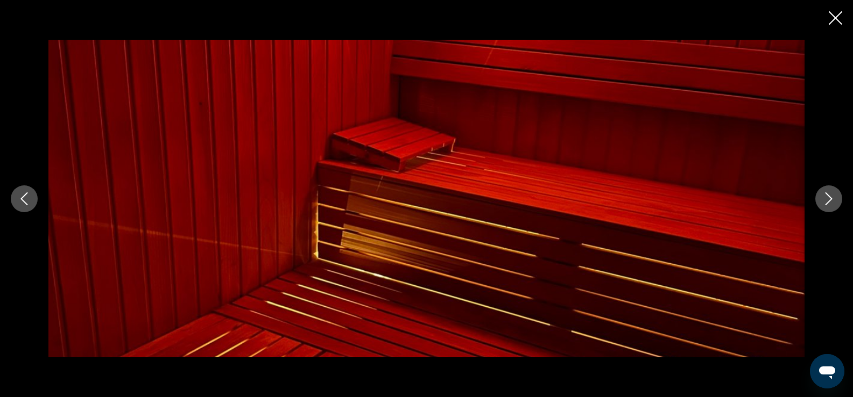
click at [825, 195] on icon "Next image" at bounding box center [828, 199] width 13 height 13
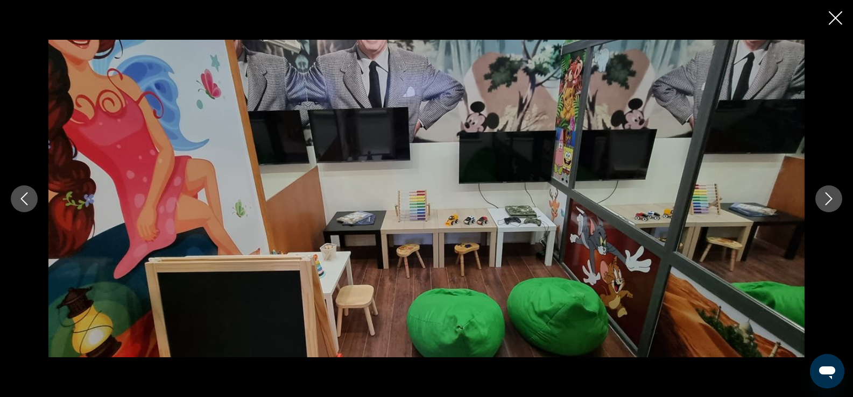
click at [825, 195] on icon "Next image" at bounding box center [828, 199] width 13 height 13
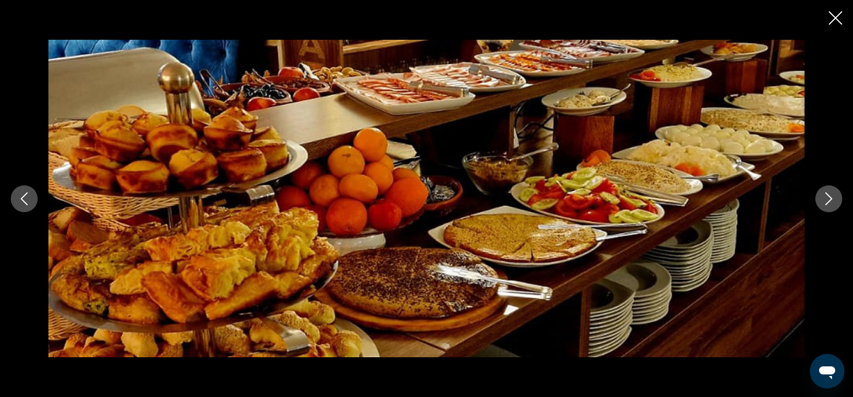
click at [825, 195] on icon "Next image" at bounding box center [828, 199] width 13 height 13
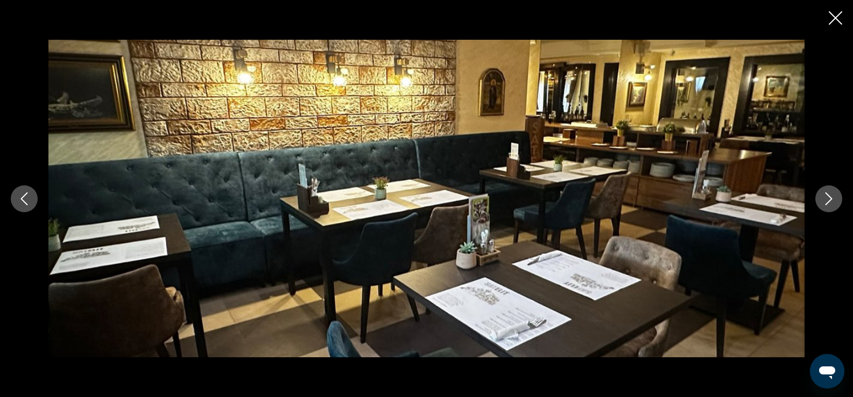
click at [825, 196] on icon "Next image" at bounding box center [828, 199] width 13 height 13
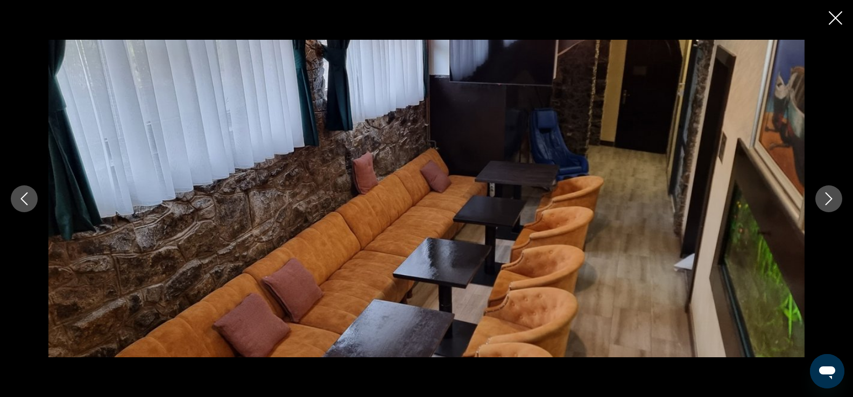
click at [825, 197] on icon "Next image" at bounding box center [828, 199] width 13 height 13
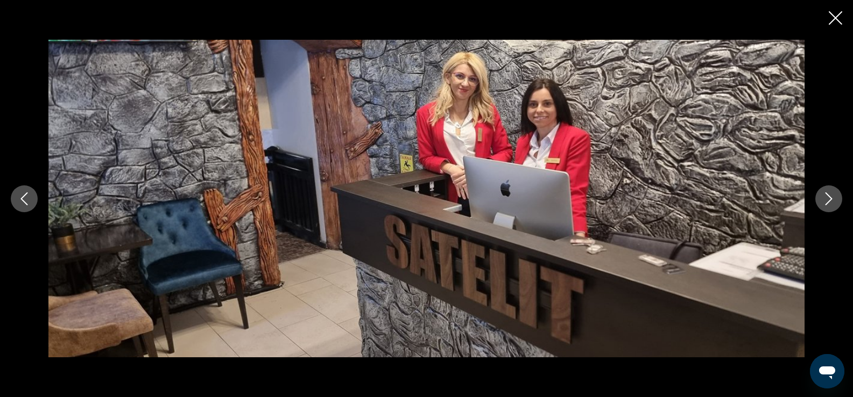
click at [825, 197] on icon "Next image" at bounding box center [828, 199] width 13 height 13
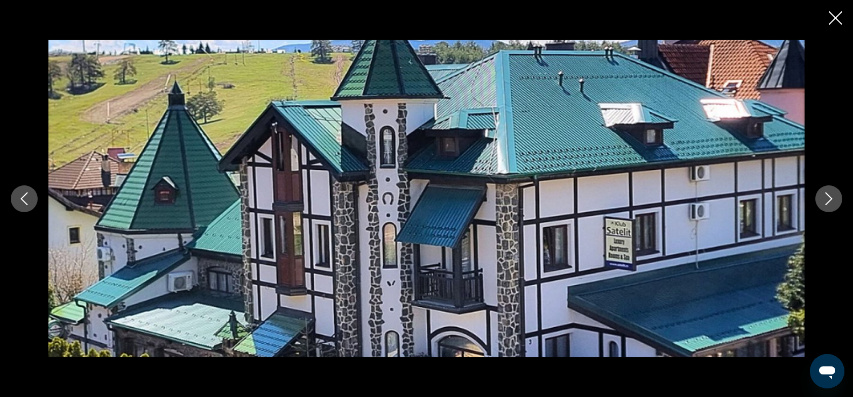
click at [834, 17] on icon "Close slideshow" at bounding box center [834, 17] width 13 height 13
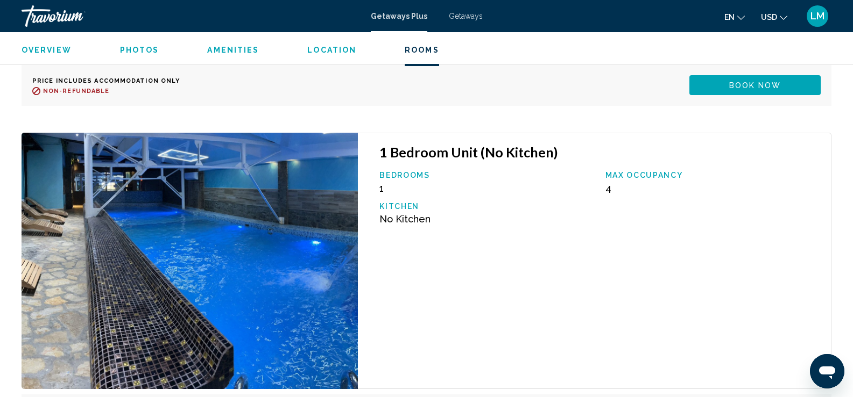
scroll to position [2326, 0]
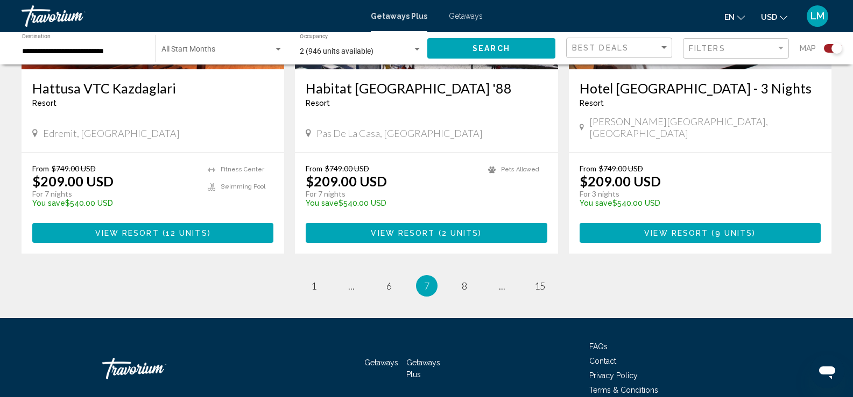
scroll to position [1690, 0]
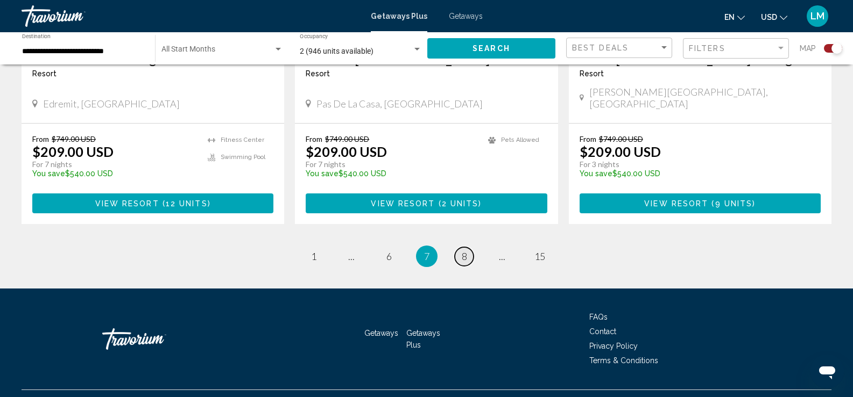
click at [458, 247] on link "page 8" at bounding box center [464, 256] width 19 height 19
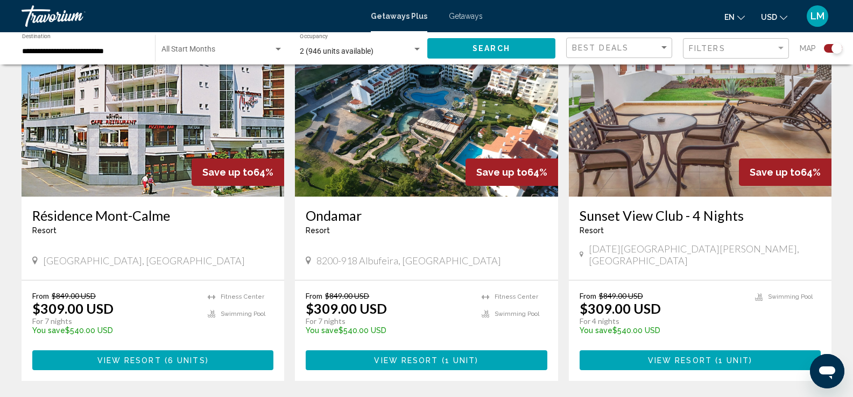
scroll to position [439, 0]
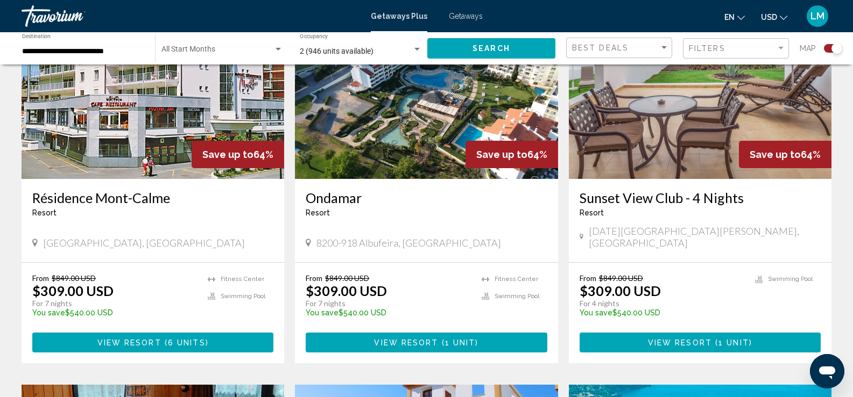
click at [404, 141] on img "Main content" at bounding box center [426, 93] width 262 height 172
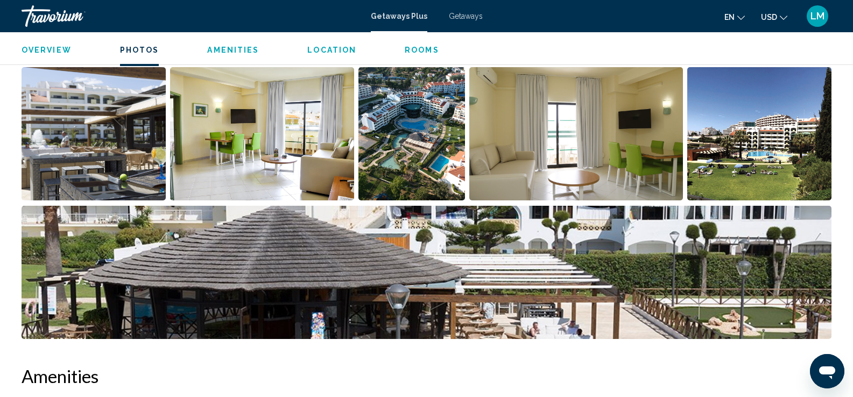
scroll to position [516, 0]
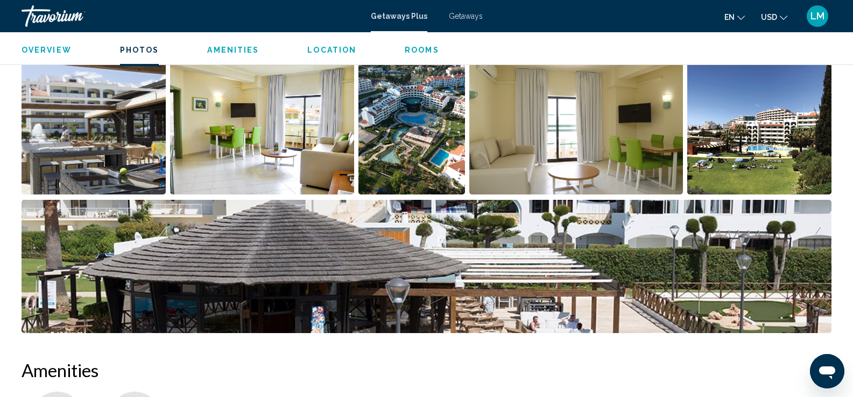
click at [95, 138] on img "Open full-screen image slider" at bounding box center [94, 127] width 144 height 133
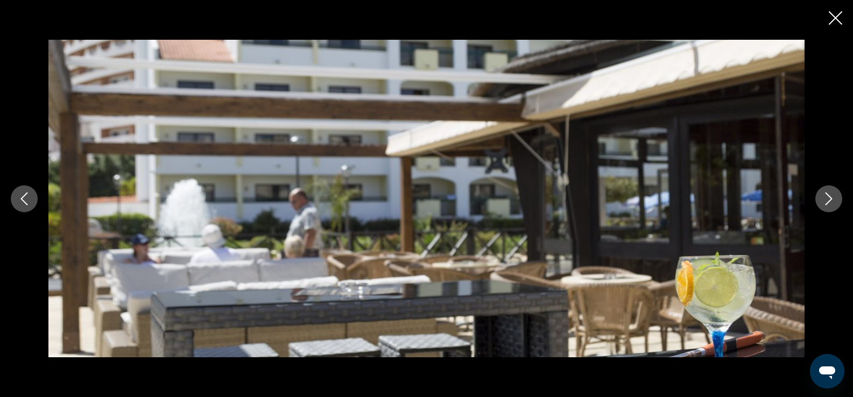
click at [828, 198] on icon "Next image" at bounding box center [828, 199] width 13 height 13
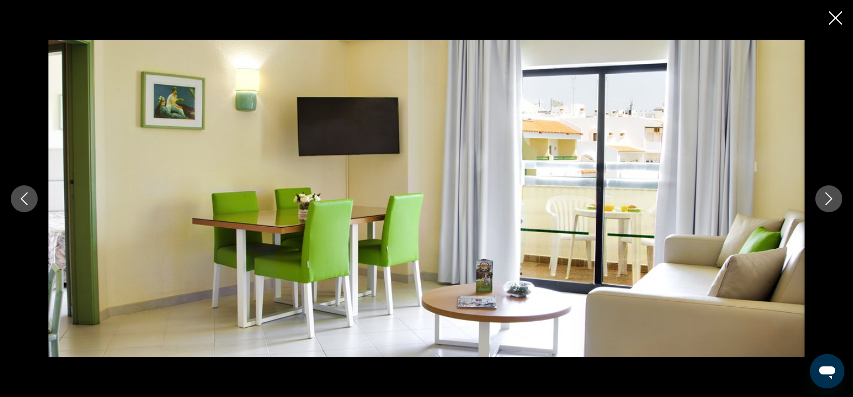
click at [828, 198] on icon "Next image" at bounding box center [828, 199] width 13 height 13
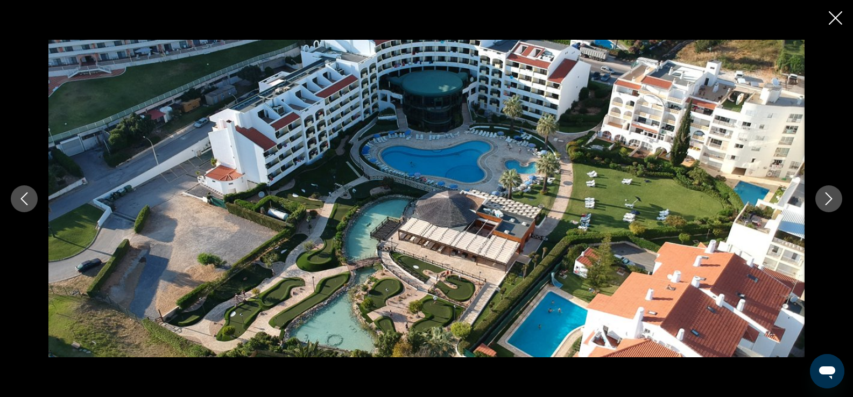
click at [828, 198] on icon "Next image" at bounding box center [828, 199] width 13 height 13
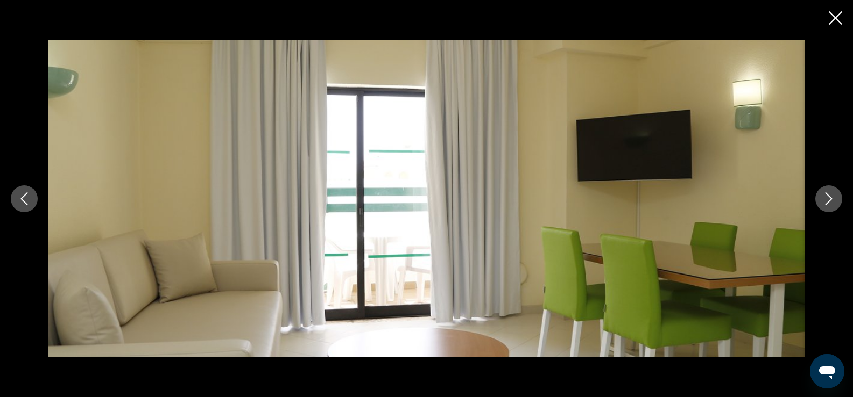
click at [828, 198] on icon "Next image" at bounding box center [828, 199] width 13 height 13
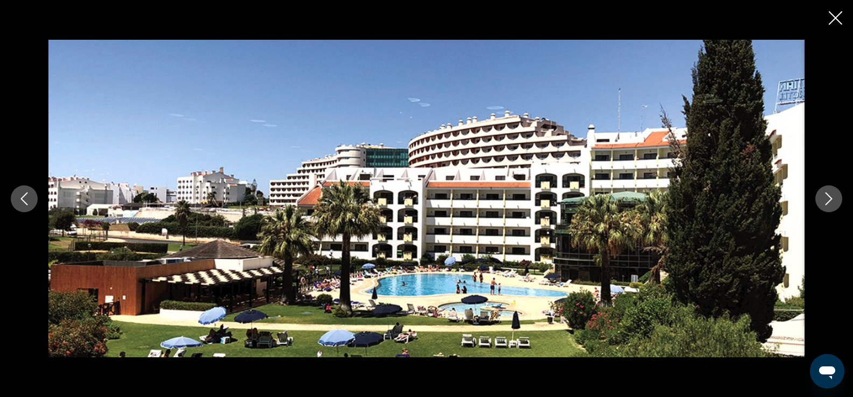
click at [828, 198] on icon "Next image" at bounding box center [828, 199] width 13 height 13
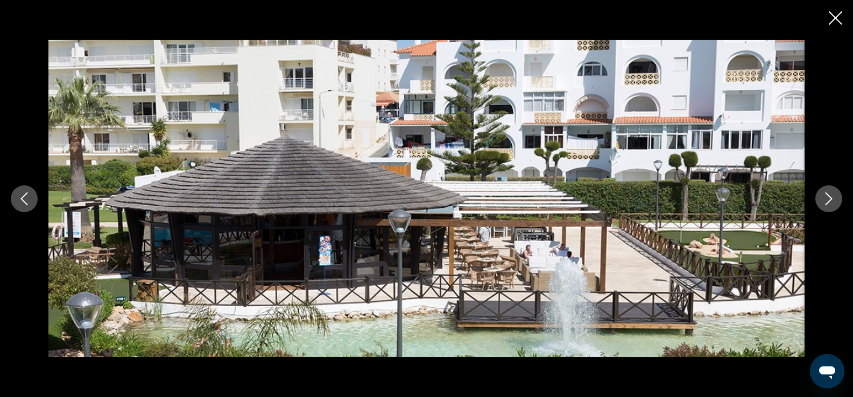
click at [828, 198] on icon "Next image" at bounding box center [828, 199] width 13 height 13
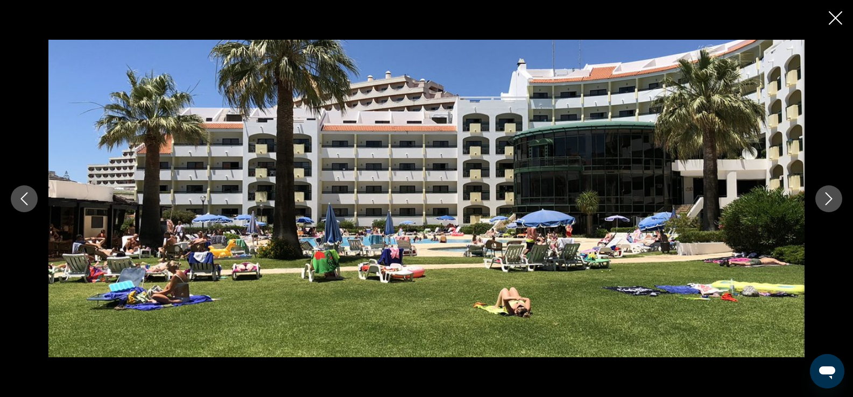
click at [828, 198] on icon "Next image" at bounding box center [828, 199] width 13 height 13
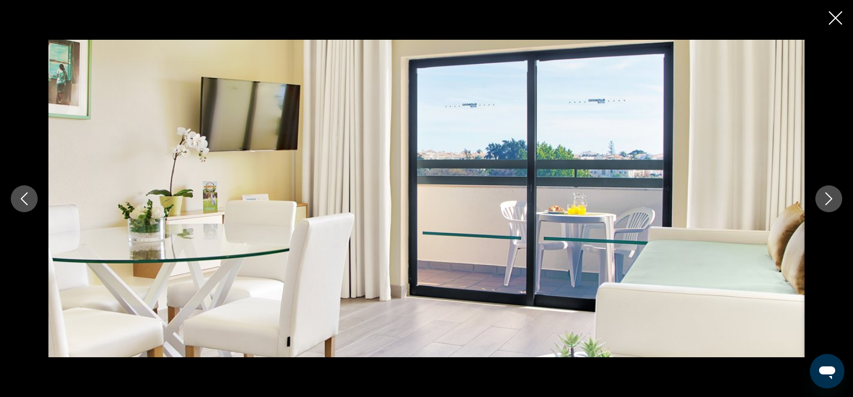
click at [828, 198] on icon "Next image" at bounding box center [828, 199] width 13 height 13
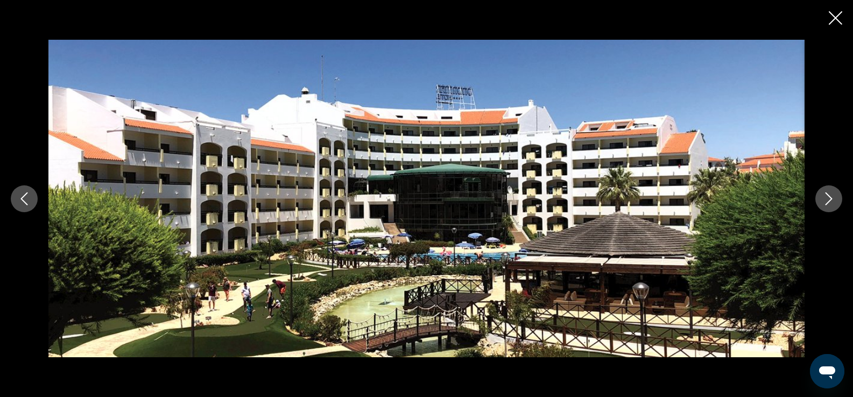
click at [828, 198] on icon "Next image" at bounding box center [828, 199] width 13 height 13
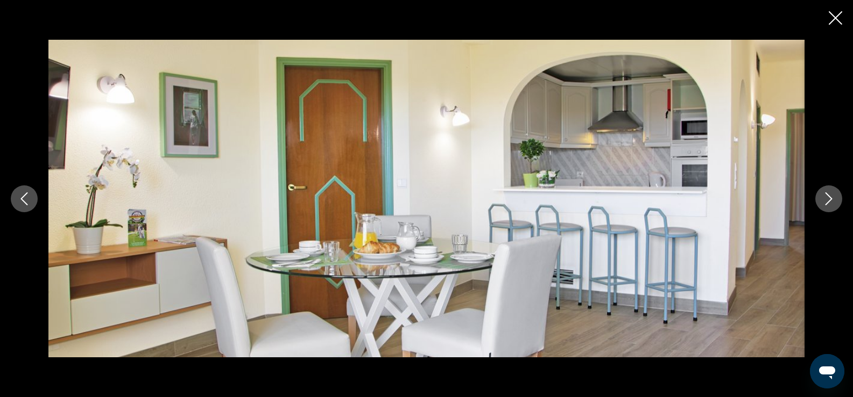
click at [828, 198] on icon "Next image" at bounding box center [828, 199] width 13 height 13
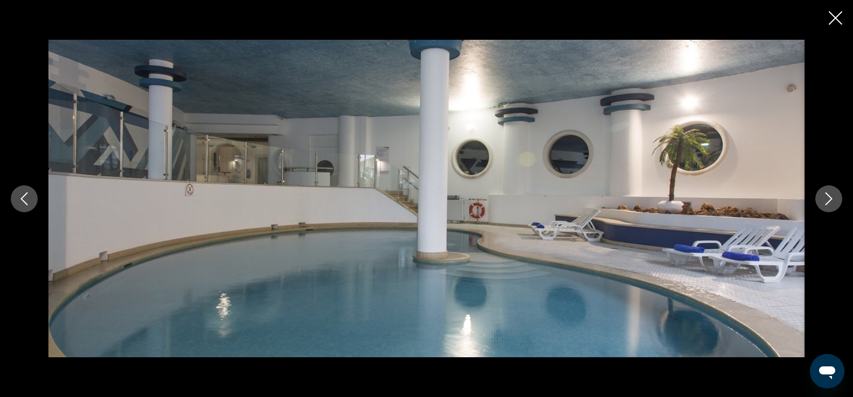
click at [828, 198] on icon "Next image" at bounding box center [828, 199] width 13 height 13
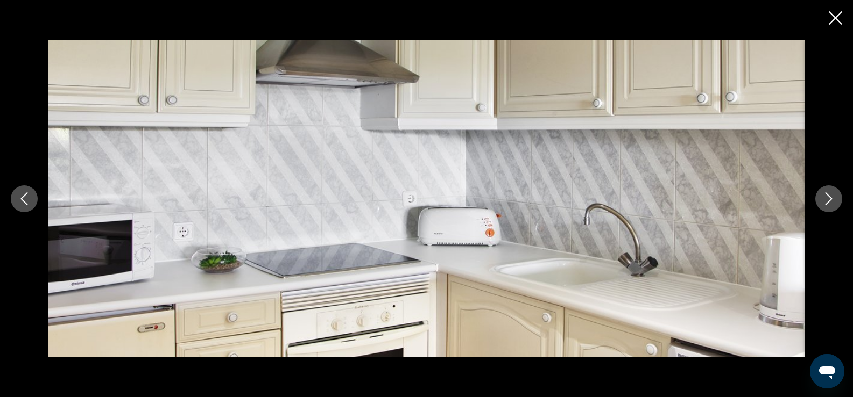
click at [828, 198] on icon "Next image" at bounding box center [828, 199] width 13 height 13
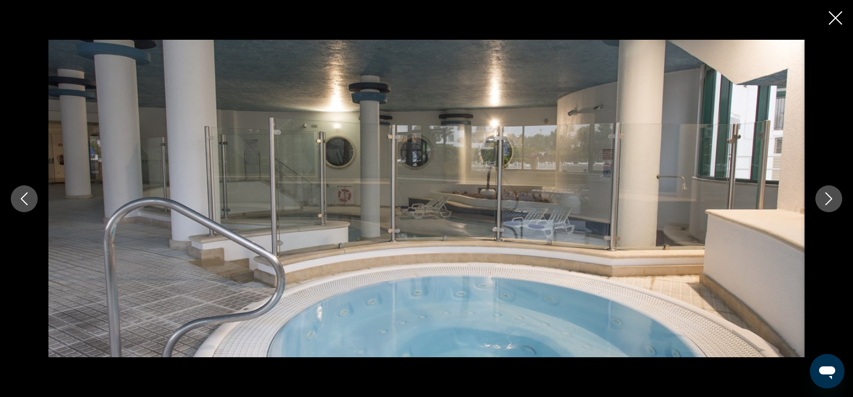
click at [828, 198] on icon "Next image" at bounding box center [828, 199] width 13 height 13
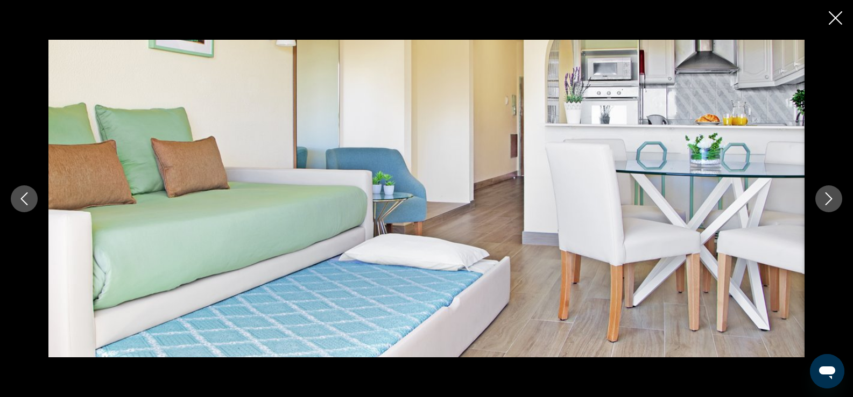
click at [828, 198] on icon "Next image" at bounding box center [828, 199] width 13 height 13
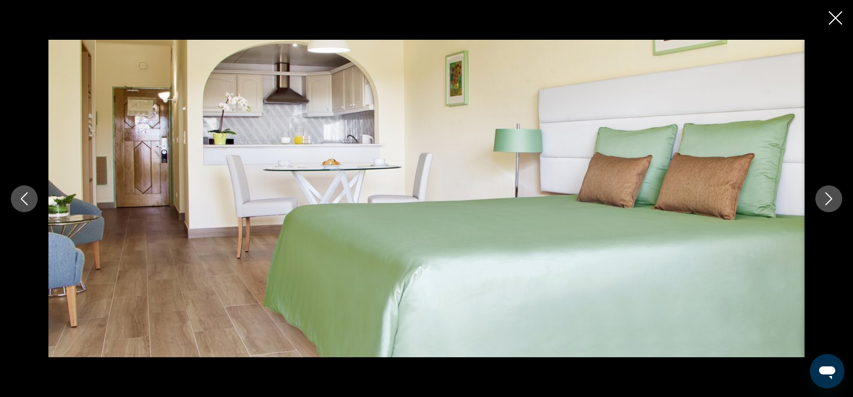
click at [828, 198] on icon "Next image" at bounding box center [828, 199] width 13 height 13
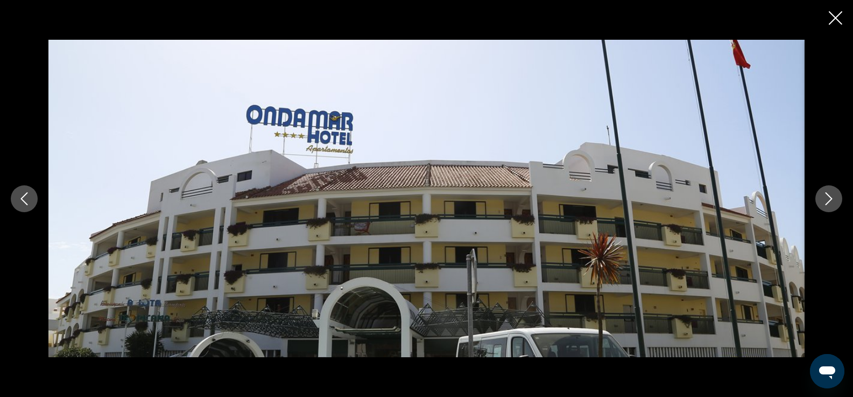
click at [828, 198] on icon "Next image" at bounding box center [828, 199] width 13 height 13
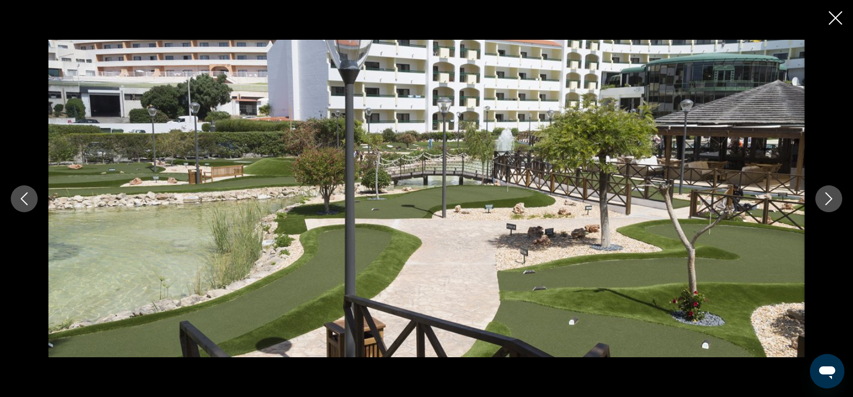
click at [828, 198] on icon "Next image" at bounding box center [828, 199] width 13 height 13
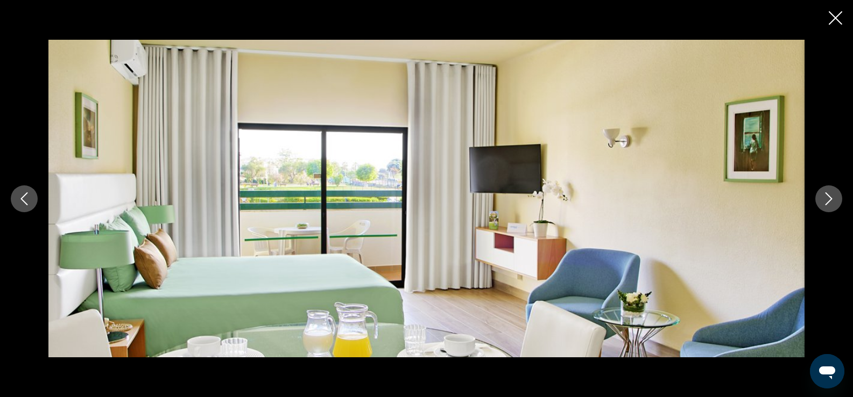
click at [828, 198] on icon "Next image" at bounding box center [828, 199] width 13 height 13
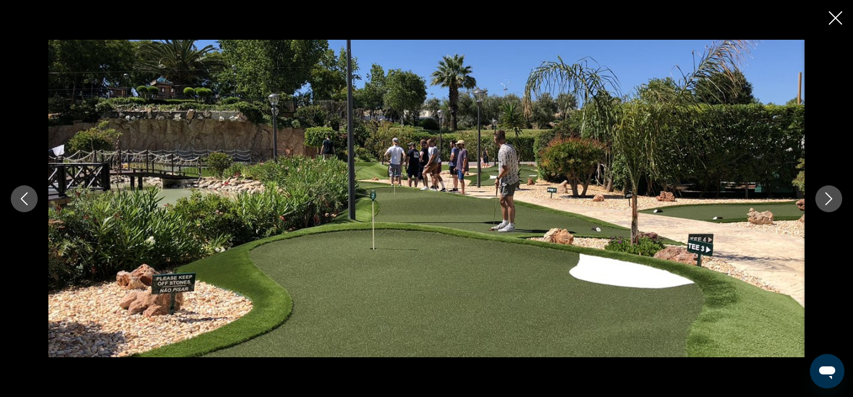
click at [828, 197] on icon "Next image" at bounding box center [828, 199] width 13 height 13
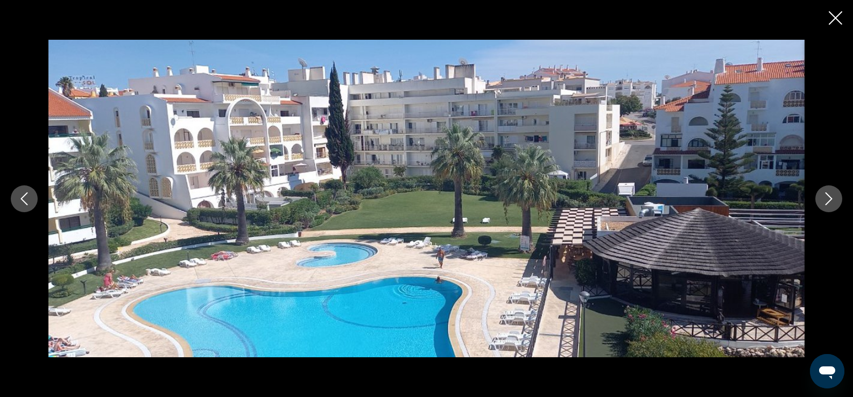
click at [828, 197] on icon "Next image" at bounding box center [828, 199] width 13 height 13
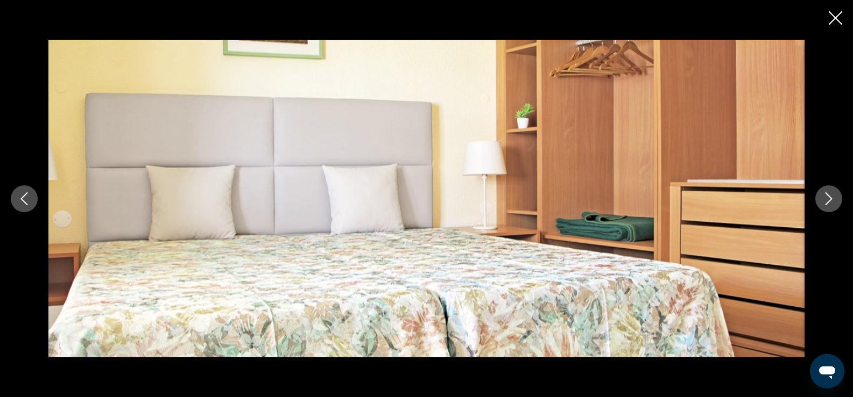
click at [828, 197] on icon "Next image" at bounding box center [828, 199] width 13 height 13
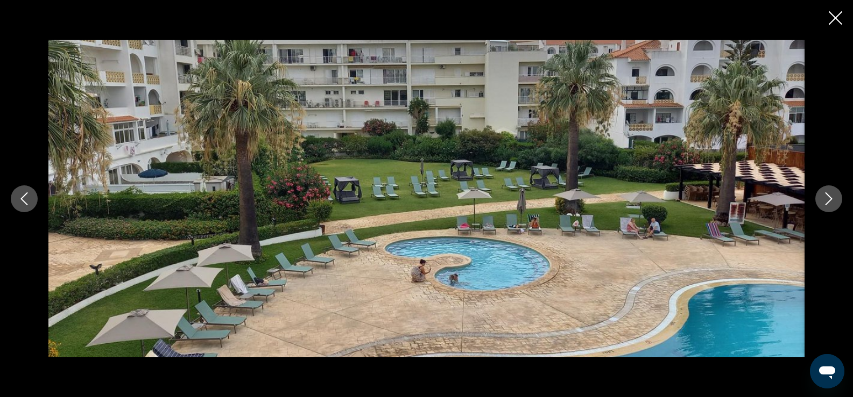
click at [828, 197] on icon "Next image" at bounding box center [828, 199] width 13 height 13
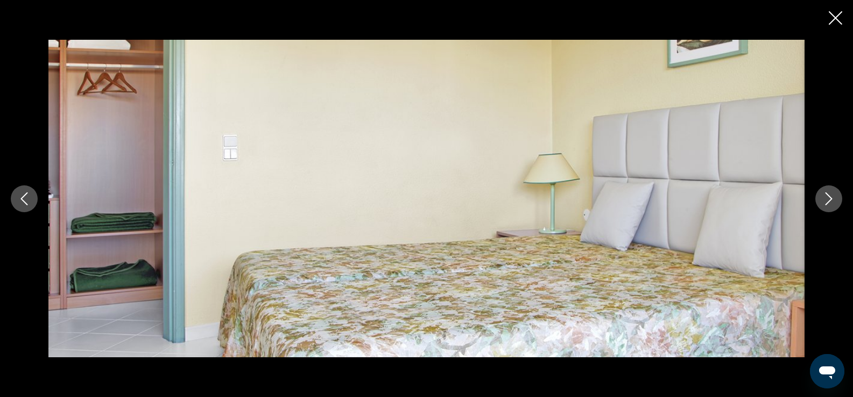
click at [828, 197] on icon "Next image" at bounding box center [828, 199] width 13 height 13
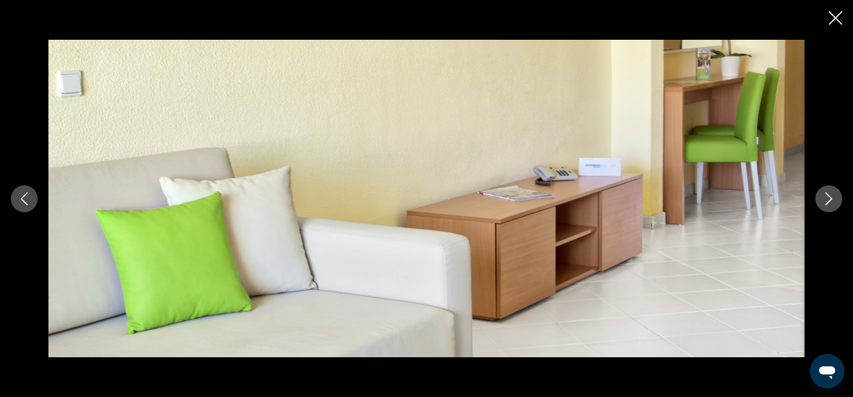
click at [828, 197] on icon "Next image" at bounding box center [828, 199] width 13 height 13
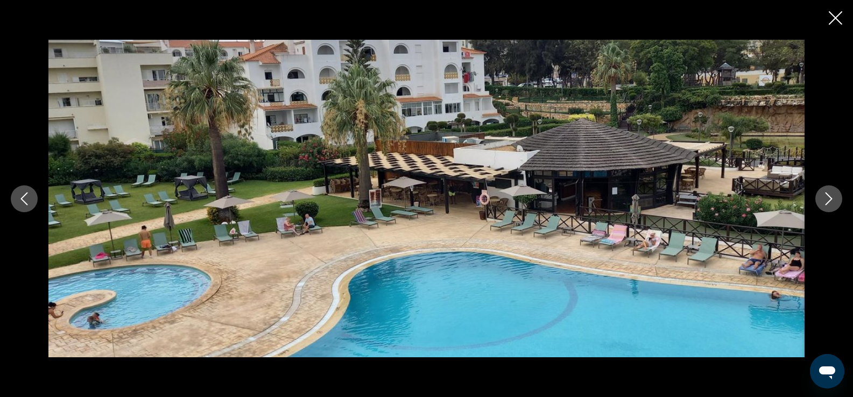
click at [828, 197] on icon "Next image" at bounding box center [828, 199] width 13 height 13
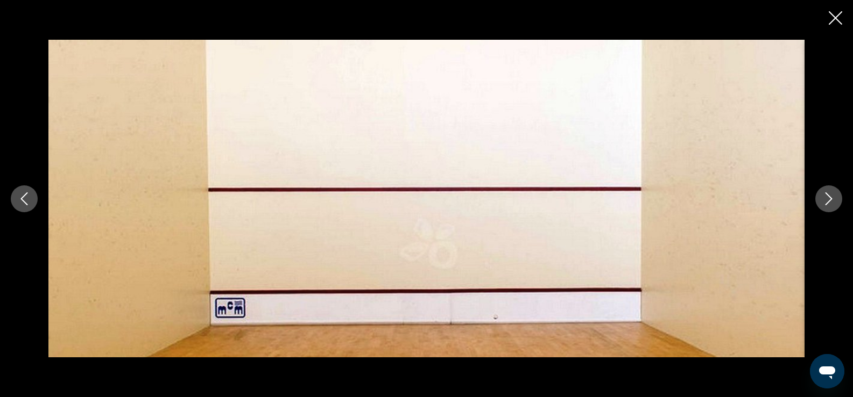
click at [837, 19] on icon "Close slideshow" at bounding box center [834, 17] width 13 height 13
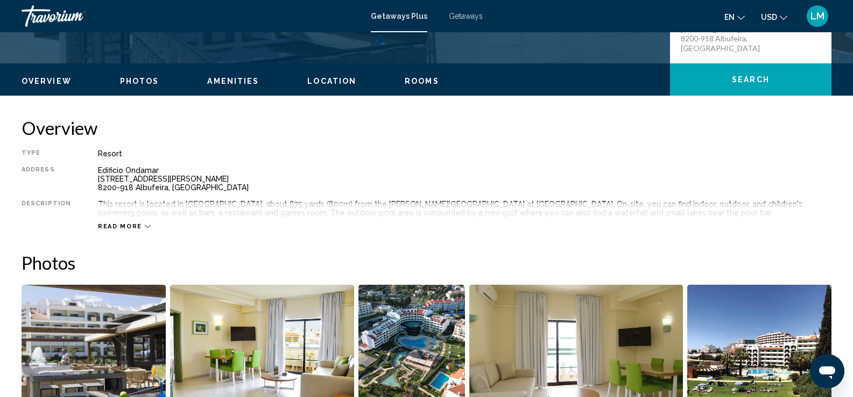
scroll to position [230, 0]
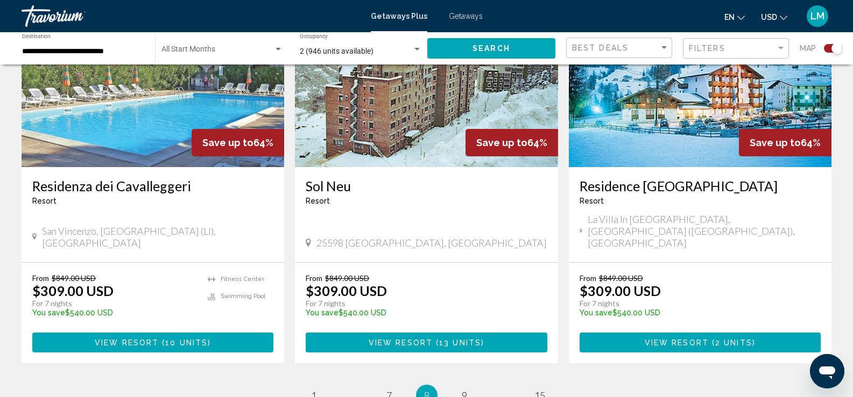
scroll to position [1690, 0]
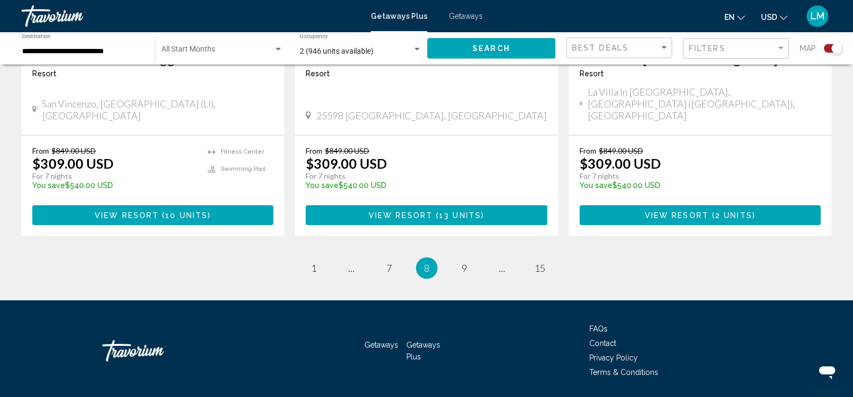
drag, startPoint x: 857, startPoint y: 72, endPoint x: 15, endPoint y: 20, distance: 843.9
click at [460, 259] on link "page 9" at bounding box center [464, 268] width 19 height 19
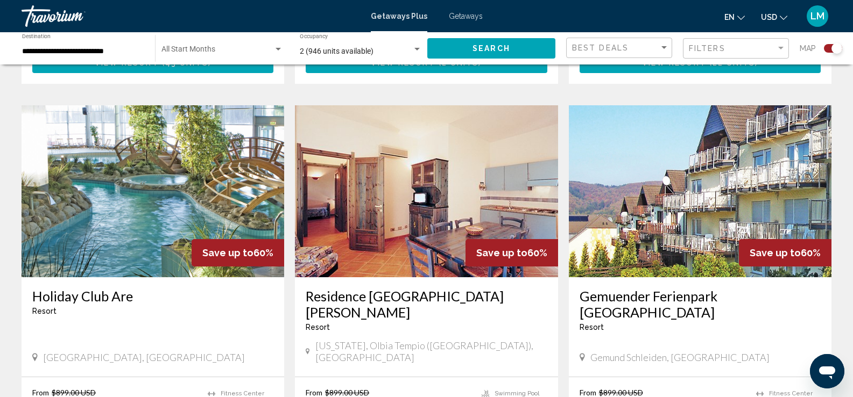
scroll to position [1078, 0]
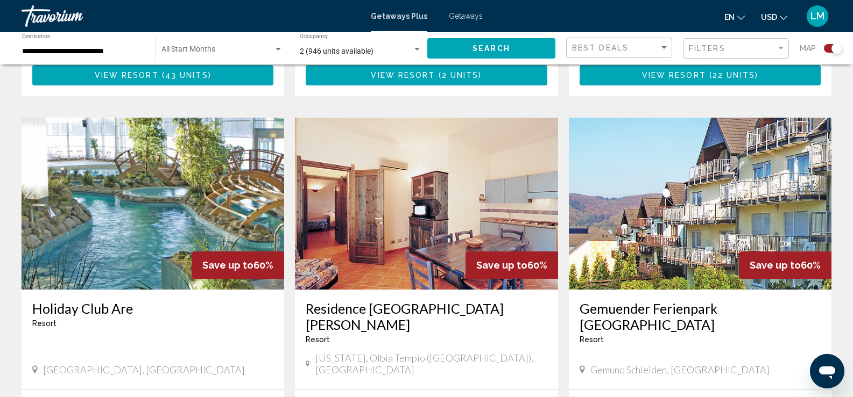
click at [645, 209] on img "Main content" at bounding box center [700, 204] width 262 height 172
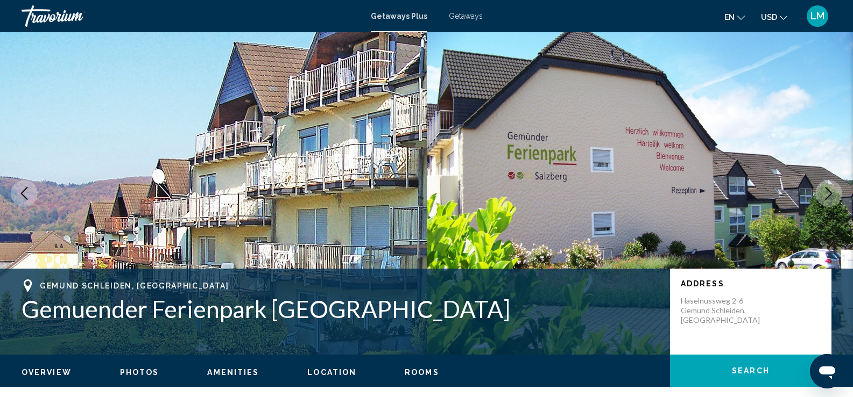
click at [834, 193] on icon "Next image" at bounding box center [828, 193] width 13 height 13
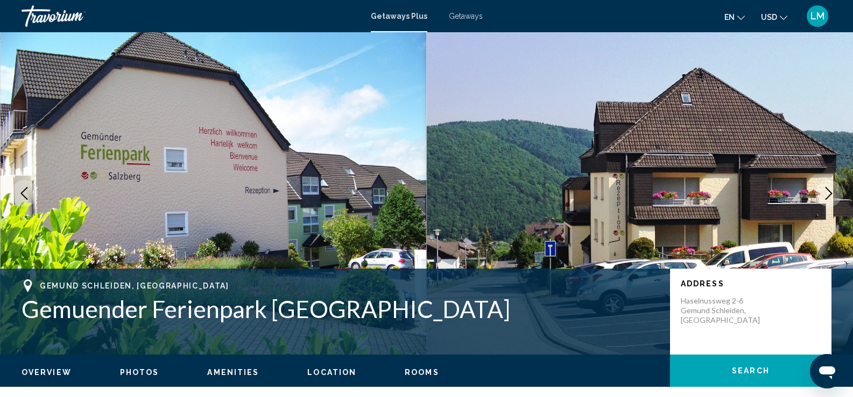
click at [834, 193] on icon "Next image" at bounding box center [828, 193] width 13 height 13
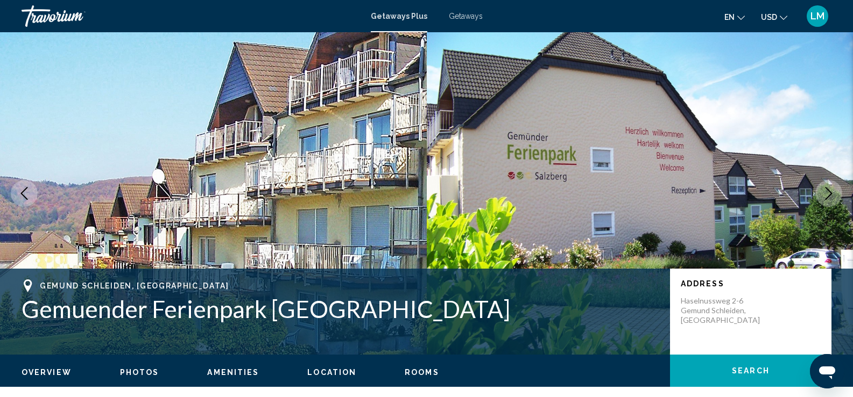
click at [835, 193] on button "Next image" at bounding box center [828, 193] width 27 height 27
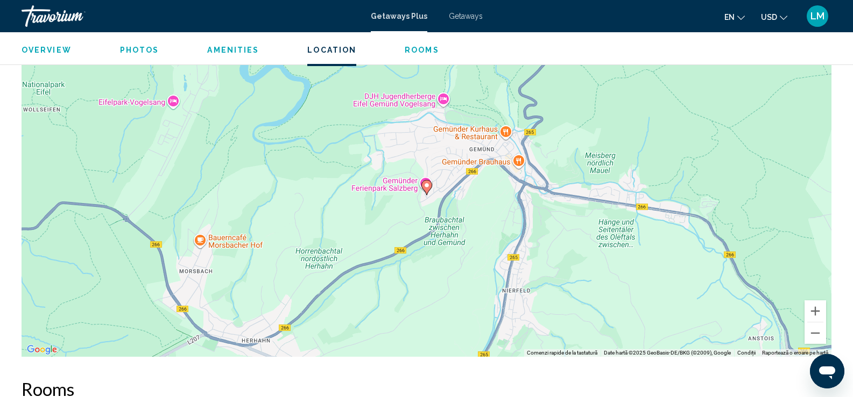
scroll to position [1176, 0]
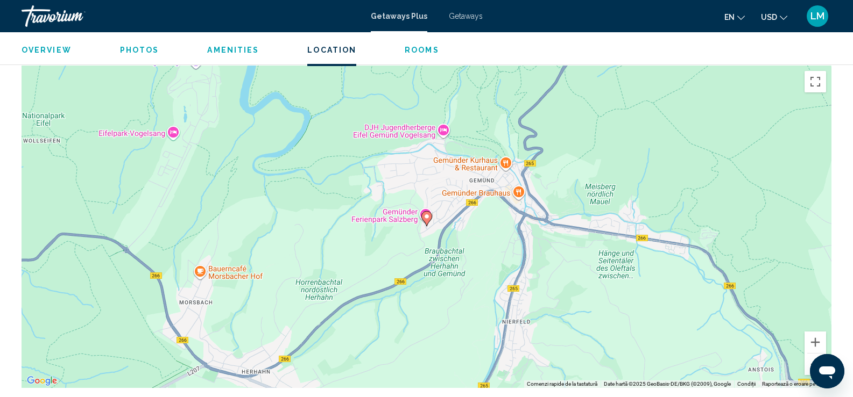
click at [477, 274] on div "Ca să activezi tragerea cu ajutorul tastaturii, apasă Alt + Enter. După activar…" at bounding box center [427, 227] width 810 height 323
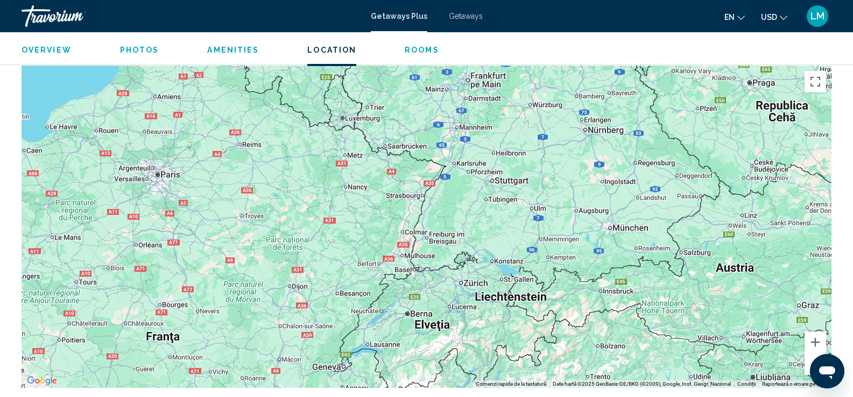
drag, startPoint x: 647, startPoint y: 318, endPoint x: 506, endPoint y: 120, distance: 242.5
click at [506, 120] on div "Ca să activezi tragerea cu ajutorul tastaturii, apasă Alt + Enter. După activar…" at bounding box center [427, 227] width 810 height 323
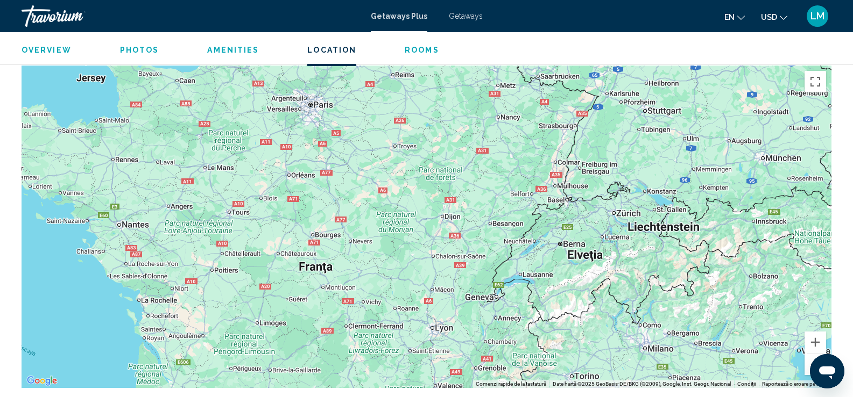
drag, startPoint x: 457, startPoint y: 204, endPoint x: 609, endPoint y: 137, distance: 166.7
click at [609, 137] on div "Ca să activezi tragerea cu ajutorul tastaturii, apasă Alt + Enter. După activar…" at bounding box center [427, 227] width 810 height 323
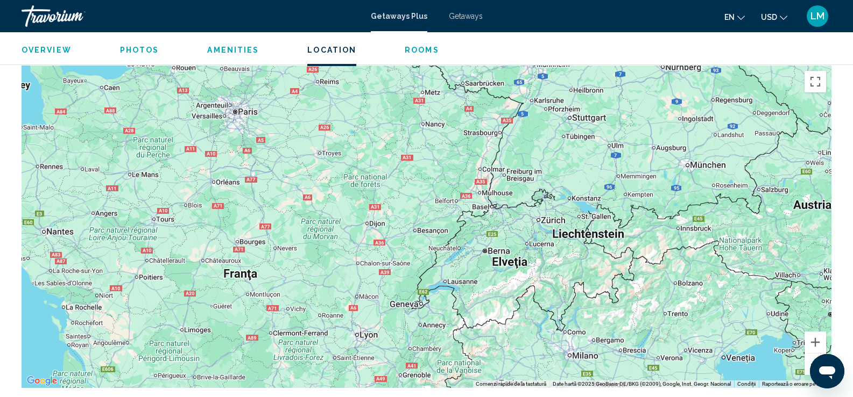
drag, startPoint x: 633, startPoint y: 159, endPoint x: 560, endPoint y: 157, distance: 72.6
click at [560, 158] on div "Main content" at bounding box center [427, 227] width 810 height 323
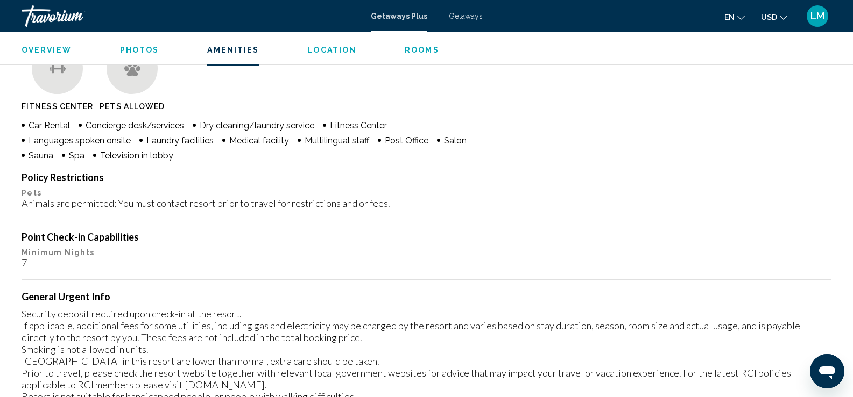
scroll to position [608, 0]
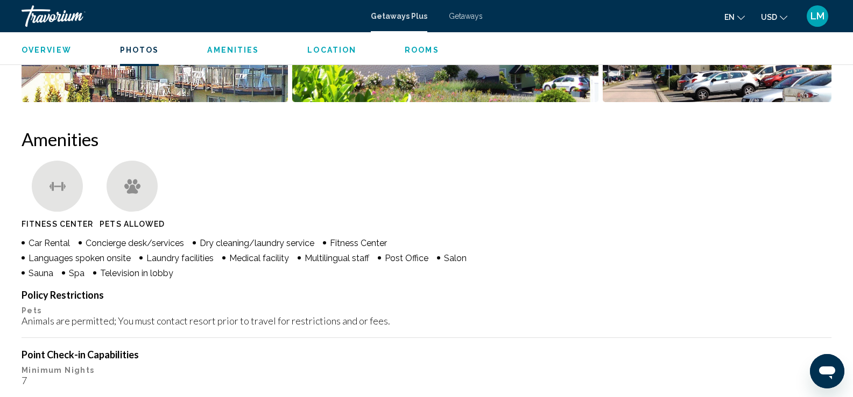
click at [339, 48] on span "Location" at bounding box center [331, 50] width 49 height 9
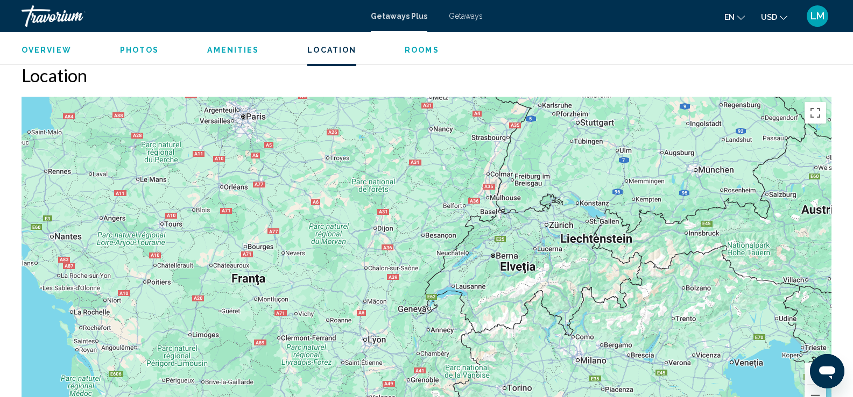
click at [240, 55] on div "Overview Photos Amenities Location Rooms Search" at bounding box center [426, 48] width 853 height 33
click at [236, 50] on span "Amenities" at bounding box center [233, 50] width 52 height 9
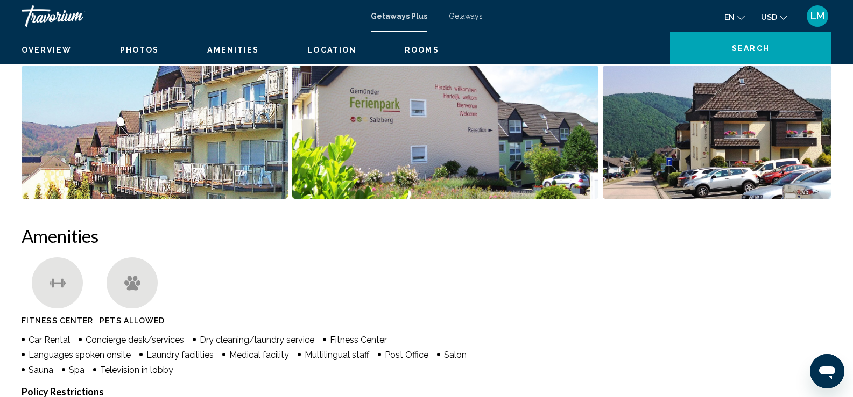
scroll to position [296, 0]
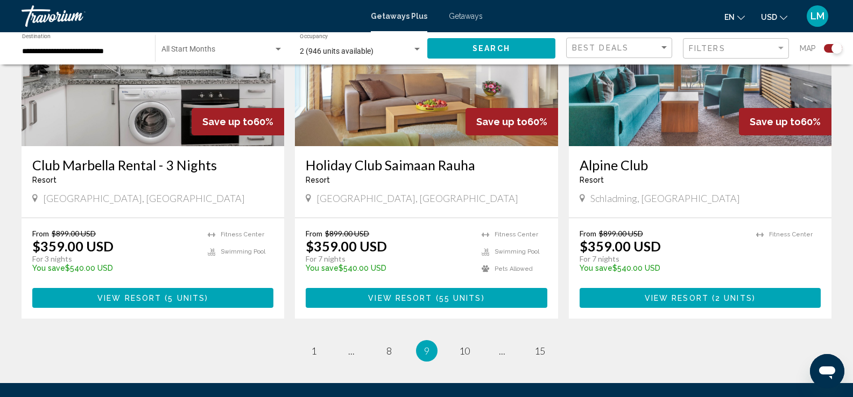
scroll to position [1690, 0]
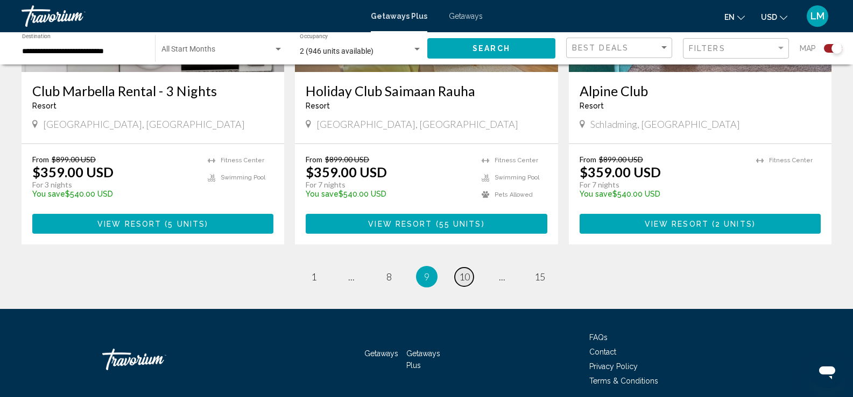
click at [465, 271] on span "10" at bounding box center [464, 277] width 11 height 12
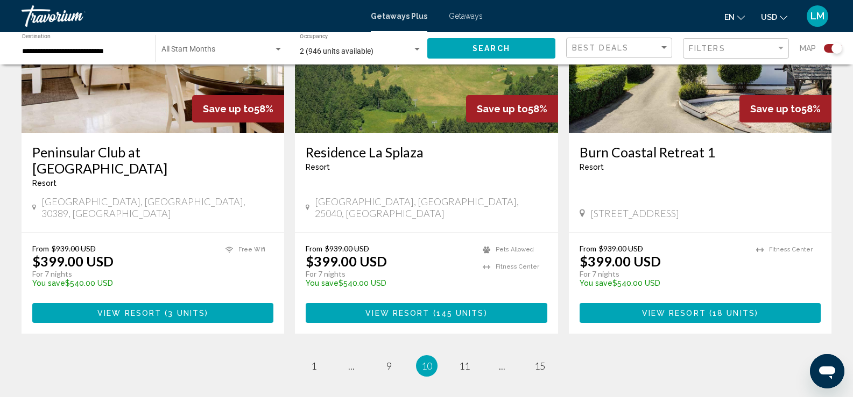
scroll to position [1643, 0]
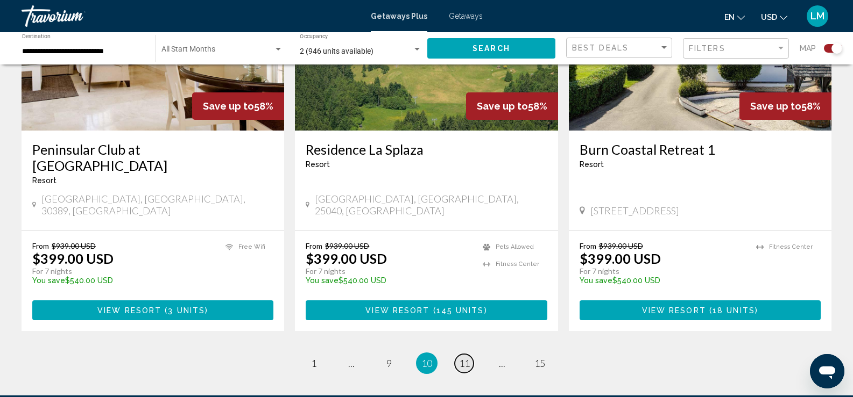
click at [464, 358] on span "11" at bounding box center [464, 364] width 11 height 12
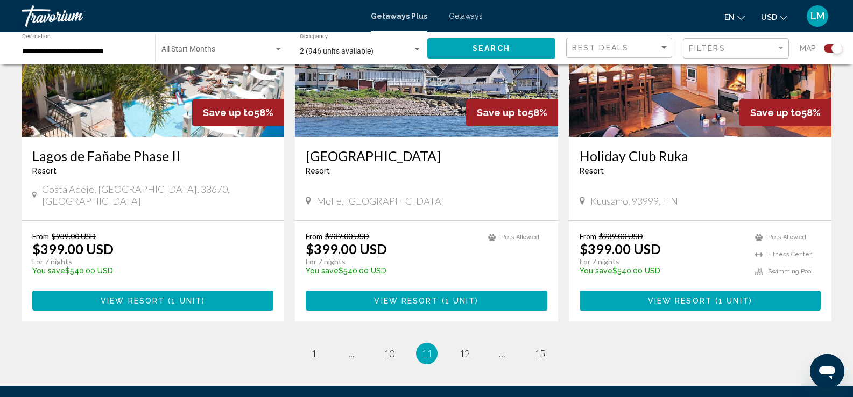
scroll to position [1651, 0]
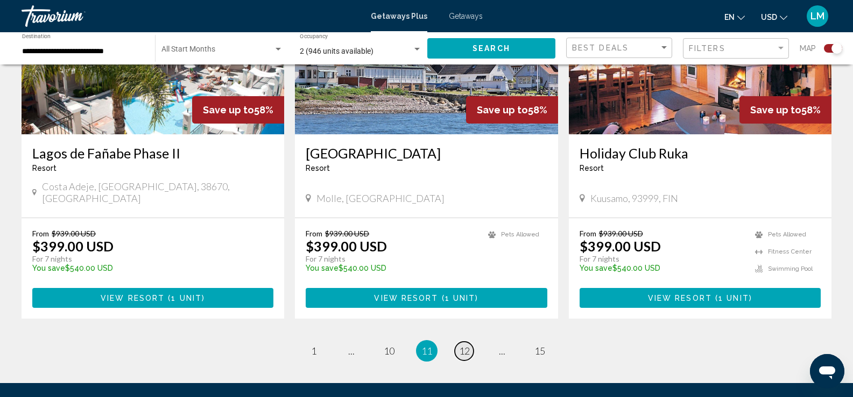
click at [467, 345] on span "12" at bounding box center [464, 351] width 11 height 12
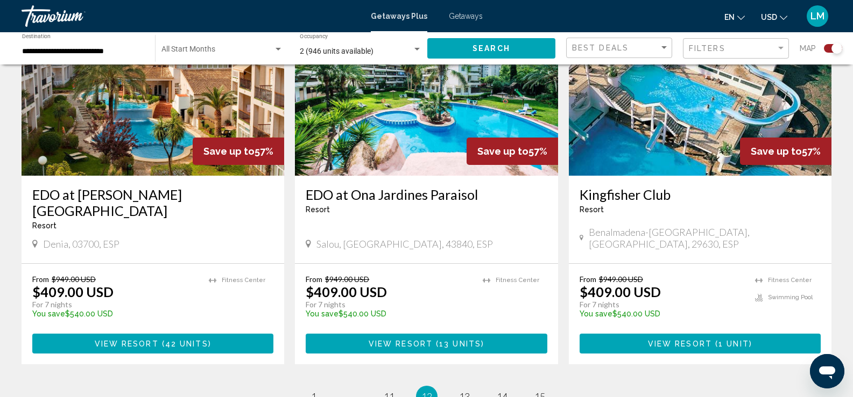
scroll to position [1604, 0]
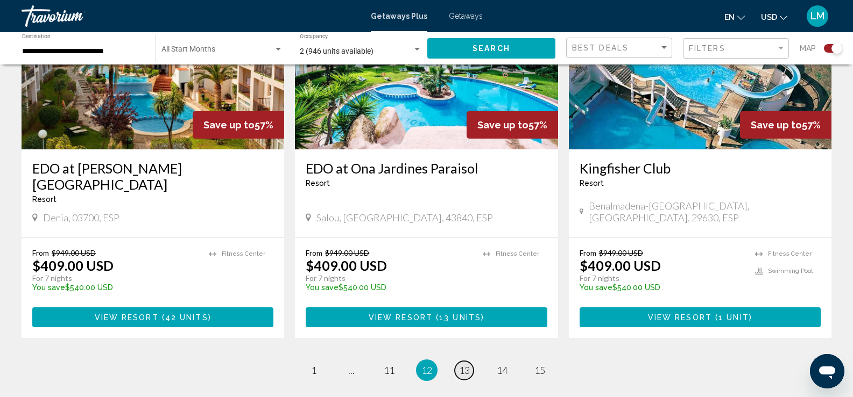
click at [462, 365] on span "13" at bounding box center [464, 371] width 11 height 12
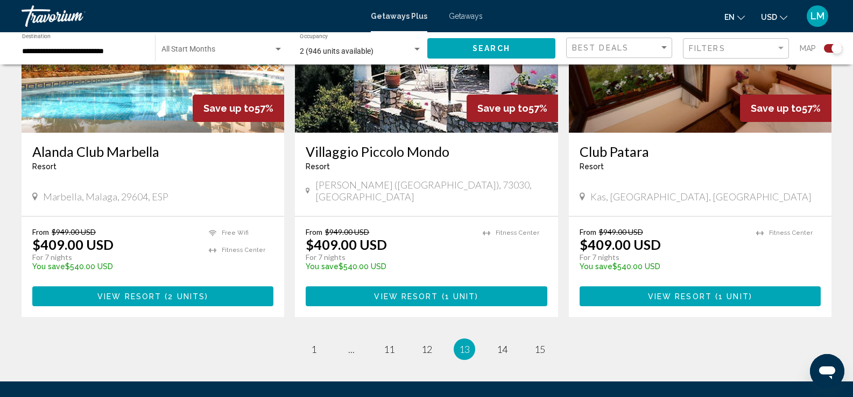
scroll to position [1625, 0]
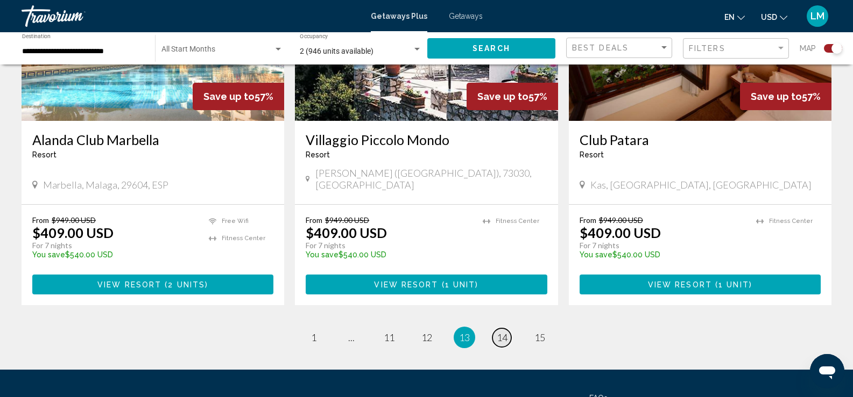
click at [503, 332] on span "14" at bounding box center [501, 338] width 11 height 12
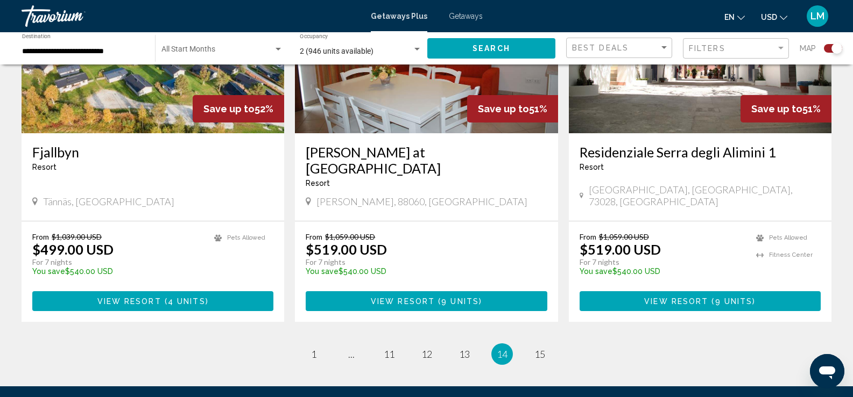
scroll to position [1618, 0]
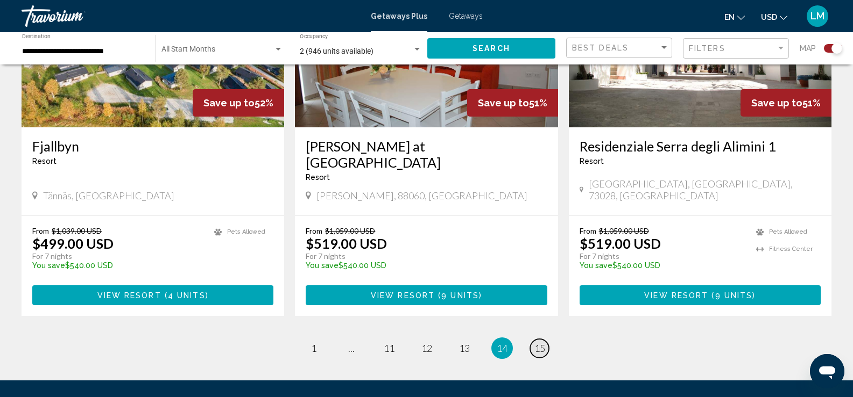
click at [538, 343] on span "15" at bounding box center [539, 349] width 11 height 12
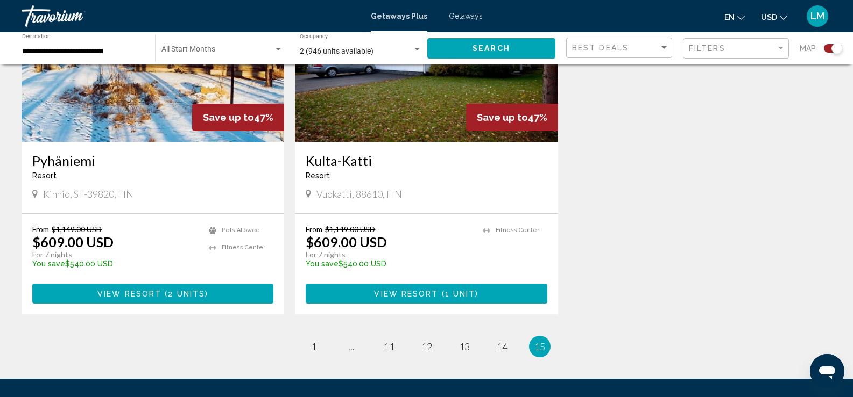
scroll to position [1680, 0]
